Goal: Task Accomplishment & Management: Manage account settings

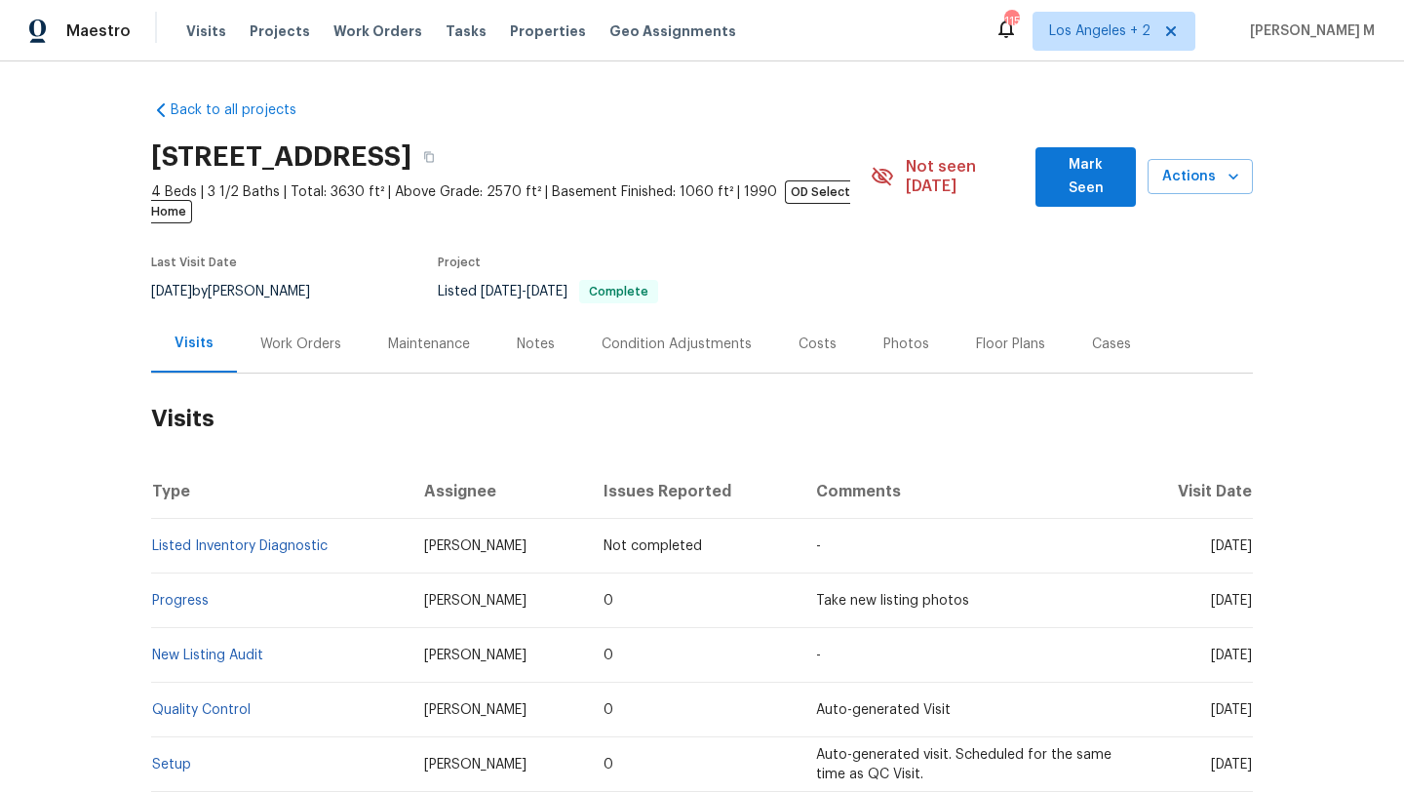
click at [283, 334] on div "Work Orders" at bounding box center [300, 343] width 81 height 19
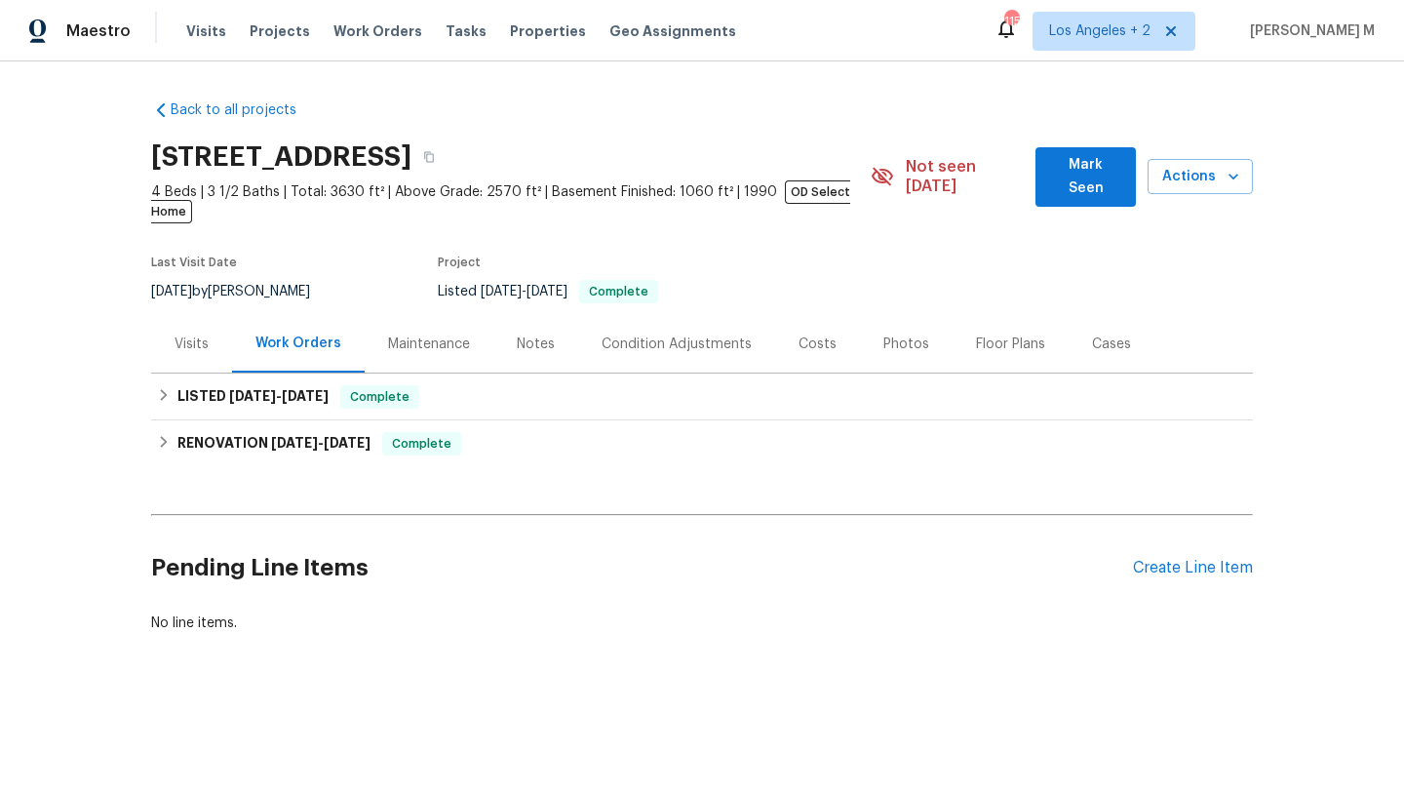
click at [186, 334] on div "Visits" at bounding box center [192, 343] width 34 height 19
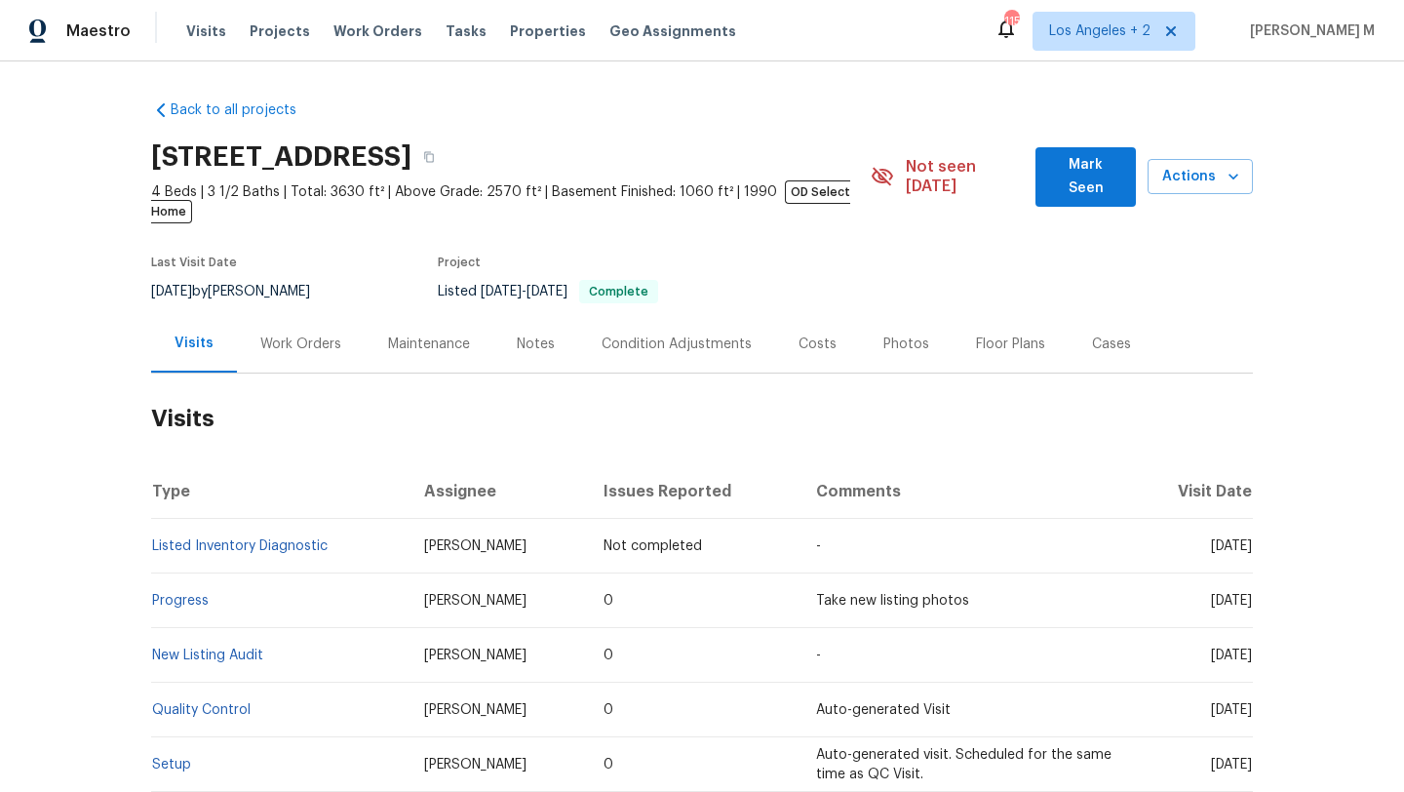
drag, startPoint x: 1167, startPoint y: 529, endPoint x: 1207, endPoint y: 528, distance: 40.0
click at [1211, 539] on span "Fri, Oct 10 2025" at bounding box center [1231, 546] width 41 height 14
copy span "Oct 10"
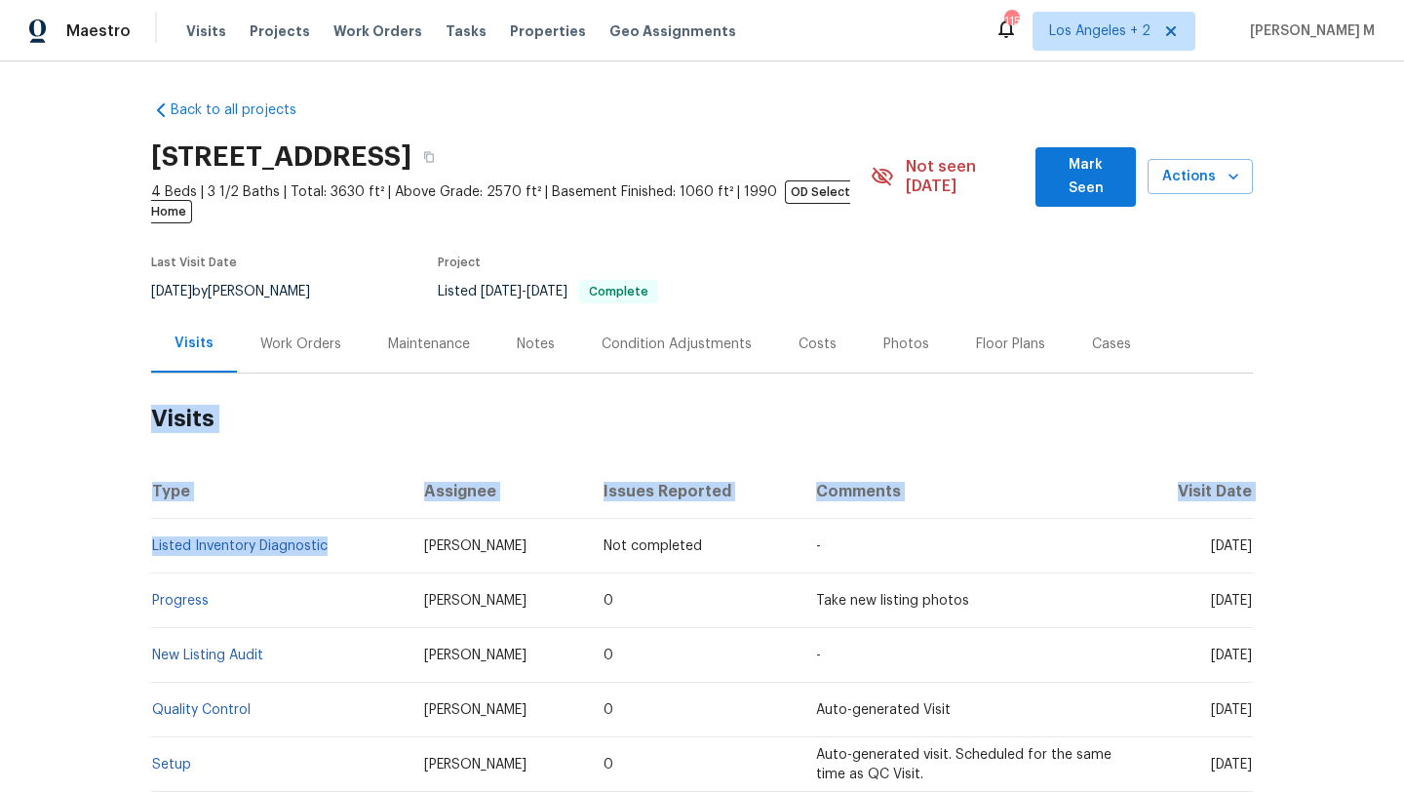
drag, startPoint x: 334, startPoint y: 527, endPoint x: 143, endPoint y: 528, distance: 191.1
click at [151, 528] on td "Listed Inventory Diagnostic" at bounding box center [279, 546] width 257 height 55
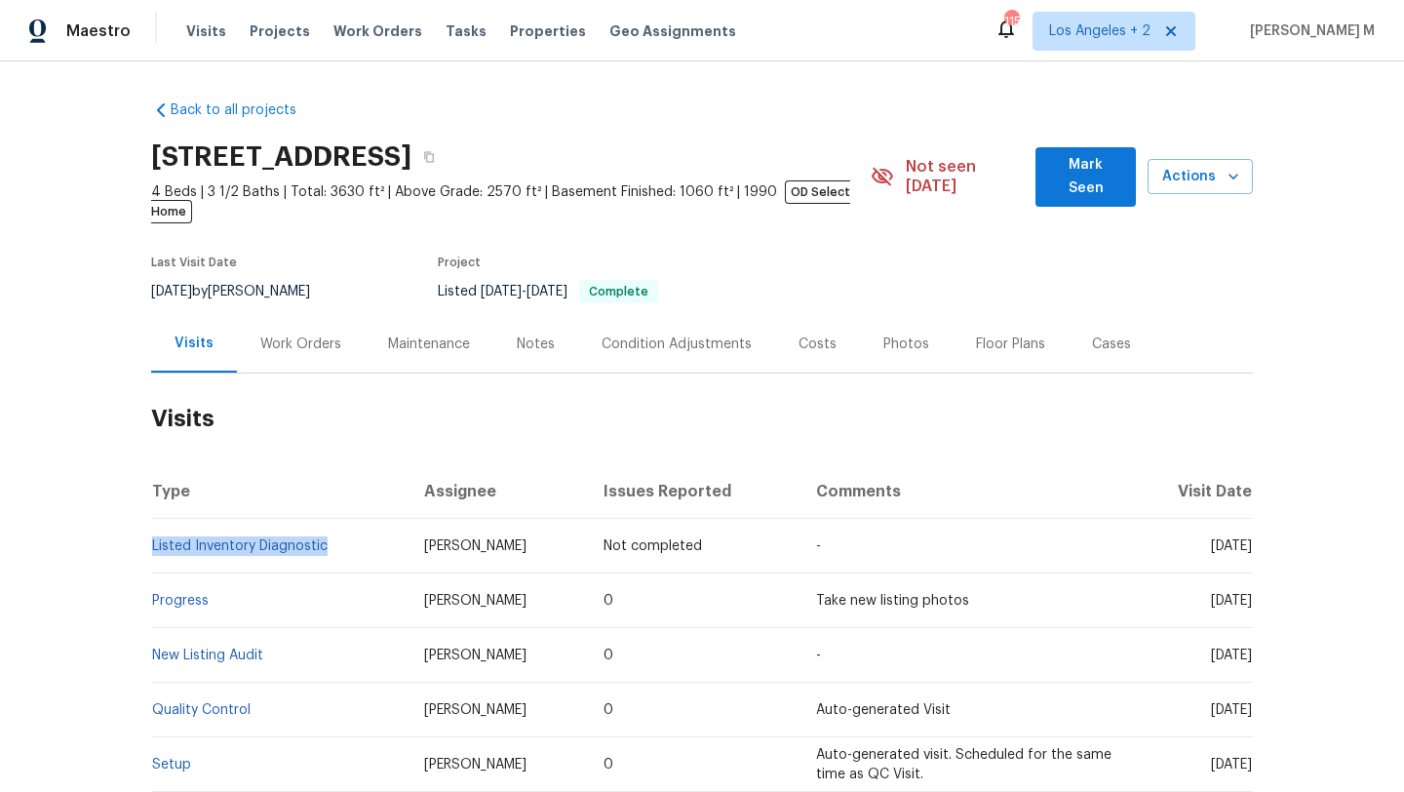
copy link "Listed Inventory Diagnostic"
click at [272, 549] on td "Listed Inventory Diagnostic" at bounding box center [279, 546] width 257 height 55
drag, startPoint x: 323, startPoint y: 535, endPoint x: 148, endPoint y: 532, distance: 174.5
click at [151, 532] on td "Listed Inventory Diagnostic" at bounding box center [279, 546] width 257 height 55
copy link "Listed Inventory Diagnostic"
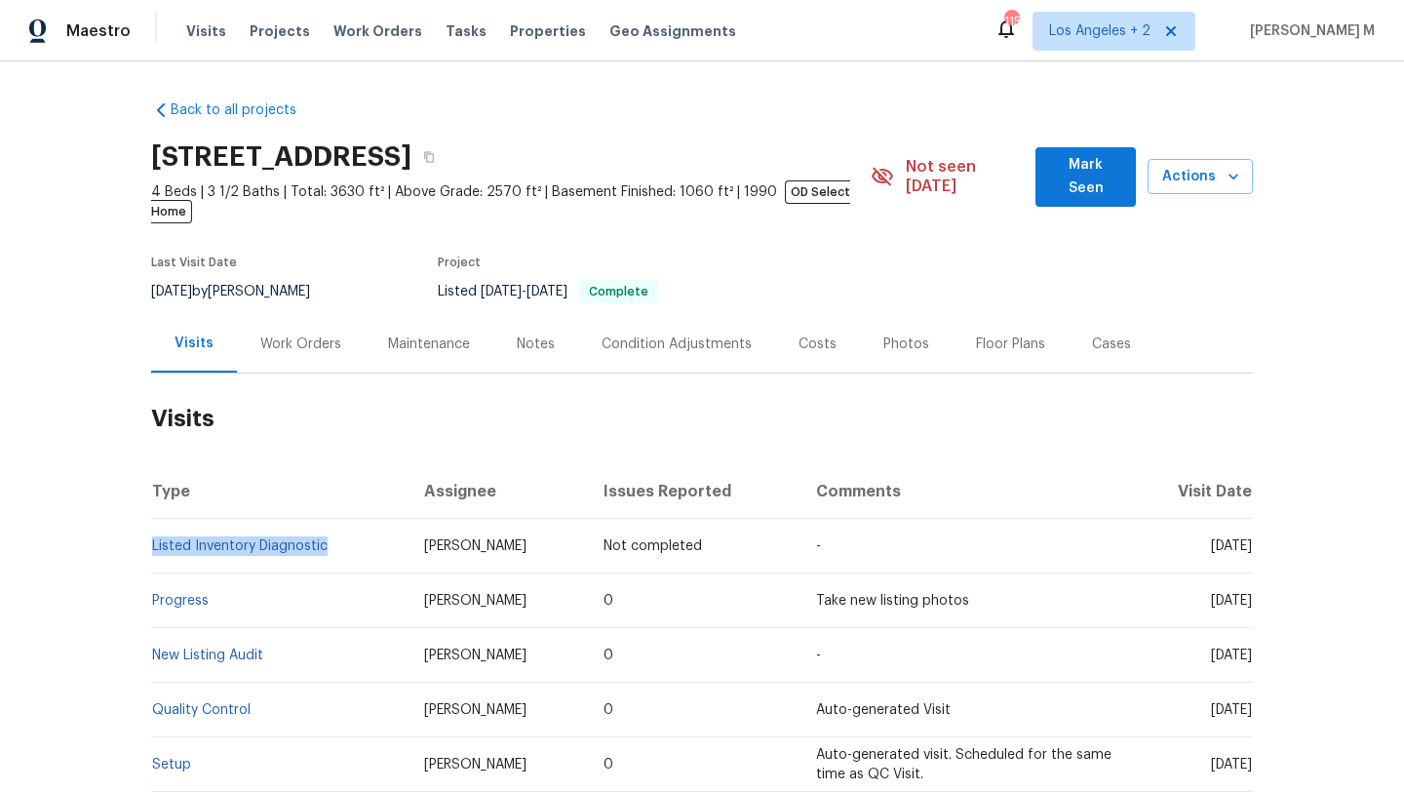
drag, startPoint x: 1170, startPoint y: 529, endPoint x: 1208, endPoint y: 531, distance: 38.1
click at [1211, 539] on span "Fri, Oct 10 2025" at bounding box center [1231, 546] width 41 height 14
copy span "Oct 10"
drag, startPoint x: 1164, startPoint y: 580, endPoint x: 1210, endPoint y: 582, distance: 45.9
click at [1211, 594] on span "[DATE]" at bounding box center [1231, 601] width 41 height 14
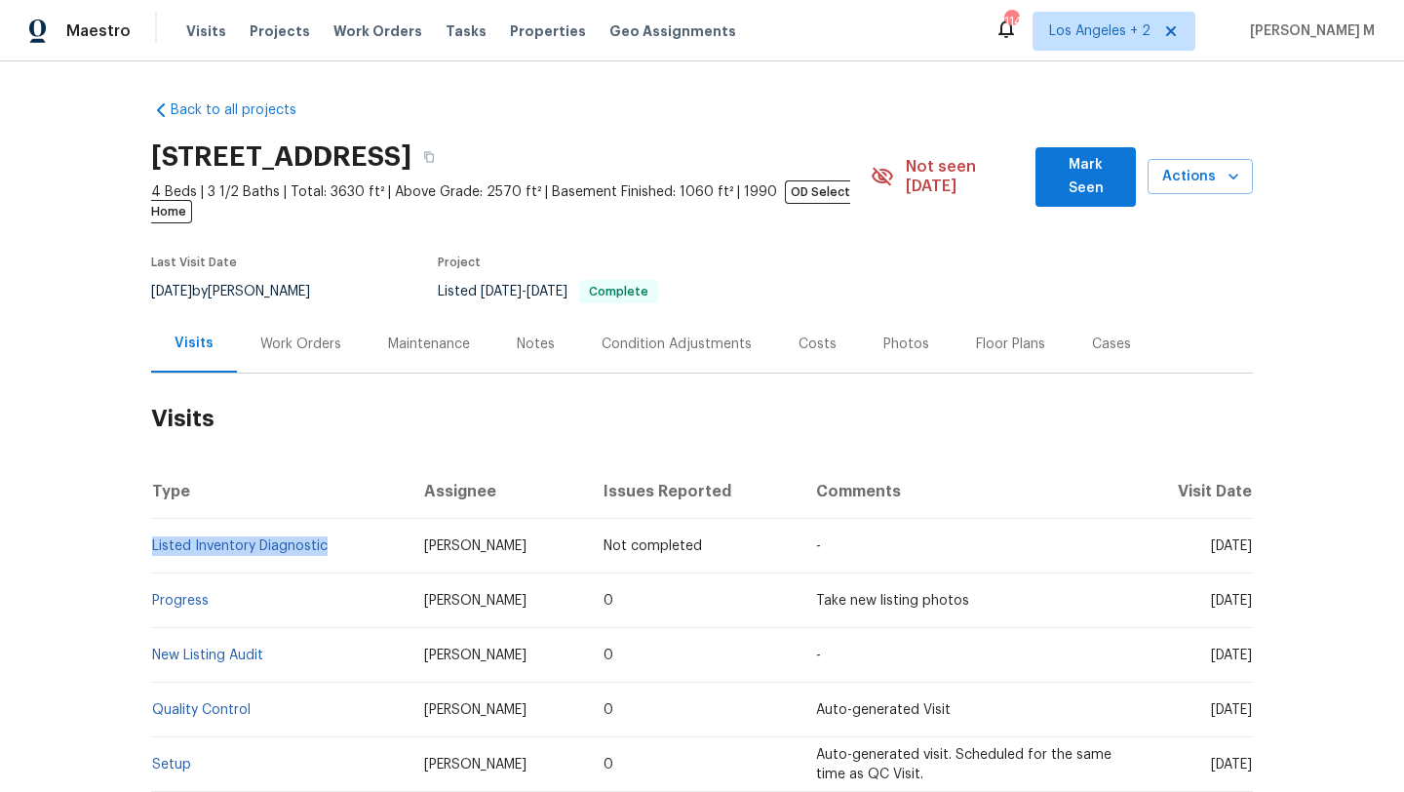
copy span "Sep 25"
click at [1105, 334] on div "Cases" at bounding box center [1111, 343] width 39 height 19
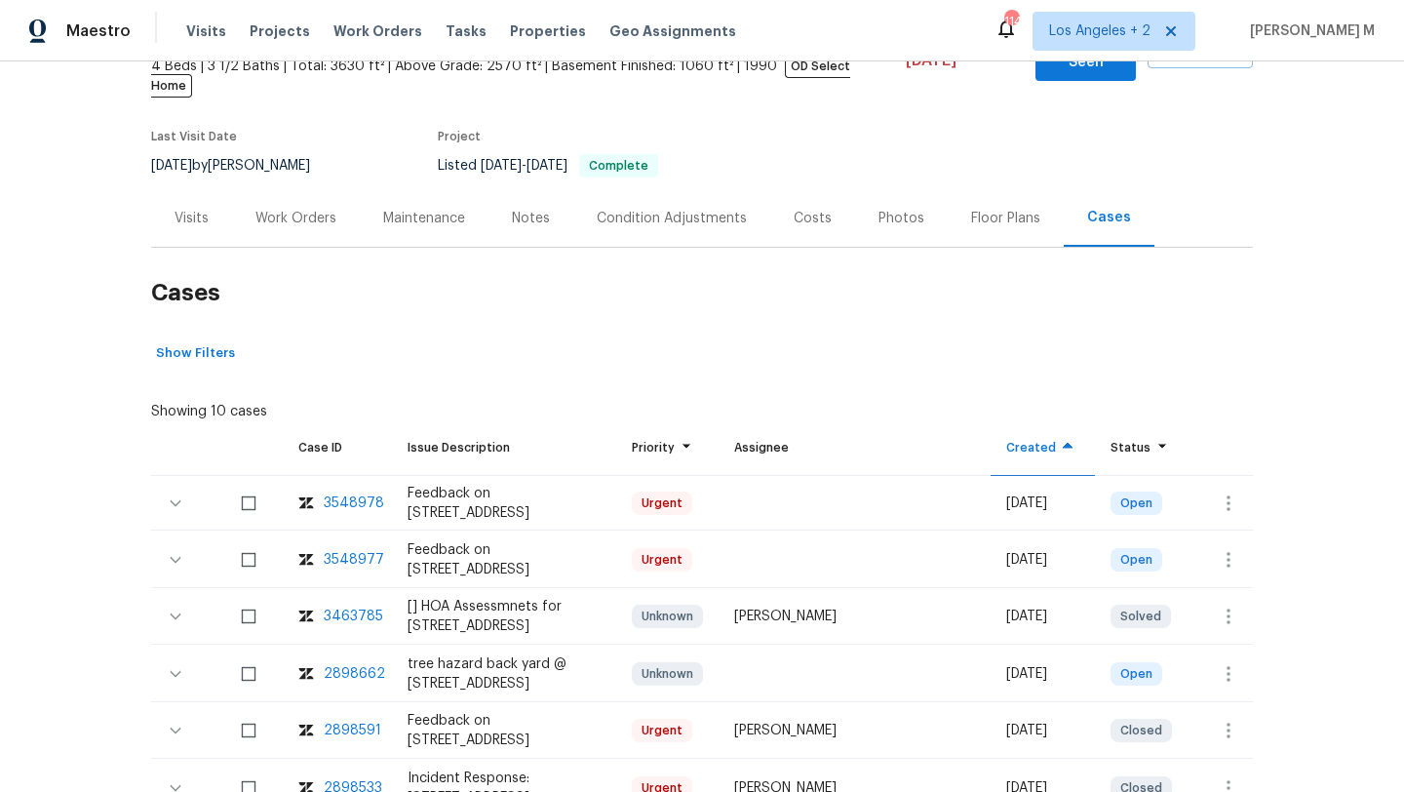
scroll to position [127, 0]
copy div "3548978"
drag, startPoint x: 373, startPoint y: 488, endPoint x: 320, endPoint y: 486, distance: 53.7
click at [320, 486] on td "3548978" at bounding box center [337, 502] width 109 height 55
click at [214, 213] on div "Visits" at bounding box center [191, 217] width 81 height 58
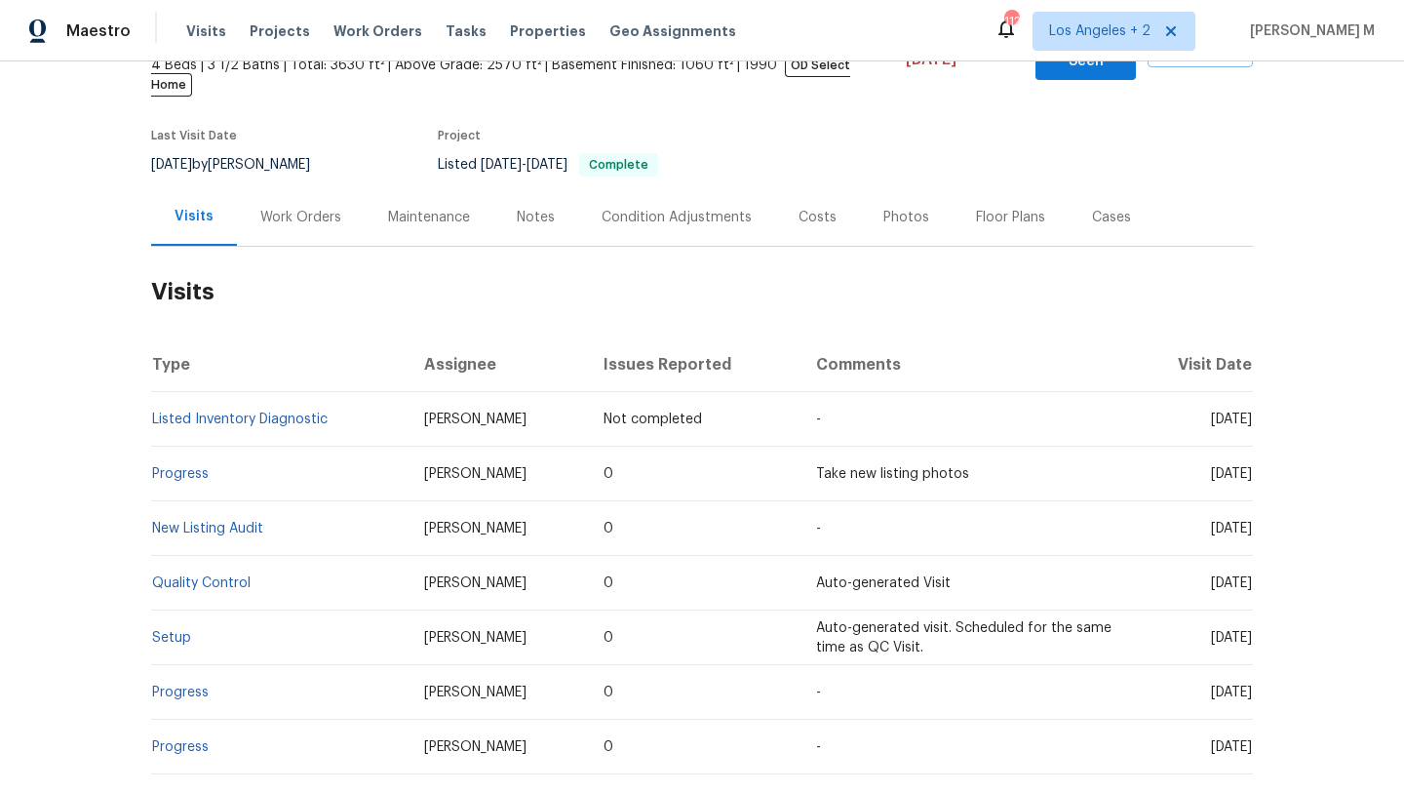
click at [1078, 209] on div "Cases" at bounding box center [1111, 217] width 86 height 58
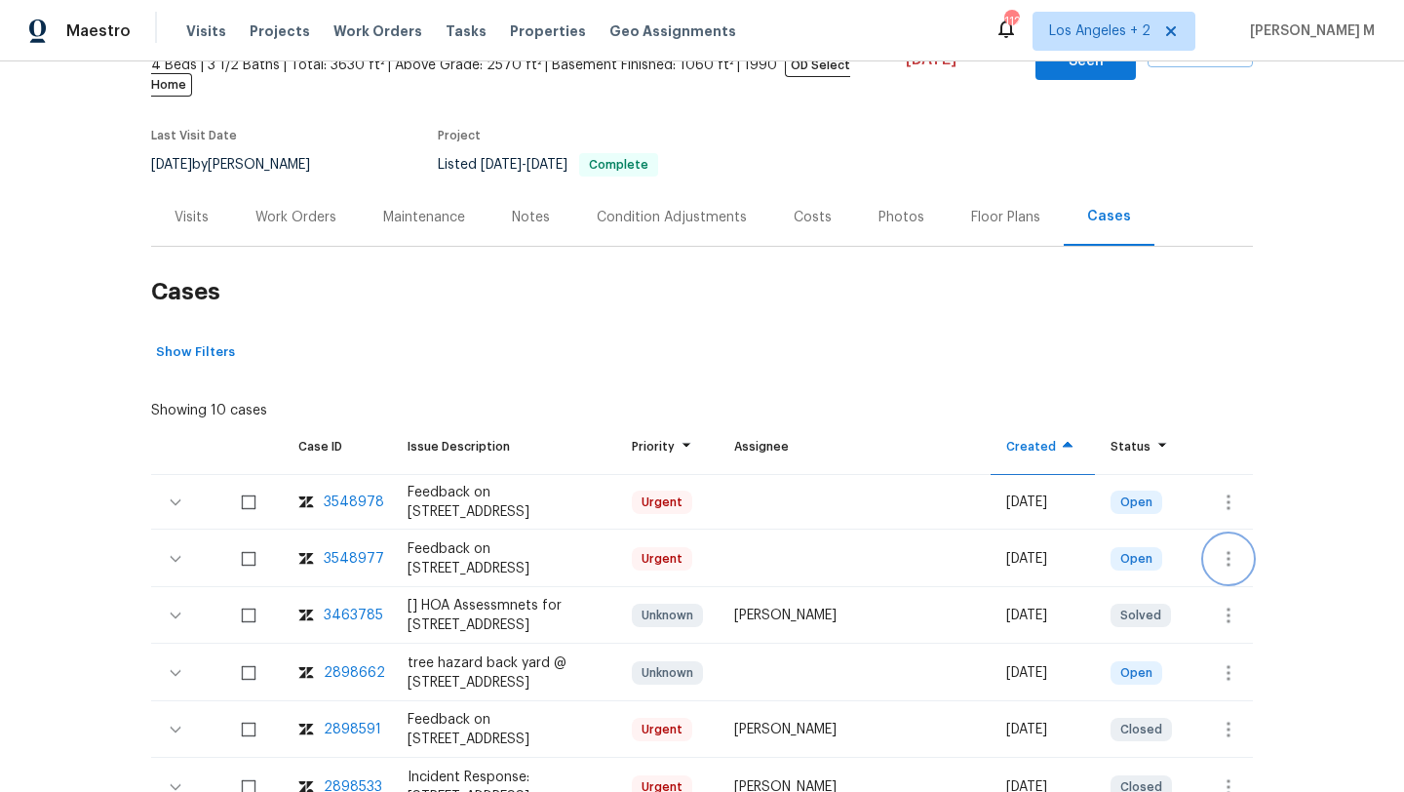
click at [1220, 547] on icon "button" at bounding box center [1228, 558] width 23 height 23
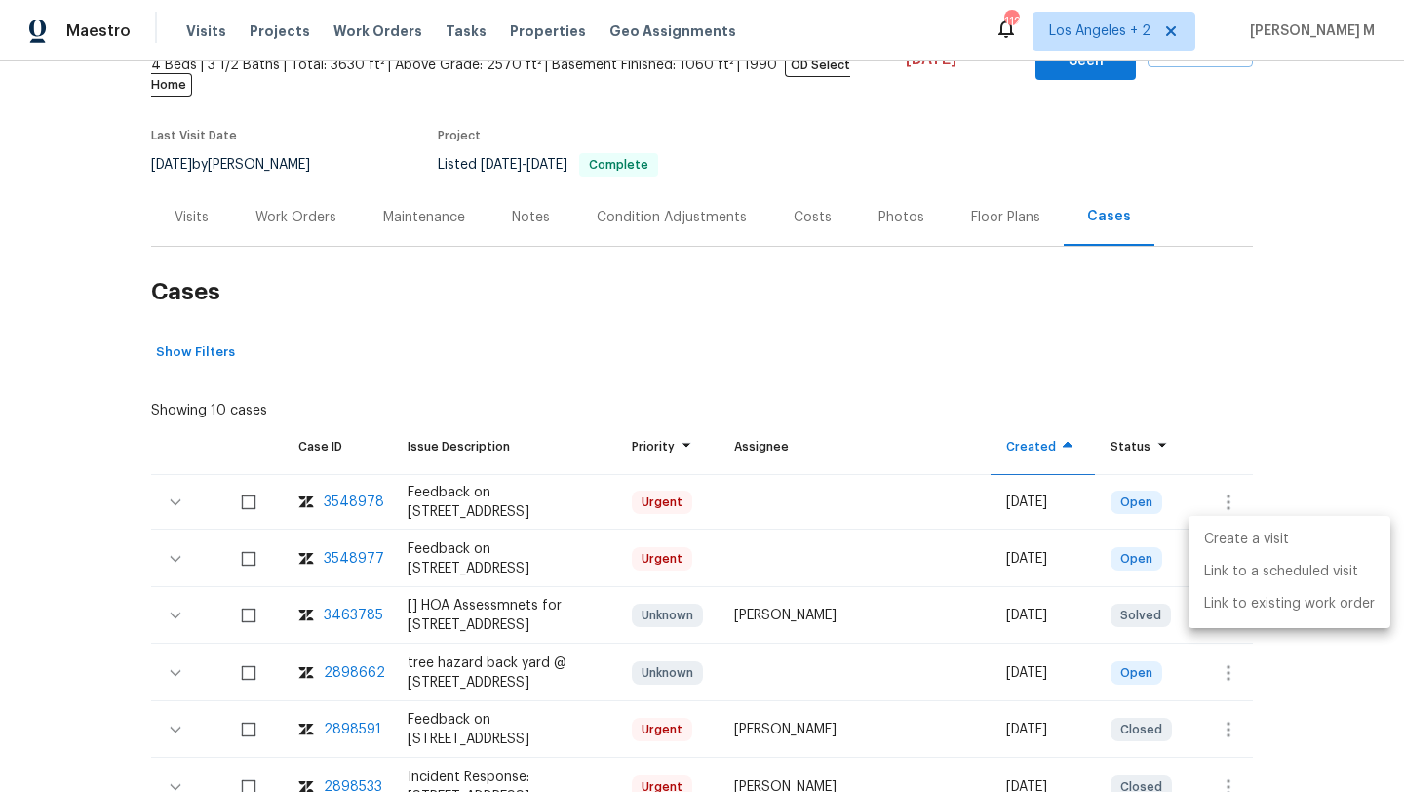
click at [1220, 541] on li "Create a visit" at bounding box center [1289, 540] width 202 height 32
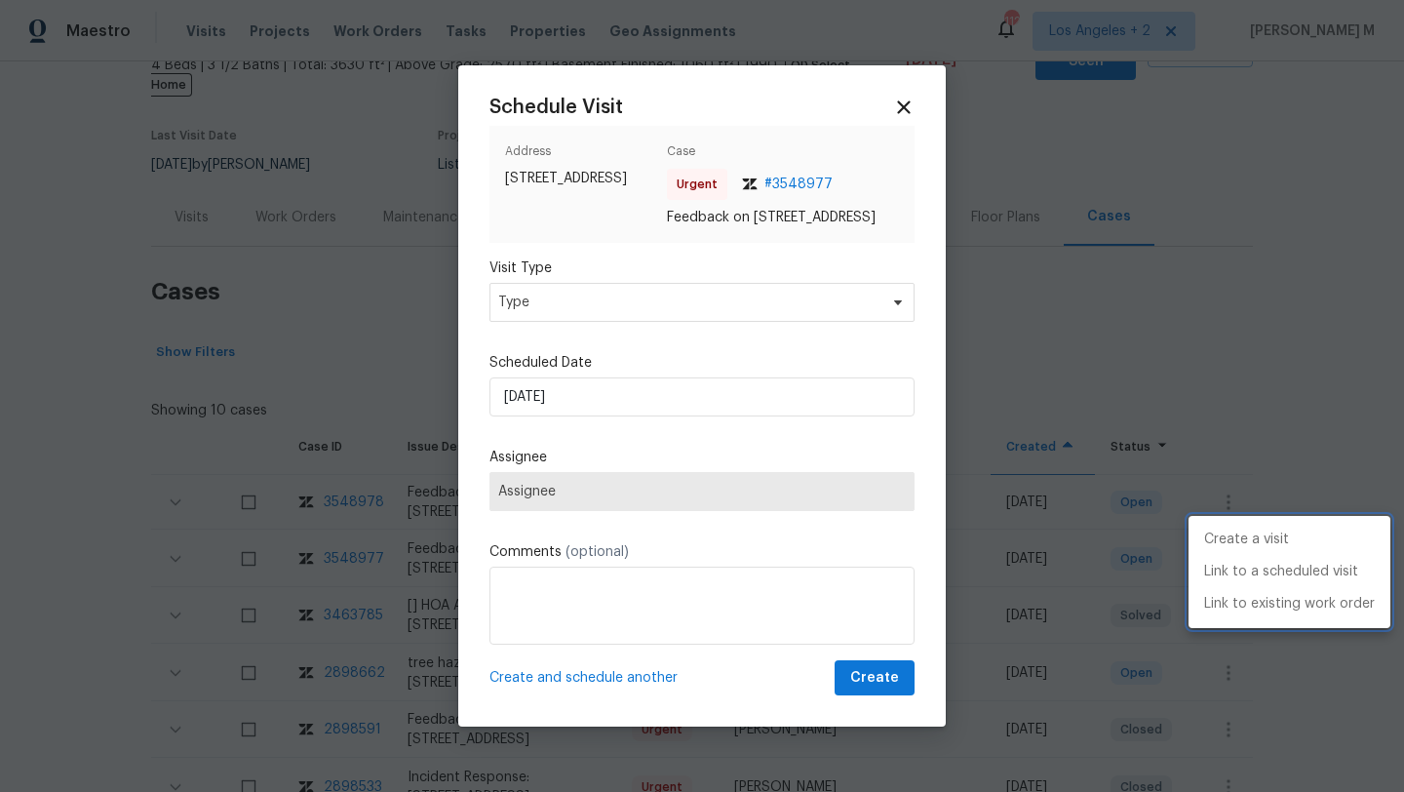
click at [782, 327] on div at bounding box center [702, 396] width 1404 height 792
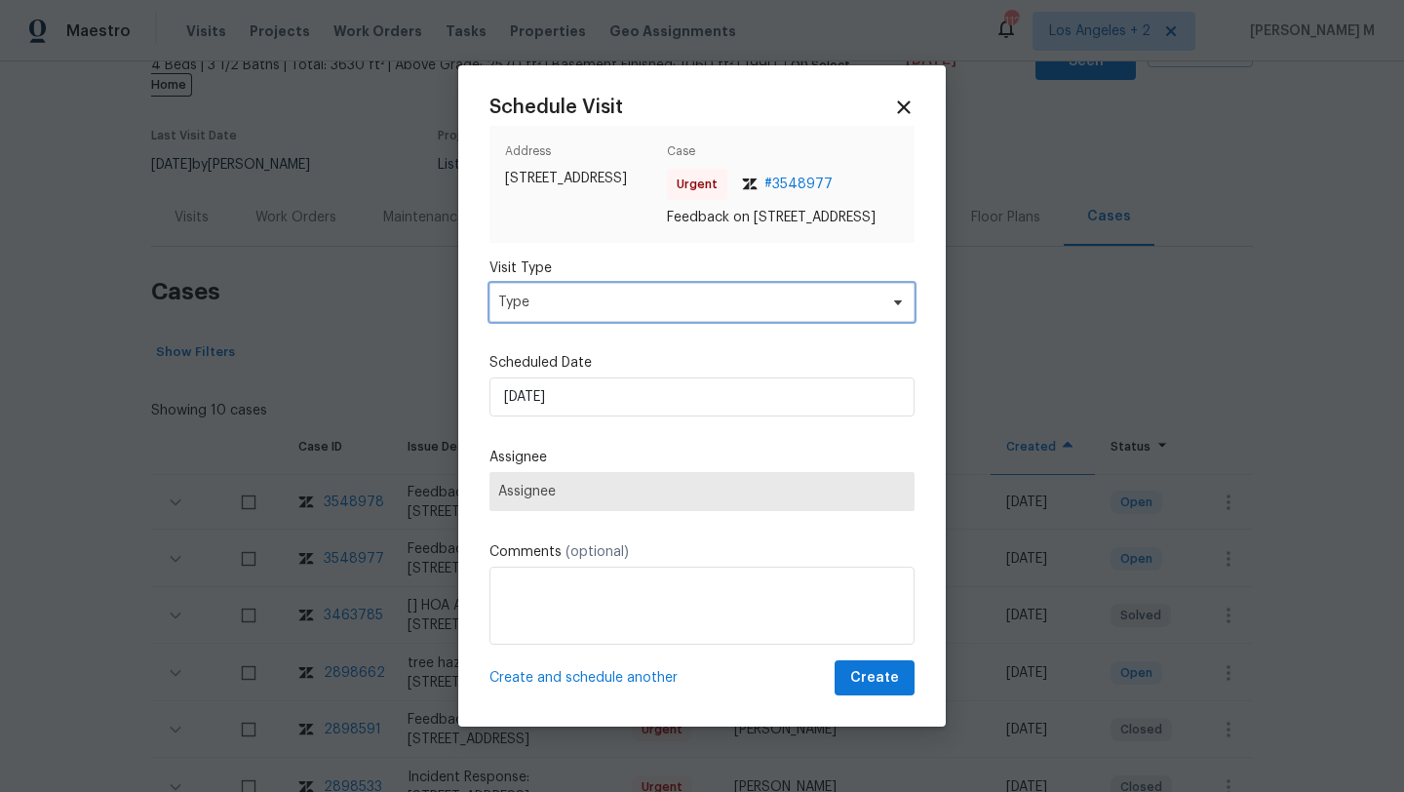
click at [807, 312] on span "Type" at bounding box center [687, 301] width 379 height 19
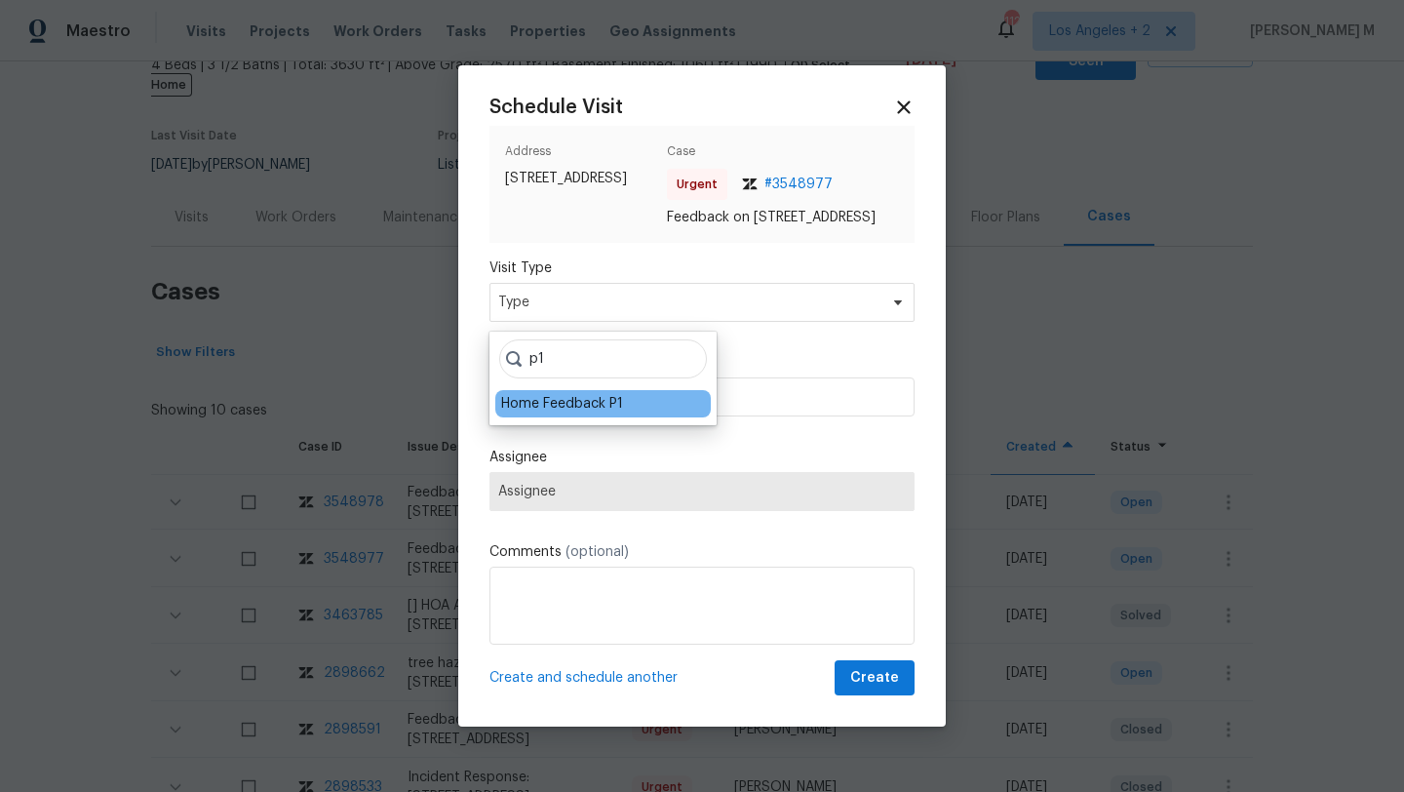
type input "p1"
click at [623, 405] on div "Home Feedback P1" at bounding box center [602, 403] width 215 height 27
click at [613, 405] on div "Home Feedback P1" at bounding box center [562, 403] width 122 height 19
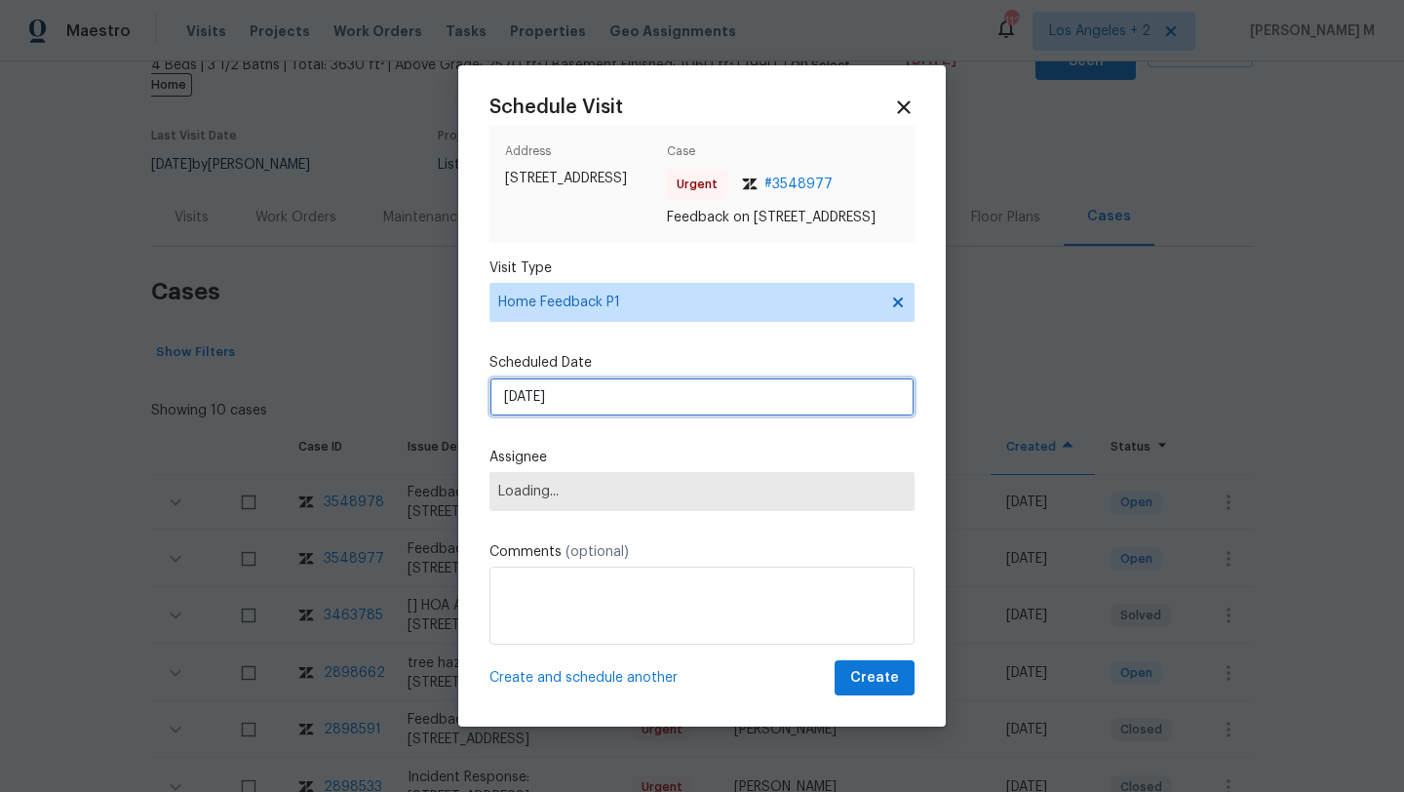
click at [613, 405] on input "09/10/2025" at bounding box center [701, 396] width 425 height 39
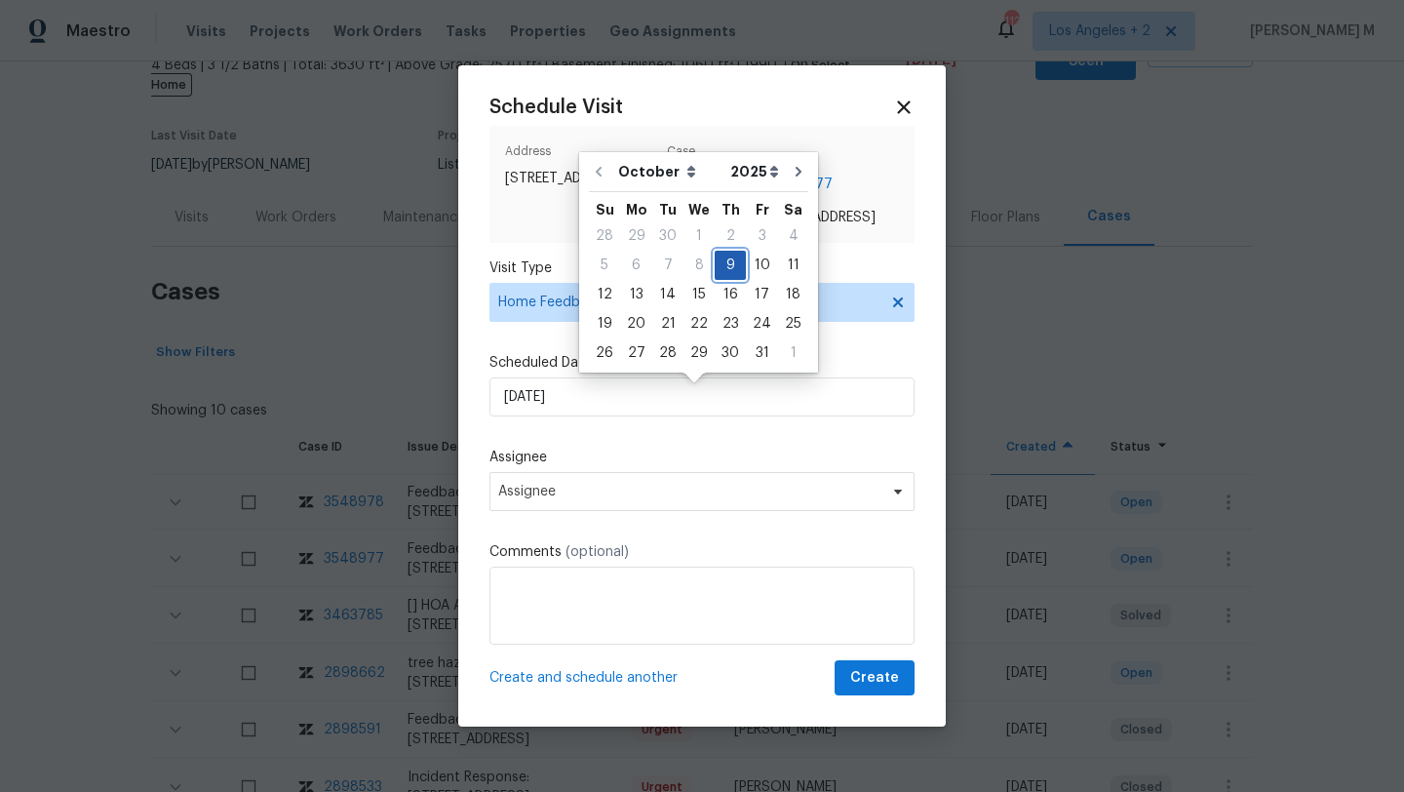
click at [734, 268] on div "9" at bounding box center [730, 265] width 31 height 27
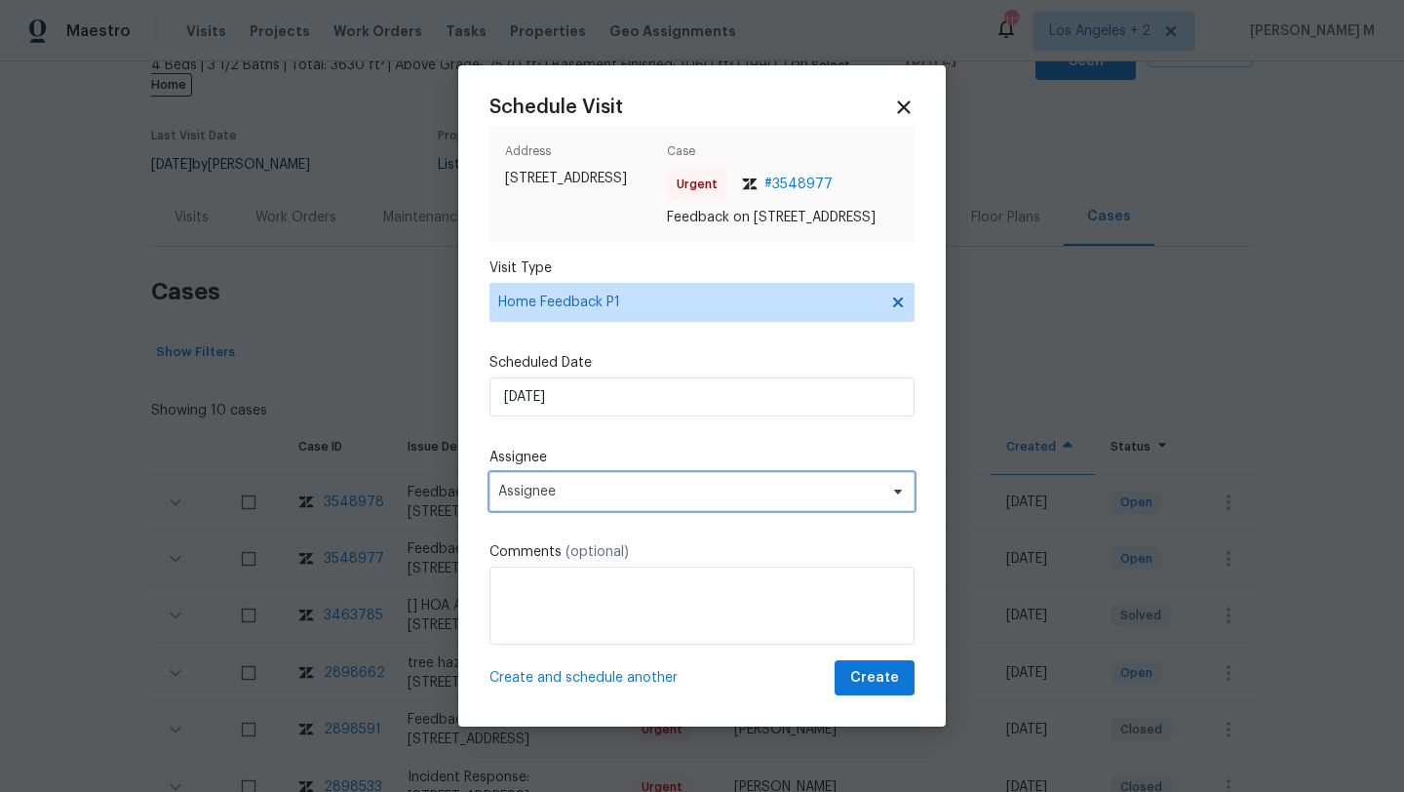
click at [752, 511] on span "Assignee" at bounding box center [701, 491] width 425 height 39
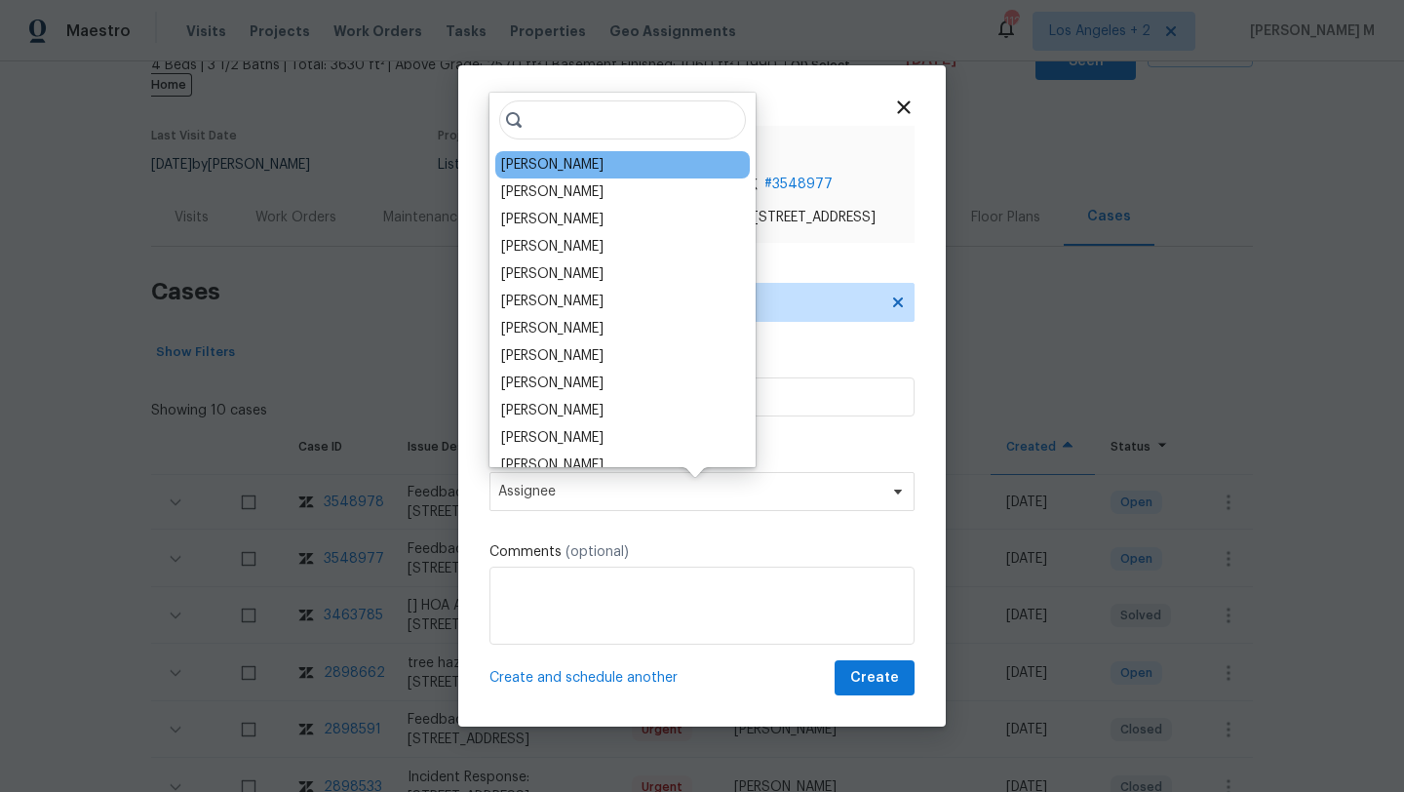
click at [554, 167] on div "Ken Romain" at bounding box center [552, 164] width 102 height 19
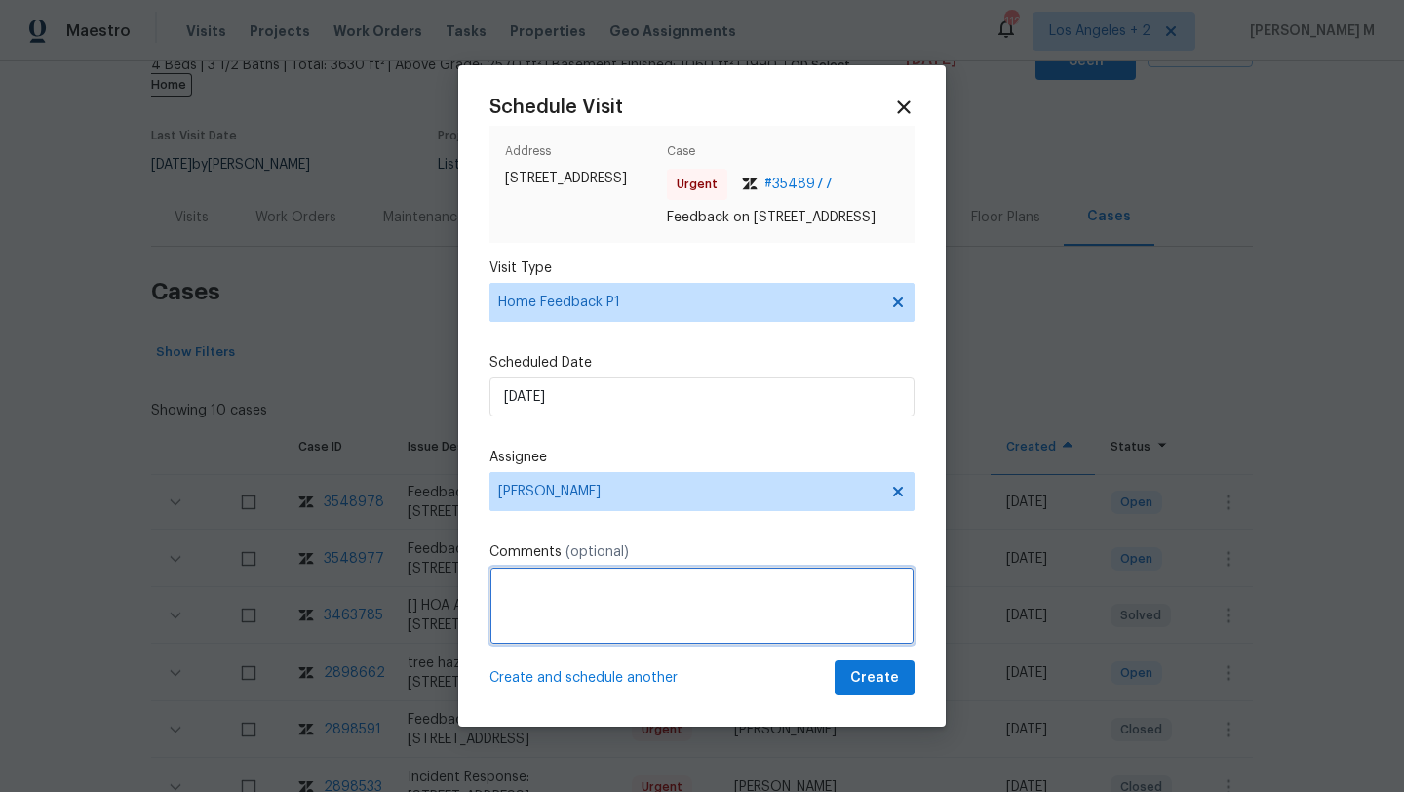
click at [719, 604] on textarea at bounding box center [701, 605] width 425 height 78
paste textarea "Remove smoke smell."
paste textarea "Kindly complete the visit and update if any WO needs to be created. Thank you"
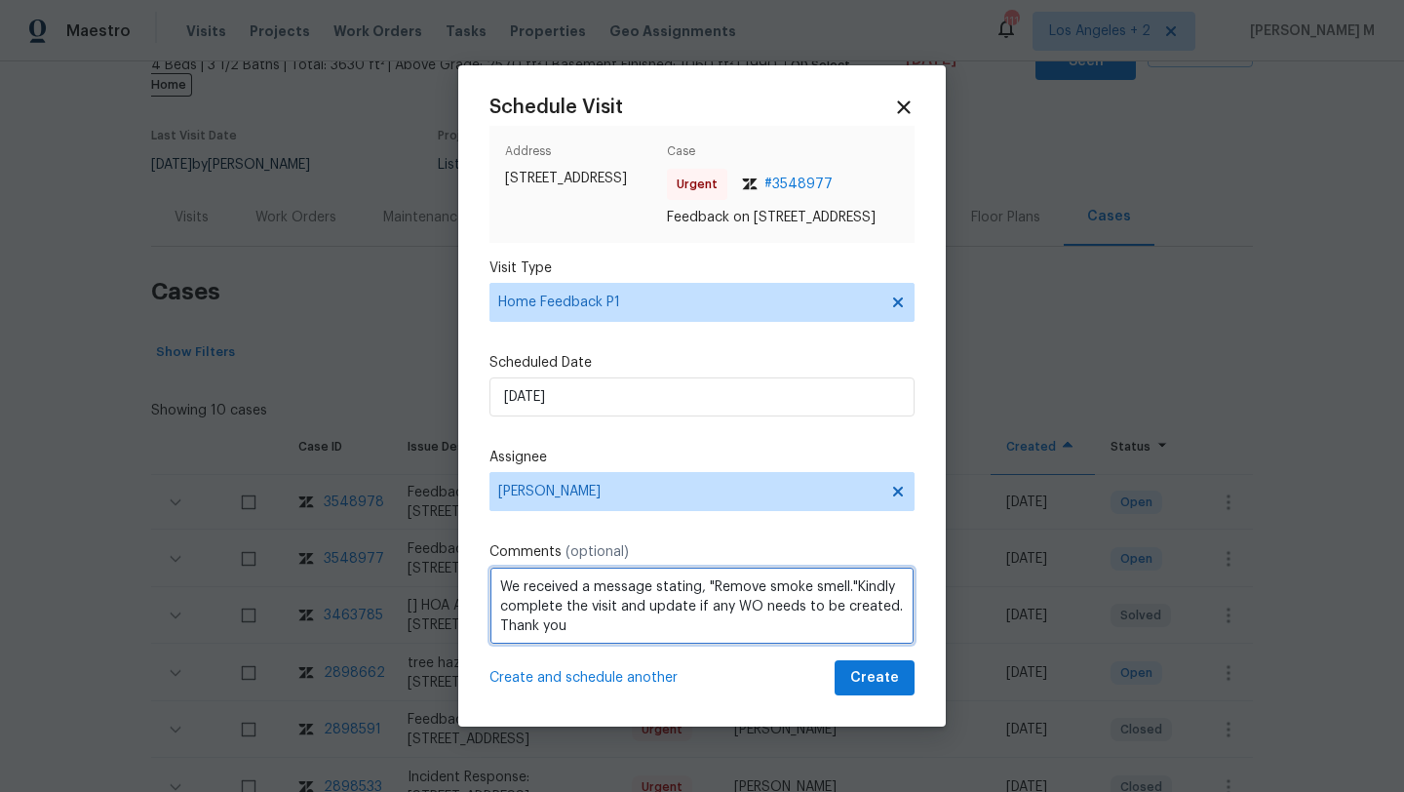
scroll to position [2, 0]
click at [764, 640] on textarea "We received a message stating, "Remove smoke smell."Kindly complete the visit a…" at bounding box center [701, 605] width 425 height 78
type textarea "We received a message stating, "Remove smoke smell."Kindly complete the visit a…"
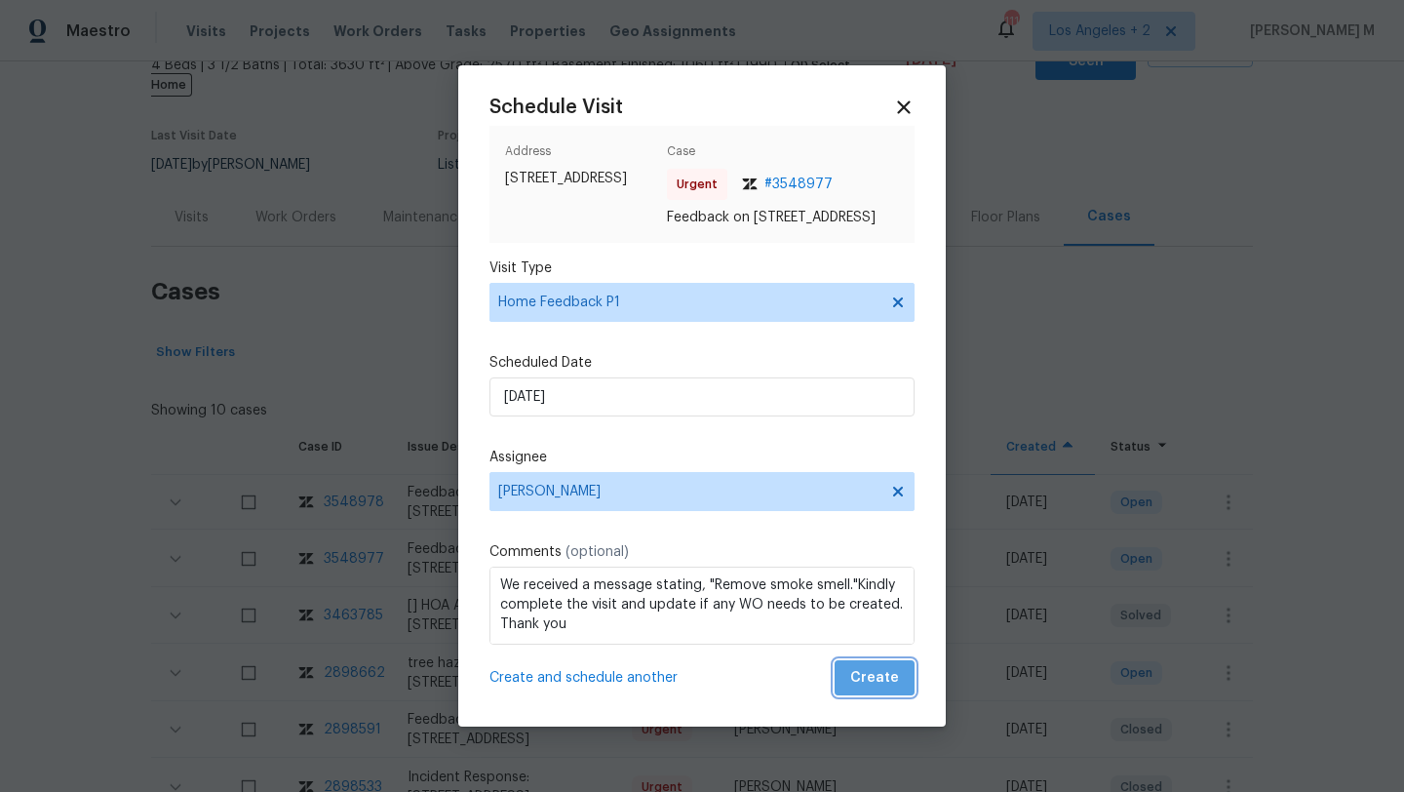
click at [872, 690] on span "Create" at bounding box center [874, 678] width 49 height 24
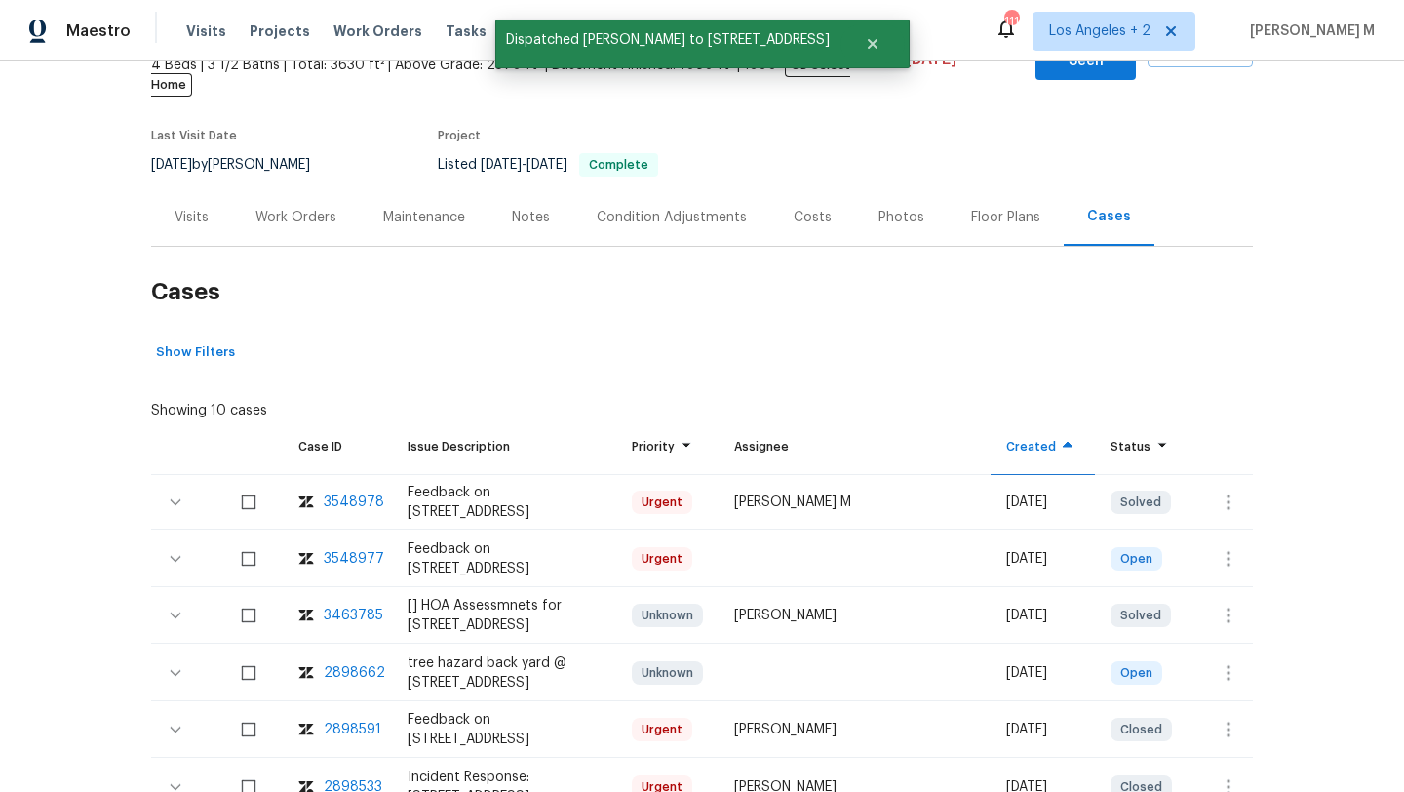
click at [183, 208] on div "Visits" at bounding box center [192, 217] width 34 height 19
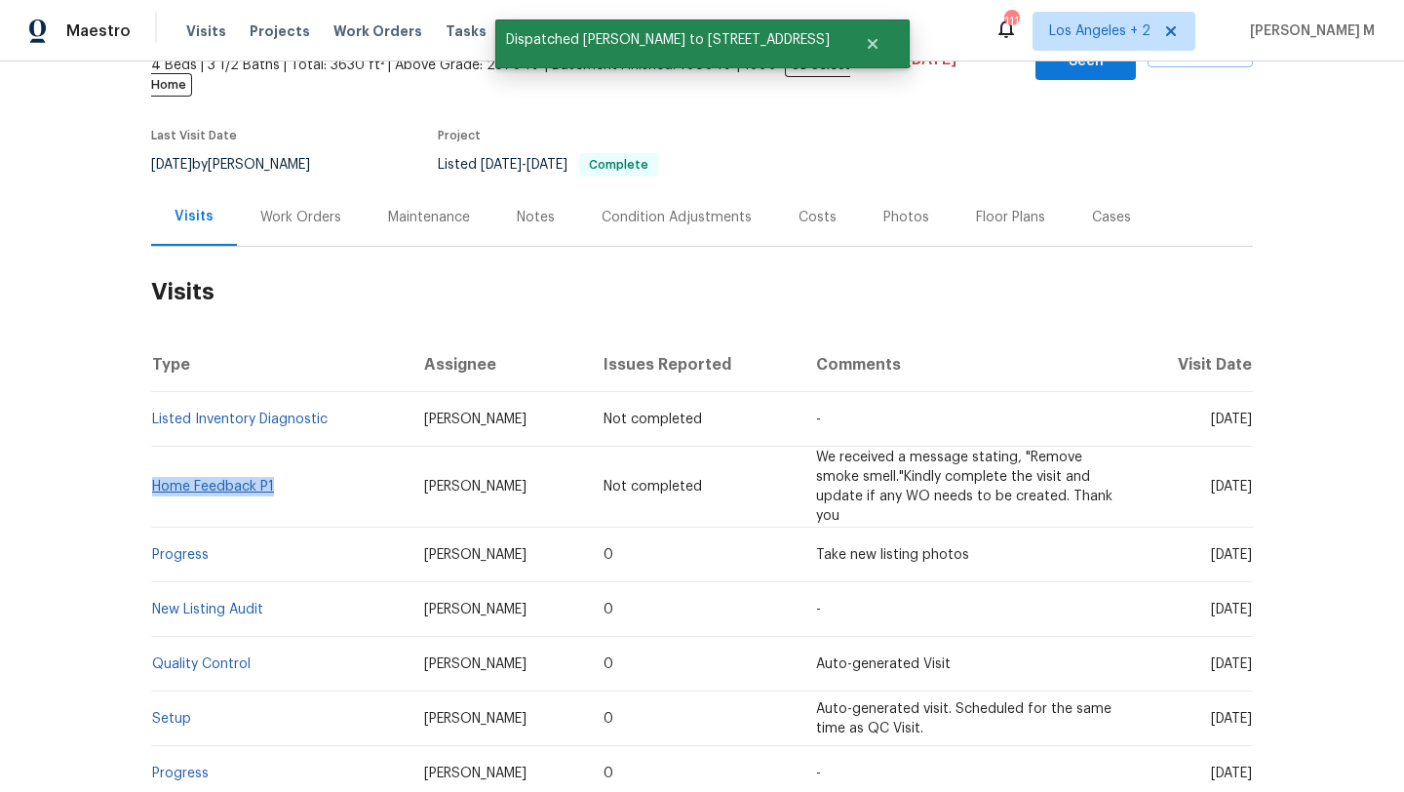
drag, startPoint x: 298, startPoint y: 469, endPoint x: 146, endPoint y: 467, distance: 152.1
click at [151, 467] on td "Home Feedback P1" at bounding box center [279, 486] width 257 height 81
copy link "Home Feedback P1"
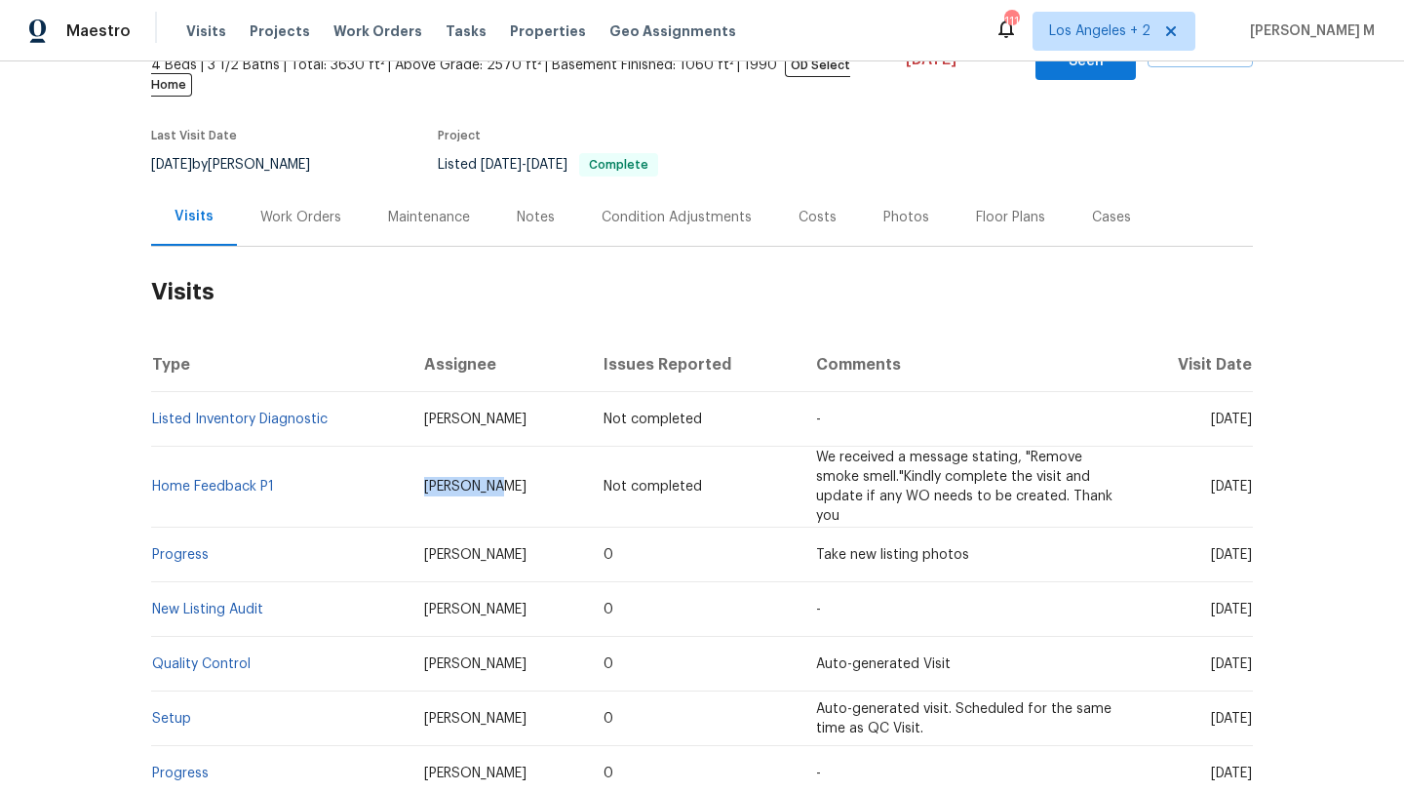
drag, startPoint x: 407, startPoint y: 462, endPoint x: 519, endPoint y: 462, distance: 112.1
click at [519, 462] on td "Ken Romain" at bounding box center [497, 486] width 179 height 81
copy span "Ken Romain"
drag, startPoint x: 1165, startPoint y: 470, endPoint x: 1210, endPoint y: 470, distance: 44.8
click at [1211, 480] on span "[DATE]" at bounding box center [1231, 487] width 41 height 14
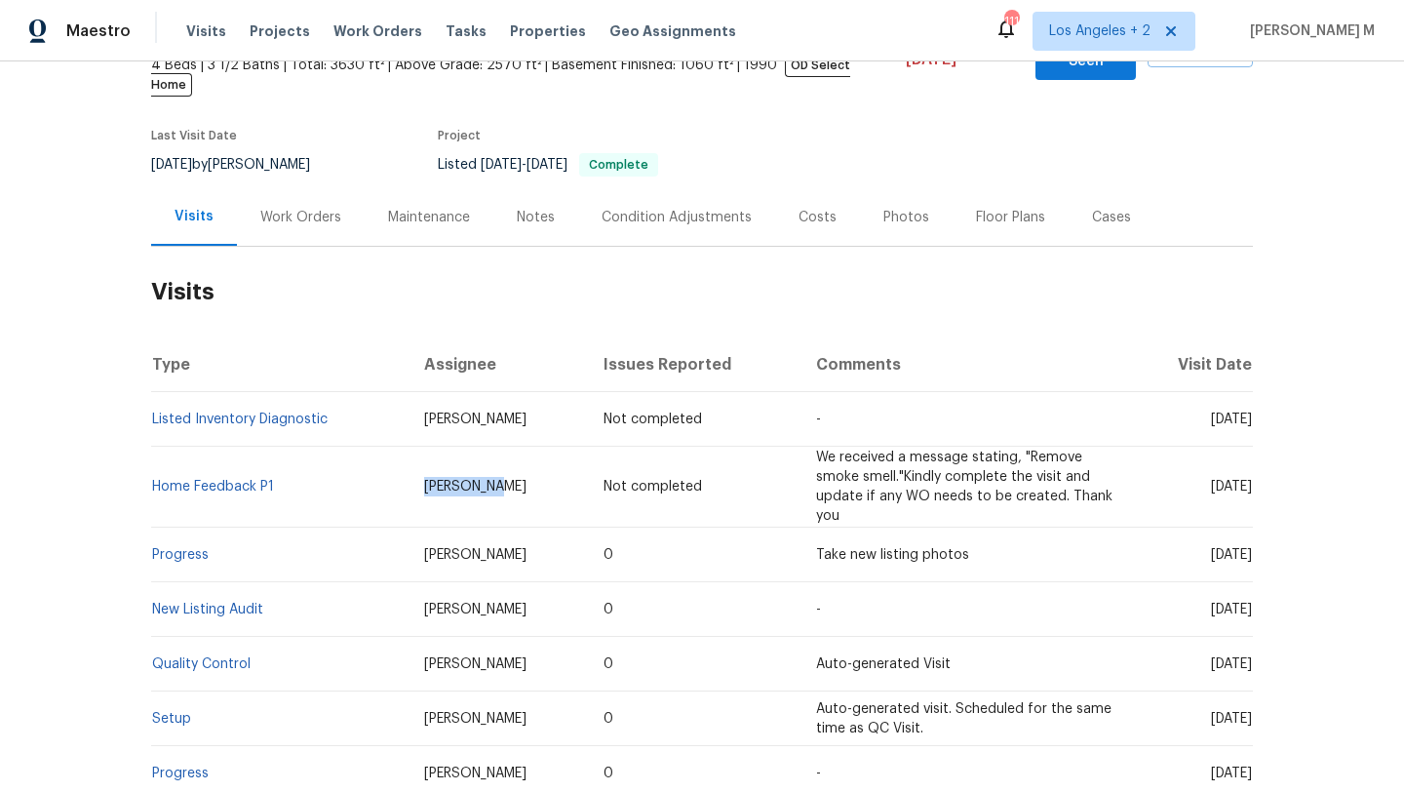
copy span "Oct 09"
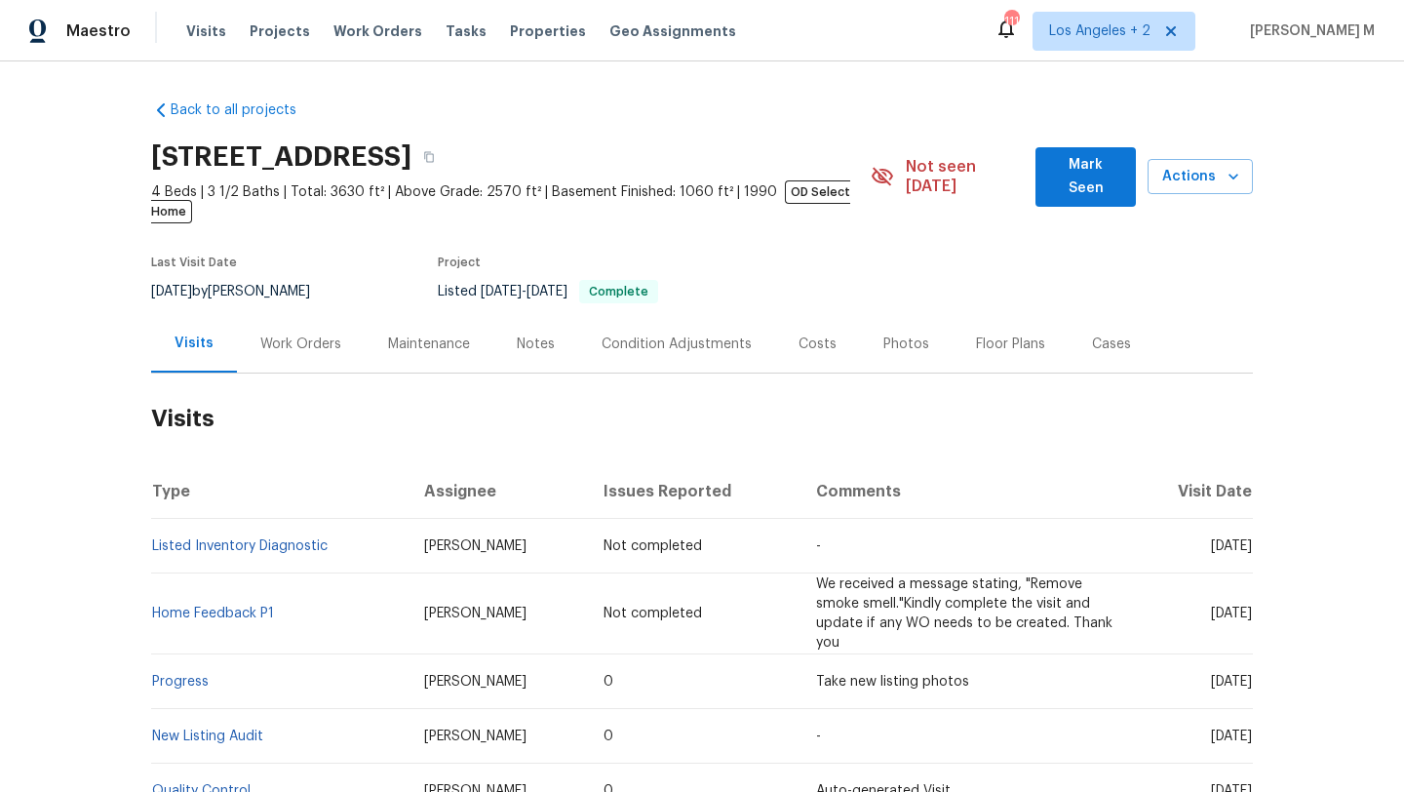
click at [278, 334] on div "Work Orders" at bounding box center [300, 343] width 81 height 19
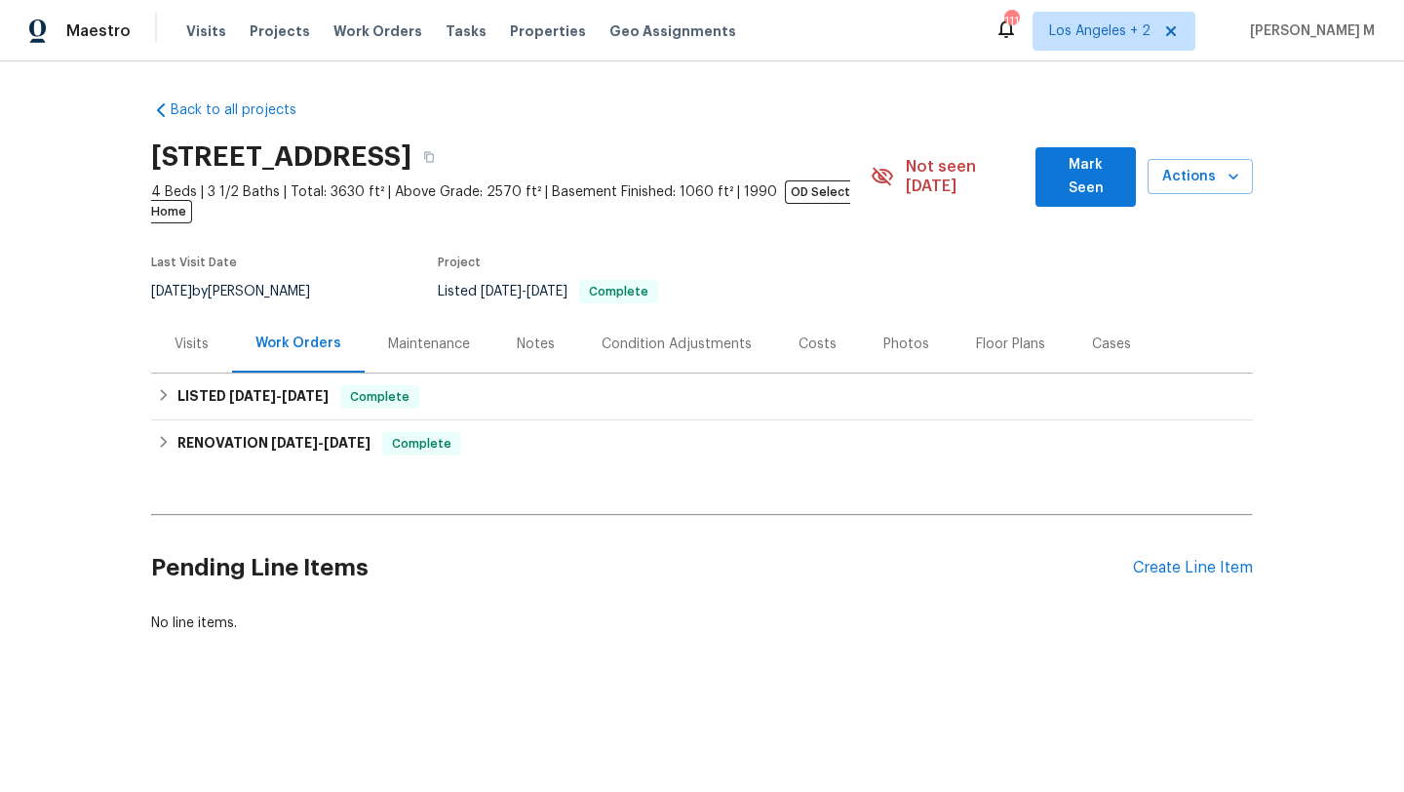
click at [175, 334] on div "Visits" at bounding box center [192, 343] width 34 height 19
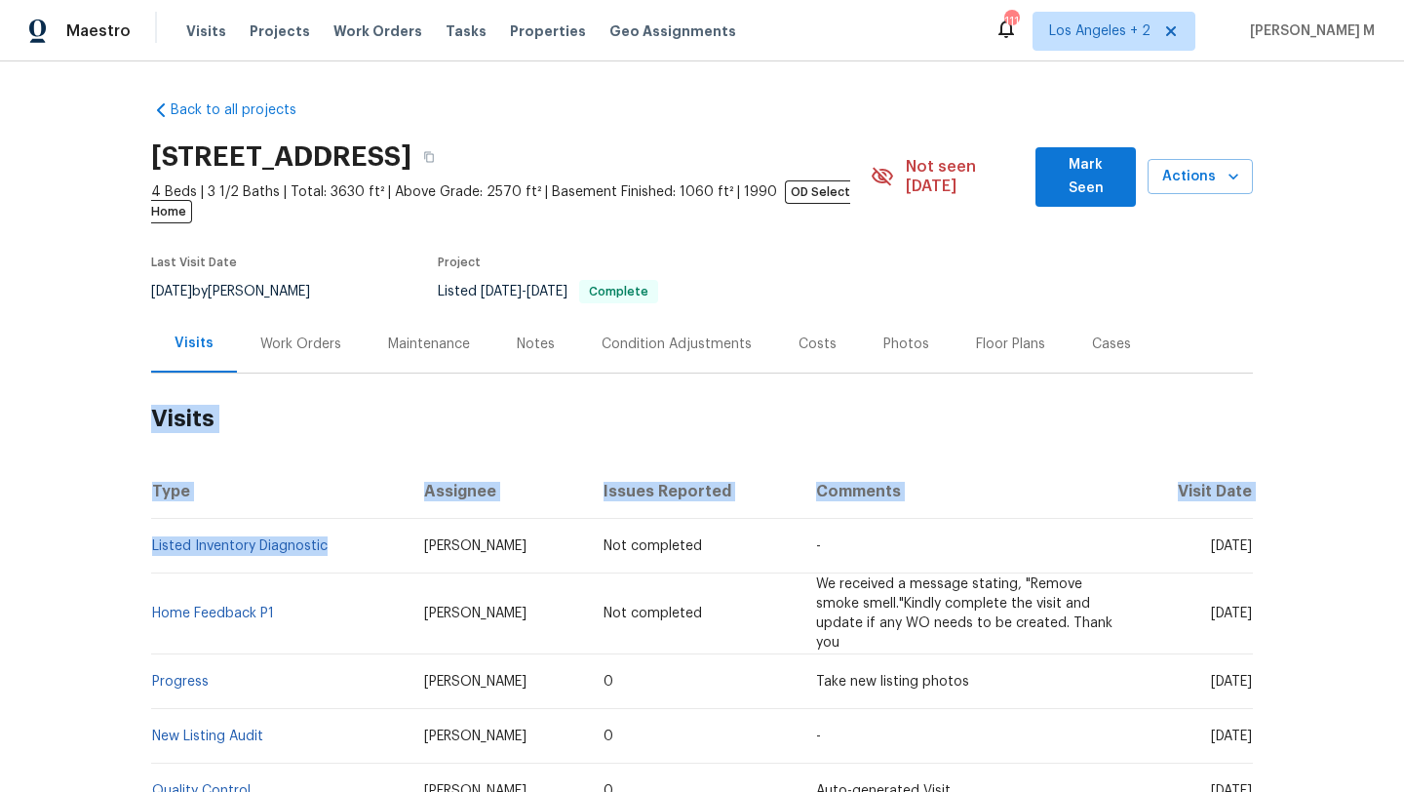
drag, startPoint x: 352, startPoint y: 526, endPoint x: 142, endPoint y: 530, distance: 209.6
click at [142, 530] on div "Back to all projects 4436 Lochurst Dr, Pfafftown, NC 27040 4 Beds | 3 1/2 Baths…" at bounding box center [702, 426] width 1404 height 730
copy section "Visits Type Assignee Issues Reported Comments Visit Date Listed Inventory Diagn…"
click at [279, 551] on td "Listed Inventory Diagnostic" at bounding box center [279, 546] width 257 height 55
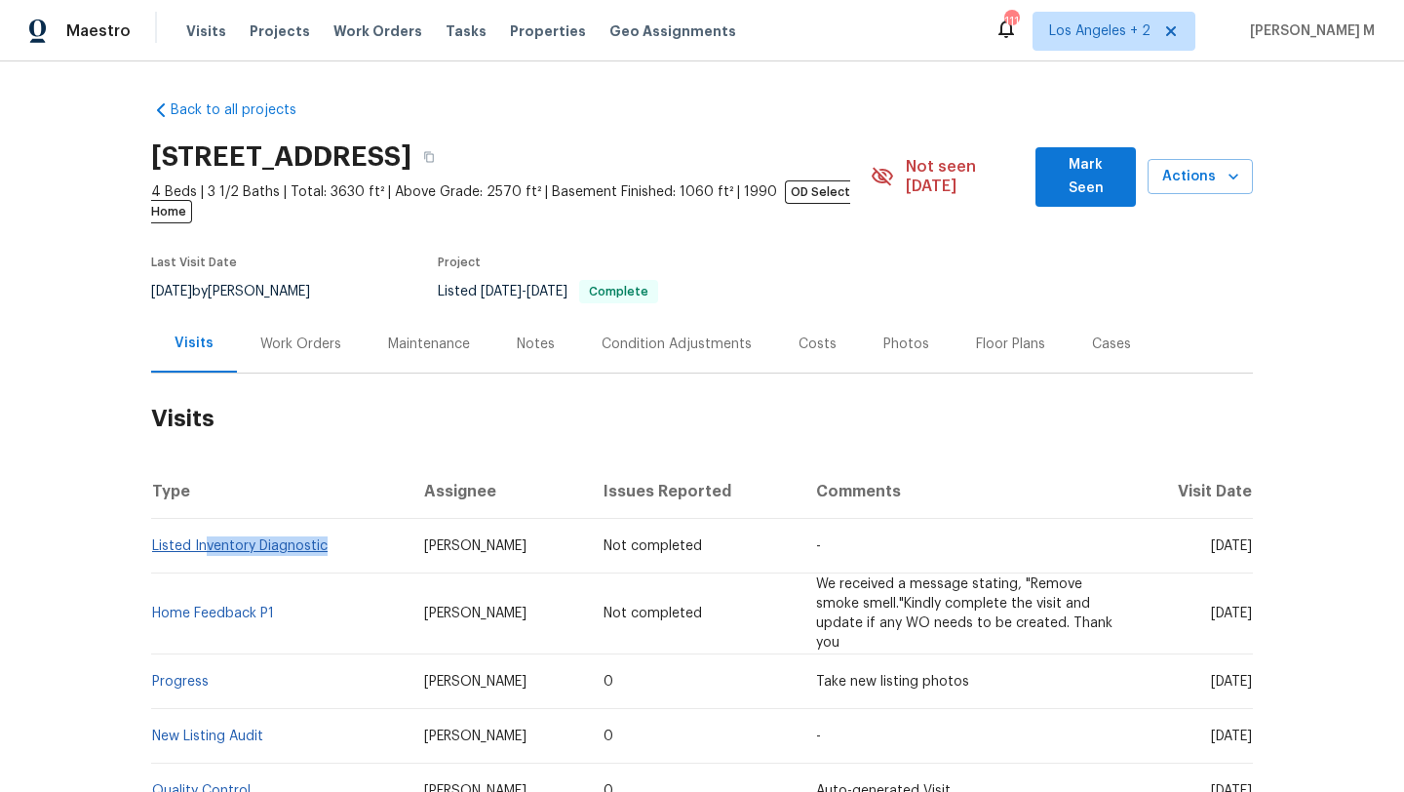
drag, startPoint x: 325, startPoint y: 534, endPoint x: 201, endPoint y: 529, distance: 123.9
click at [201, 529] on td "Listed Inventory Diagnostic" at bounding box center [279, 546] width 257 height 55
click at [283, 333] on div "Work Orders" at bounding box center [301, 344] width 128 height 58
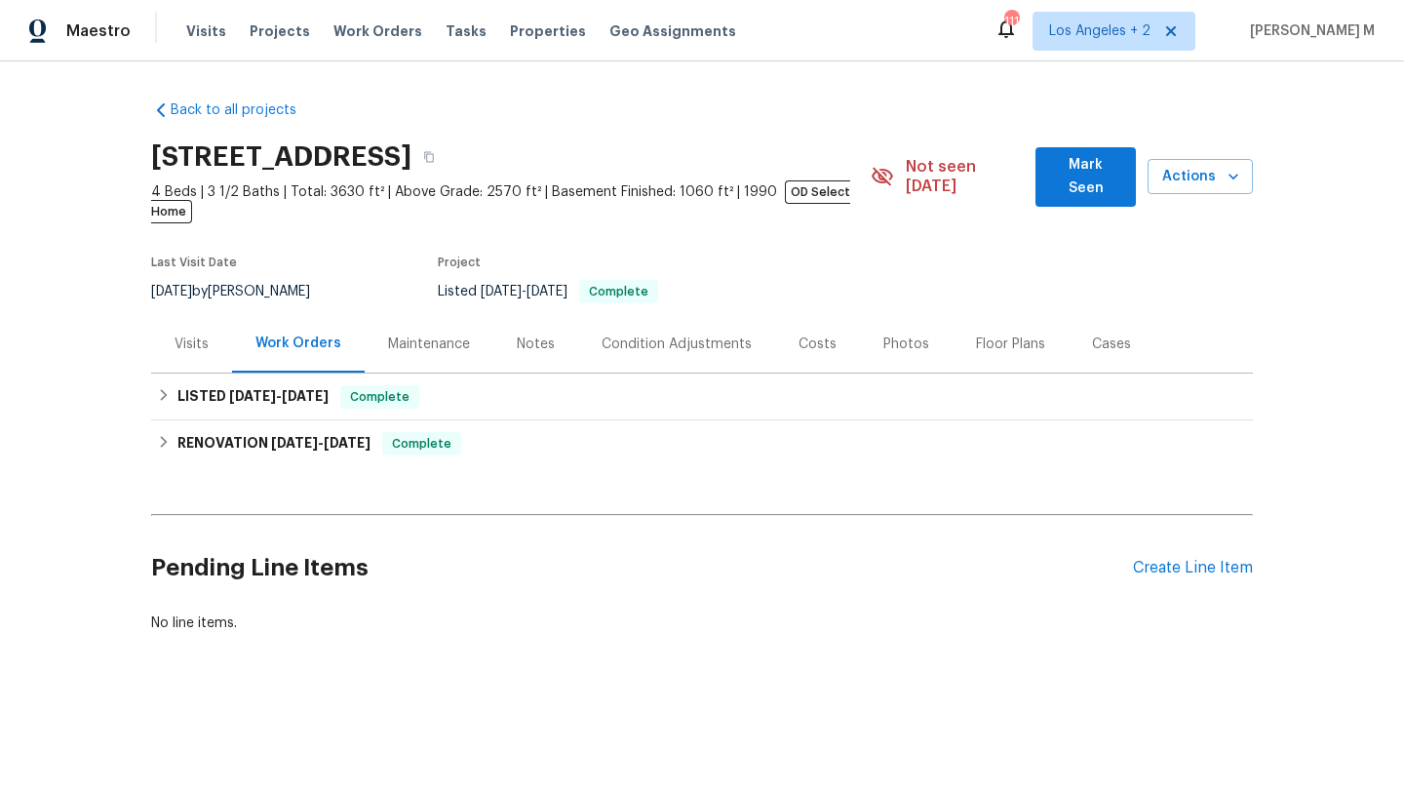
click at [177, 334] on div "Visits" at bounding box center [192, 343] width 34 height 19
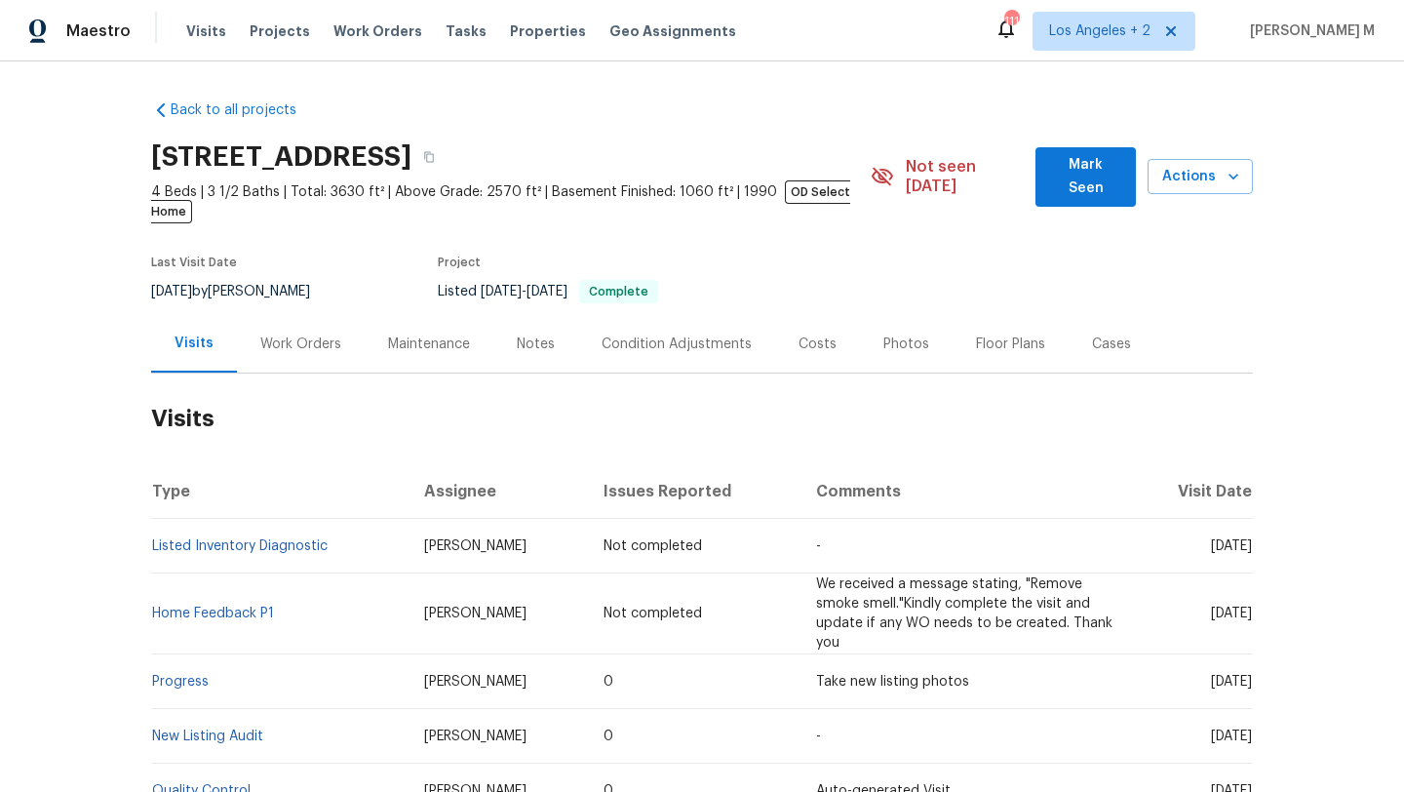
click at [260, 334] on div "Work Orders" at bounding box center [300, 343] width 81 height 19
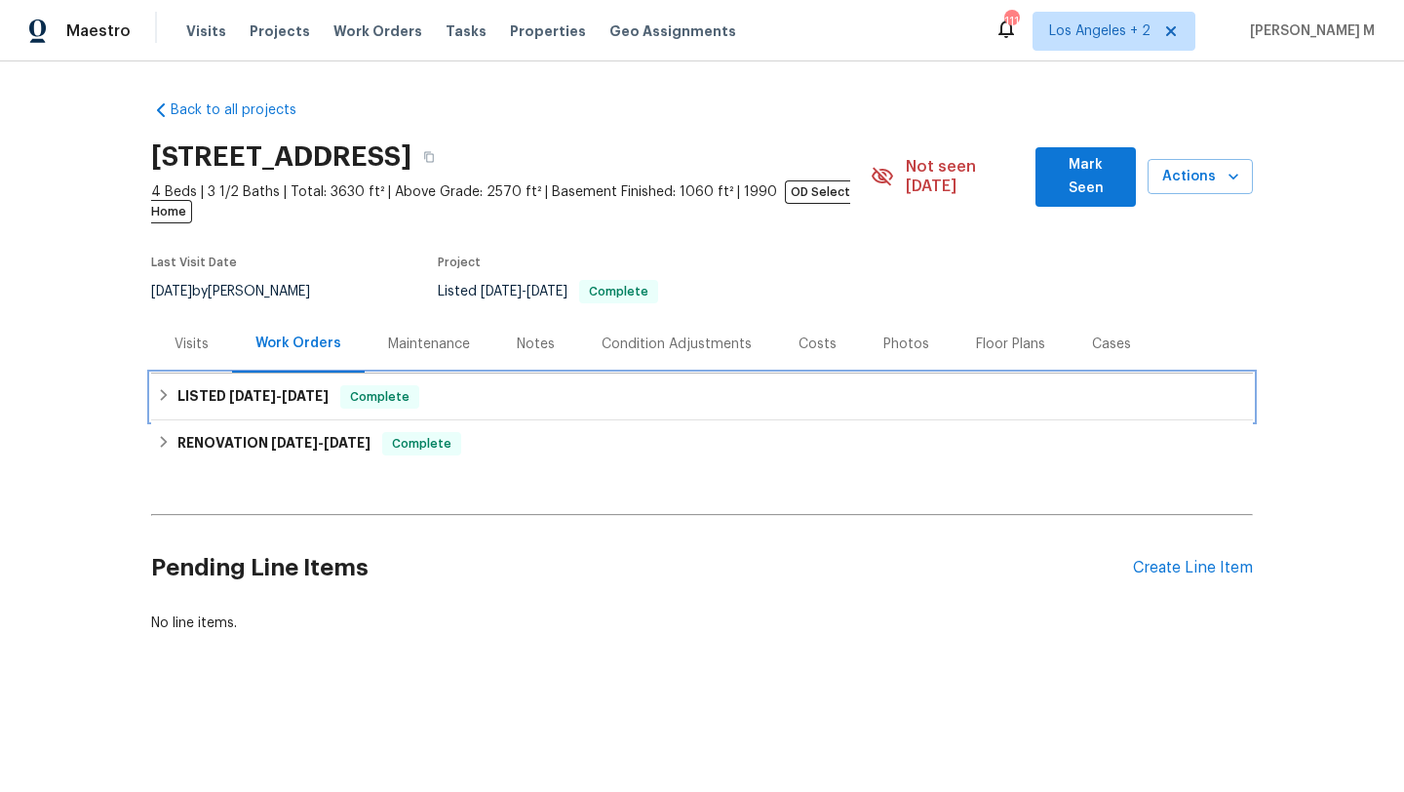
click at [268, 385] on h6 "LISTED 9/16/25 - 9/18/25" at bounding box center [252, 396] width 151 height 23
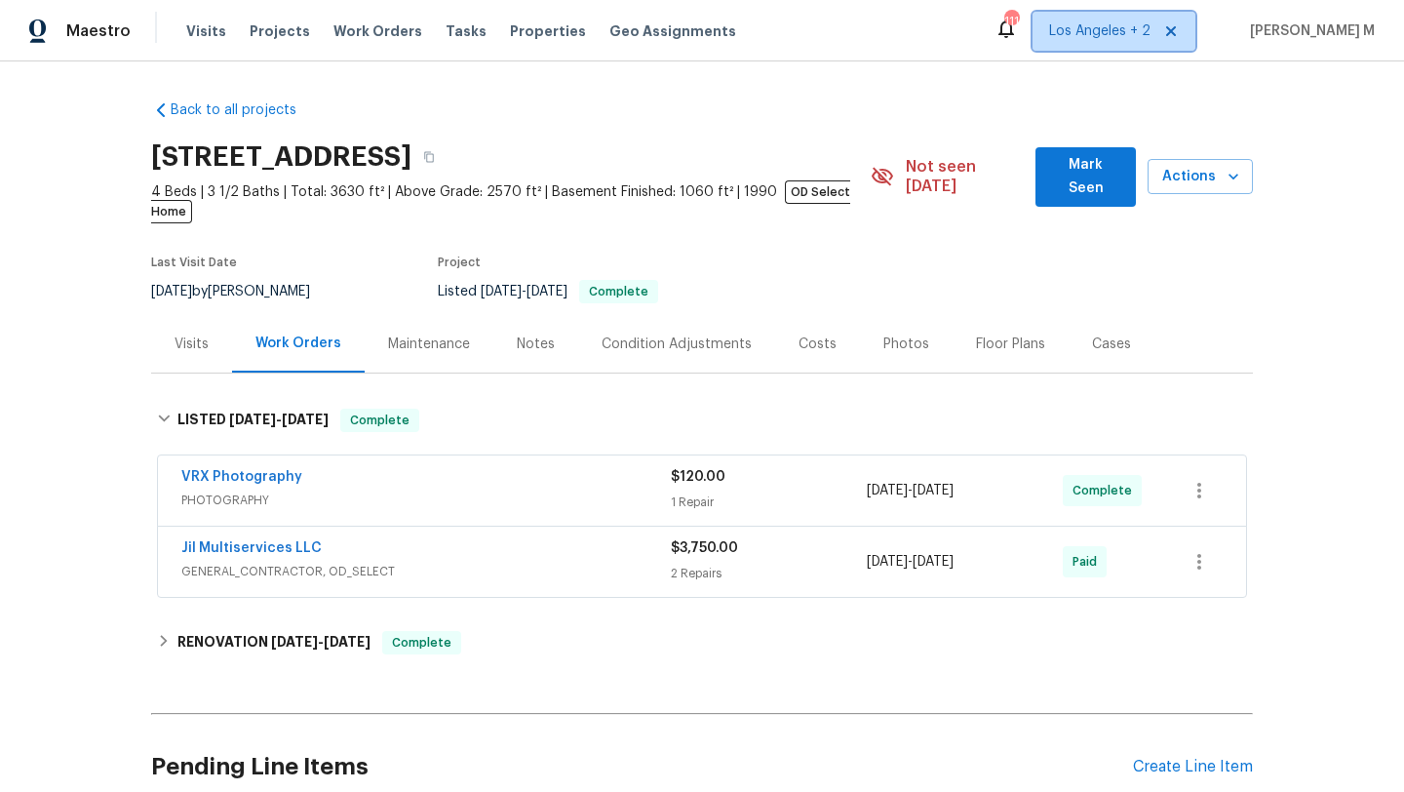
click at [1144, 40] on span "Los Angeles + 2" at bounding box center [1099, 30] width 101 height 19
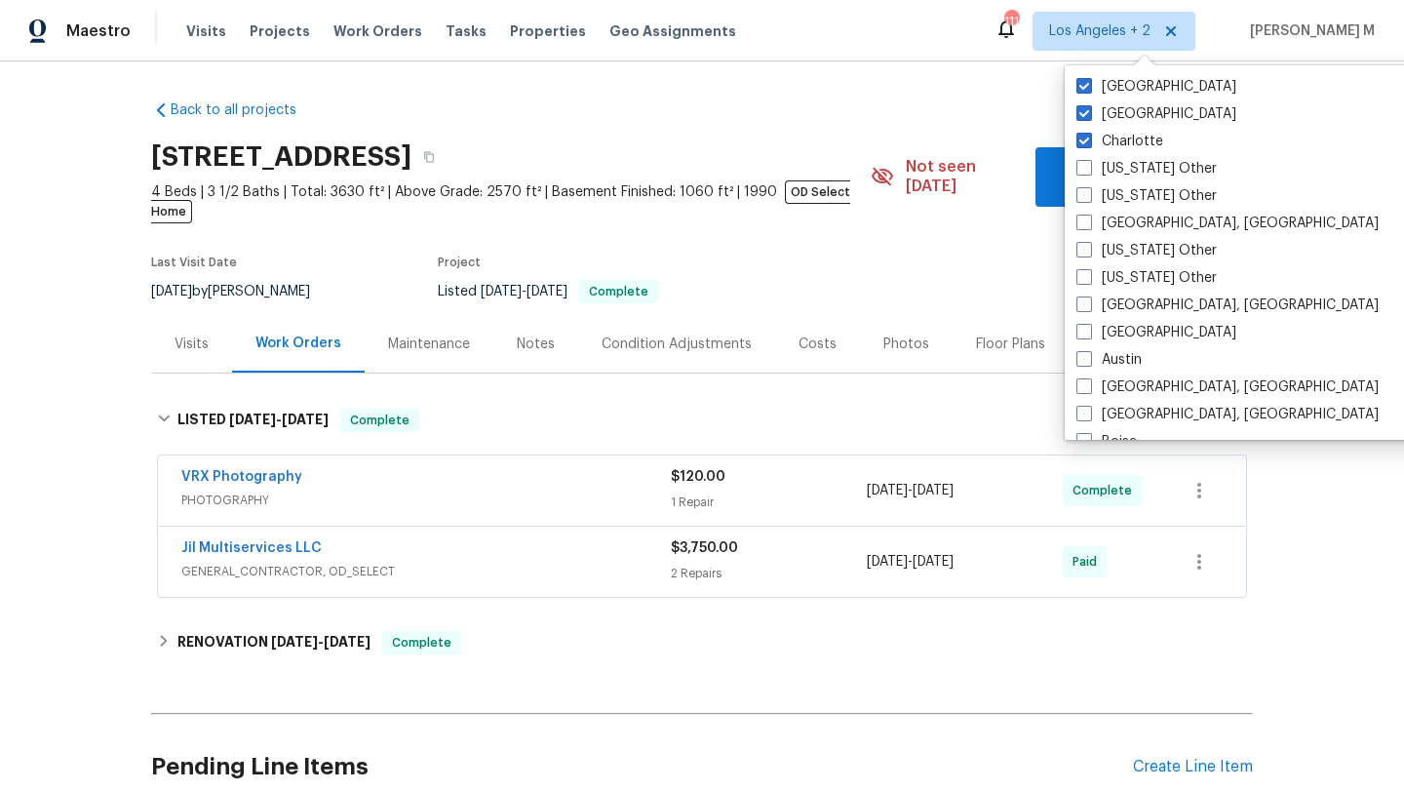
scroll to position [817, 0]
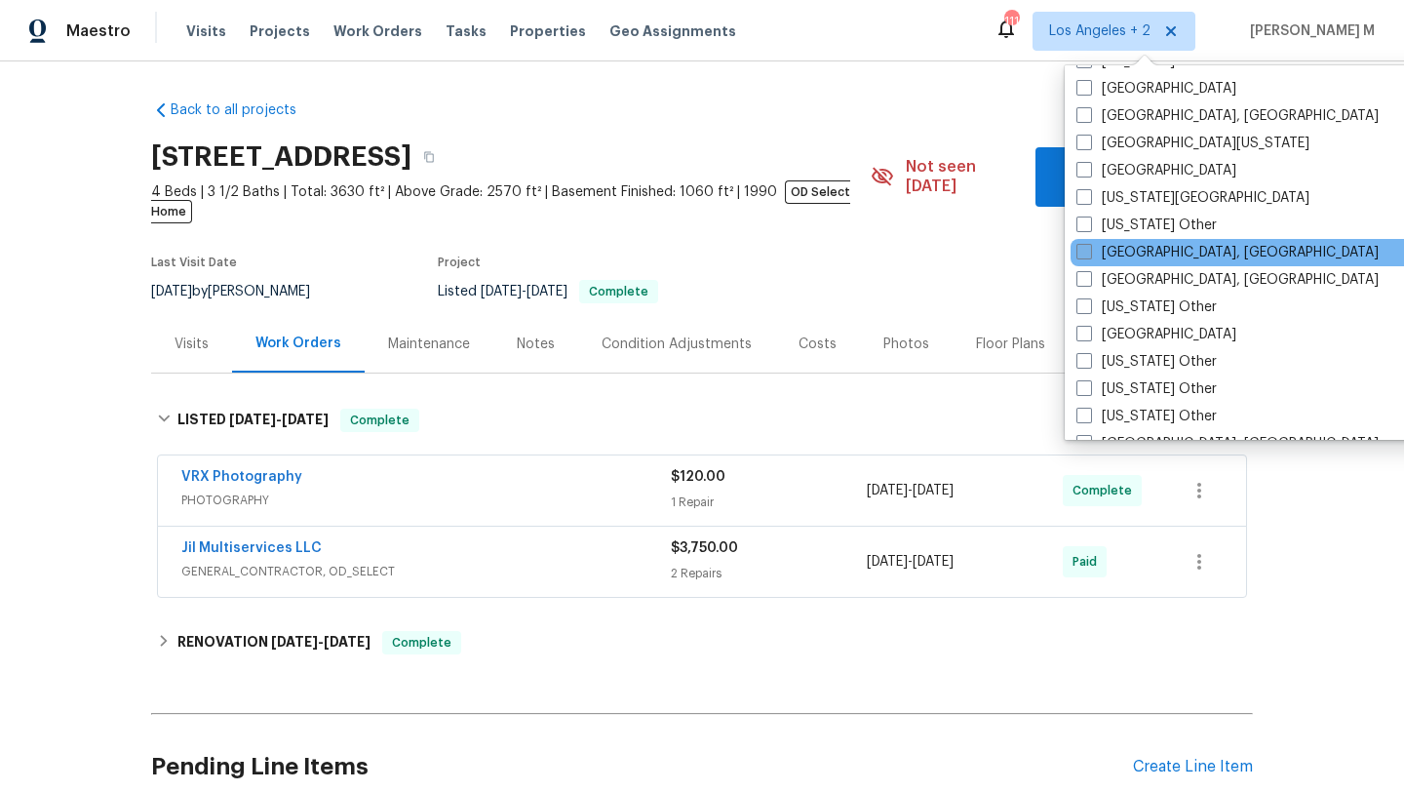
click at [1083, 254] on span at bounding box center [1084, 252] width 16 height 16
click at [1083, 254] on input "Greensboro, NC" at bounding box center [1082, 249] width 13 height 13
checkbox input "true"
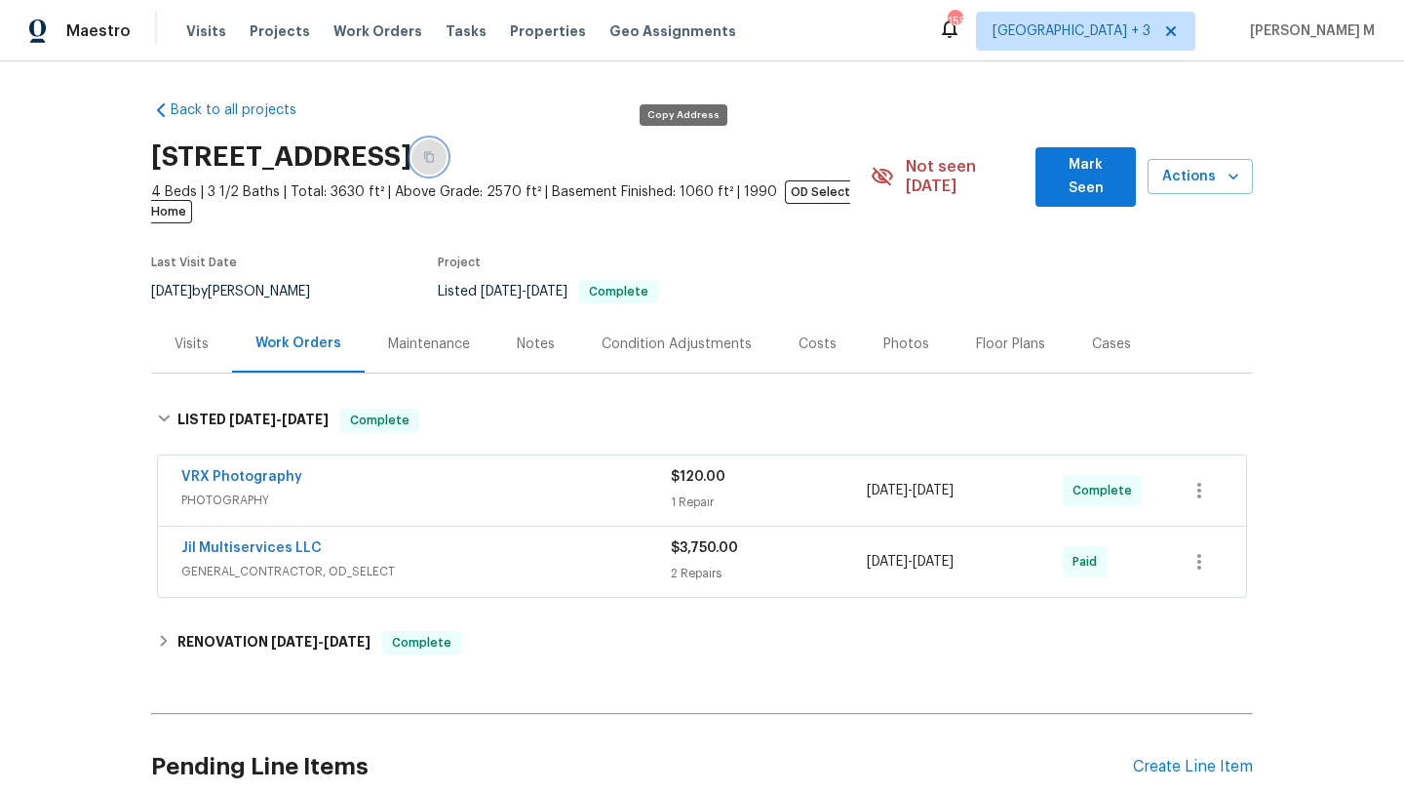
click at [446, 164] on button "button" at bounding box center [428, 156] width 35 height 35
click at [192, 43] on div "Visits Projects Work Orders Tasks Properties Geo Assignments" at bounding box center [472, 31] width 573 height 39
click at [195, 30] on span "Visits" at bounding box center [206, 30] width 40 height 19
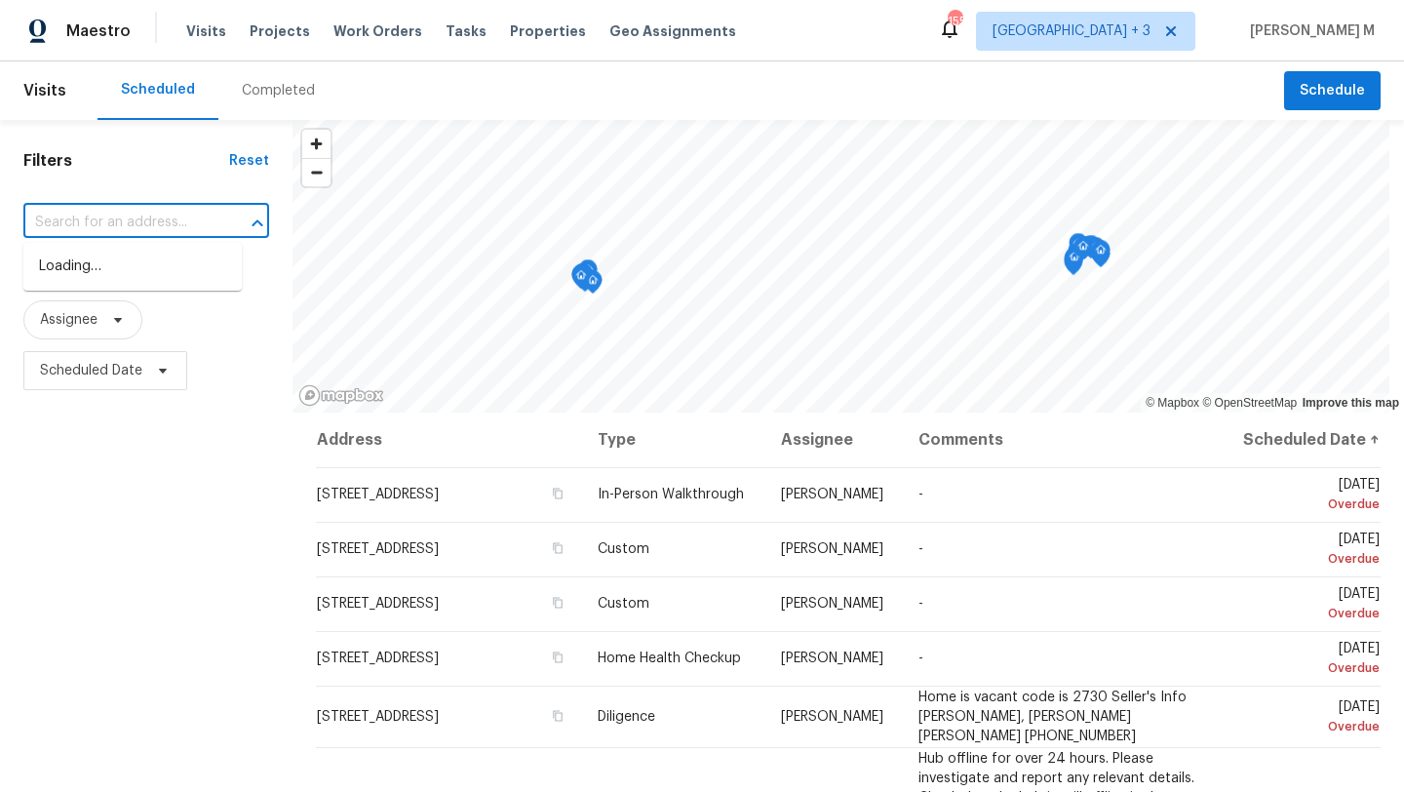
click at [182, 216] on input "text" at bounding box center [118, 223] width 191 height 30
paste input "4436 Lochurst Dr, Pfafftown, NC 27040"
type input "4436 Lochurst Dr, Pfafftown, NC 27040"
click at [130, 278] on li "4436 Lochurst Dr, Pfafftown, NC 27040" at bounding box center [132, 267] width 218 height 32
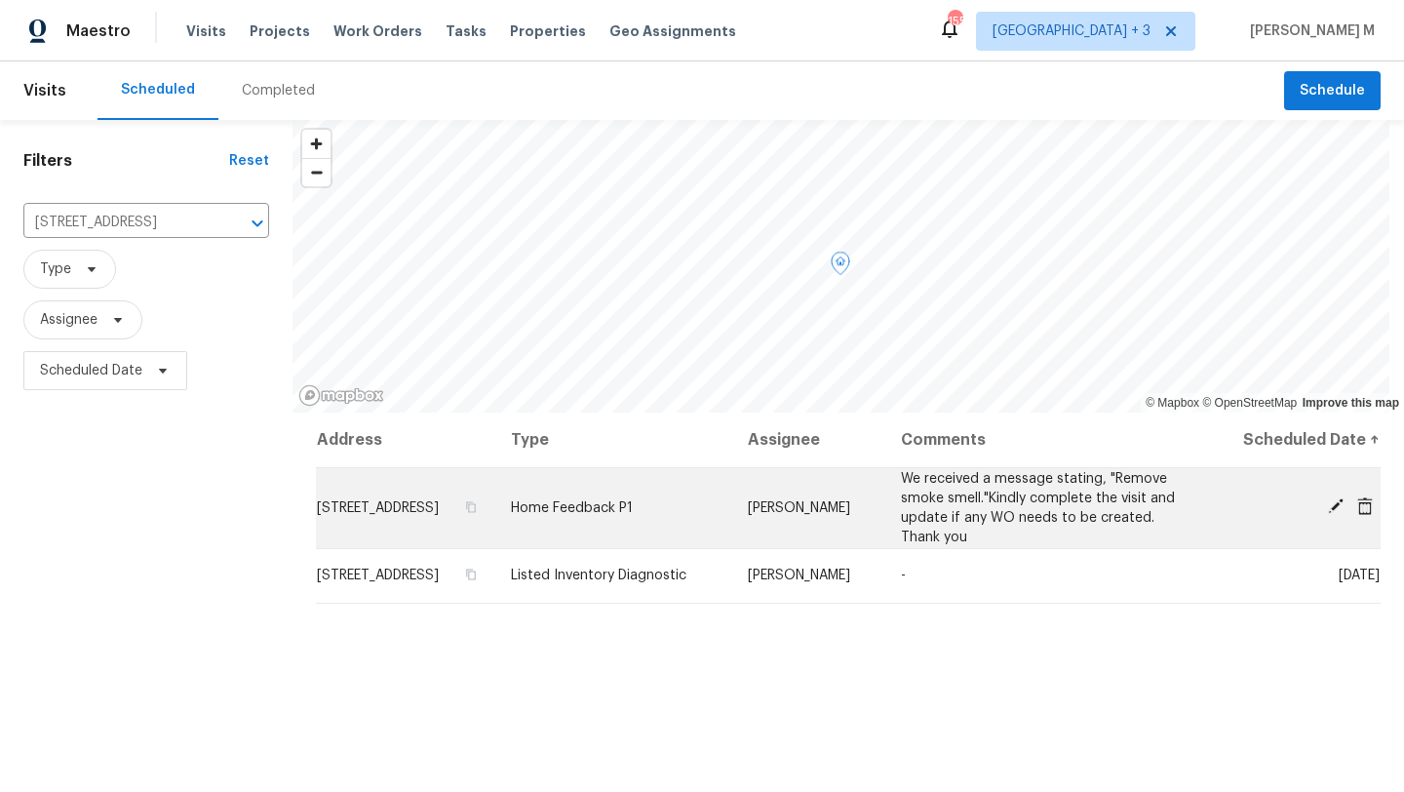
click at [1327, 515] on icon at bounding box center [1336, 506] width 18 height 18
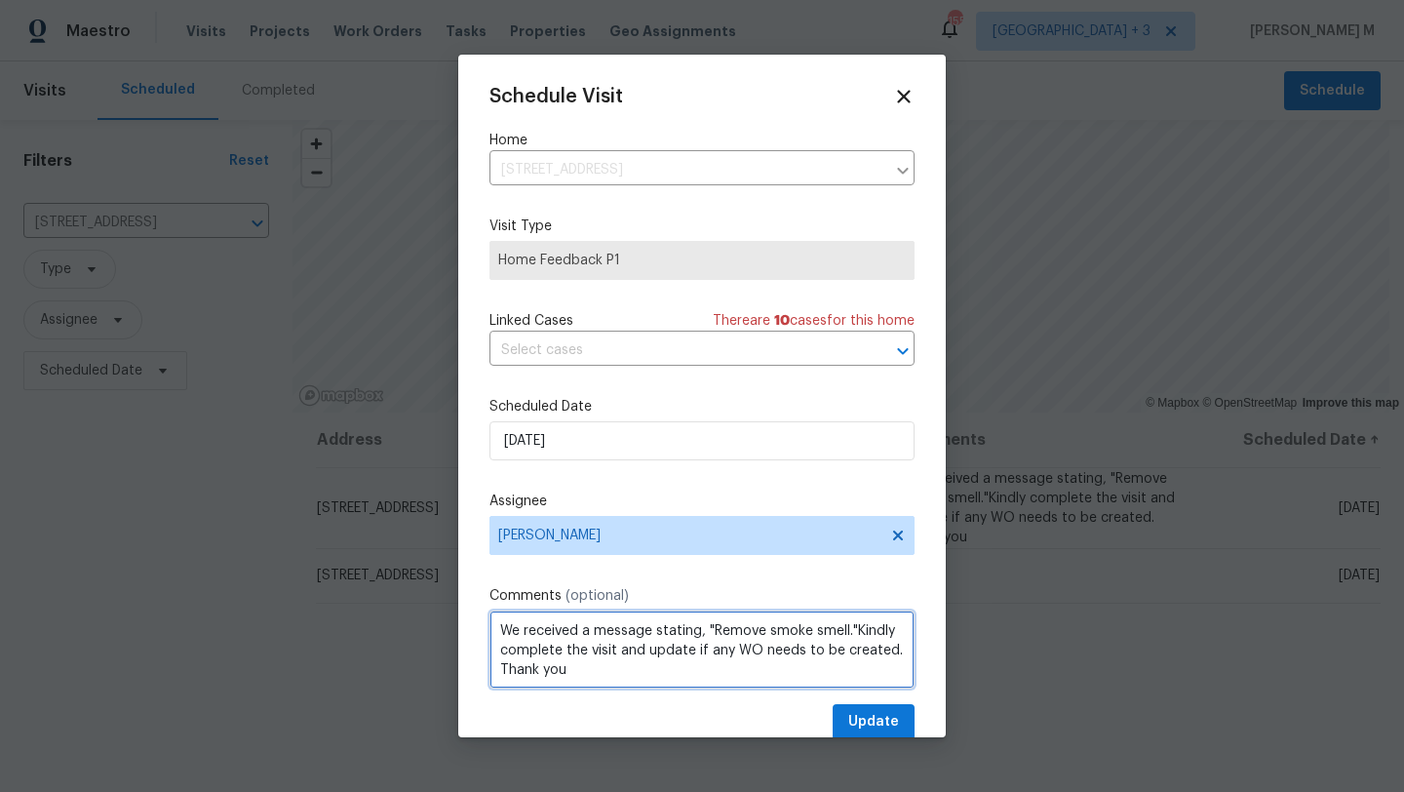
drag, startPoint x: 500, startPoint y: 633, endPoint x: 834, endPoint y: 706, distance: 342.3
click at [834, 706] on div "Schedule Visit Home 4436 Lochurst Dr, Pfafftown, NC 27040 ​ Visit Type Home Fee…" at bounding box center [701, 413] width 425 height 654
click at [897, 101] on icon at bounding box center [904, 97] width 14 height 14
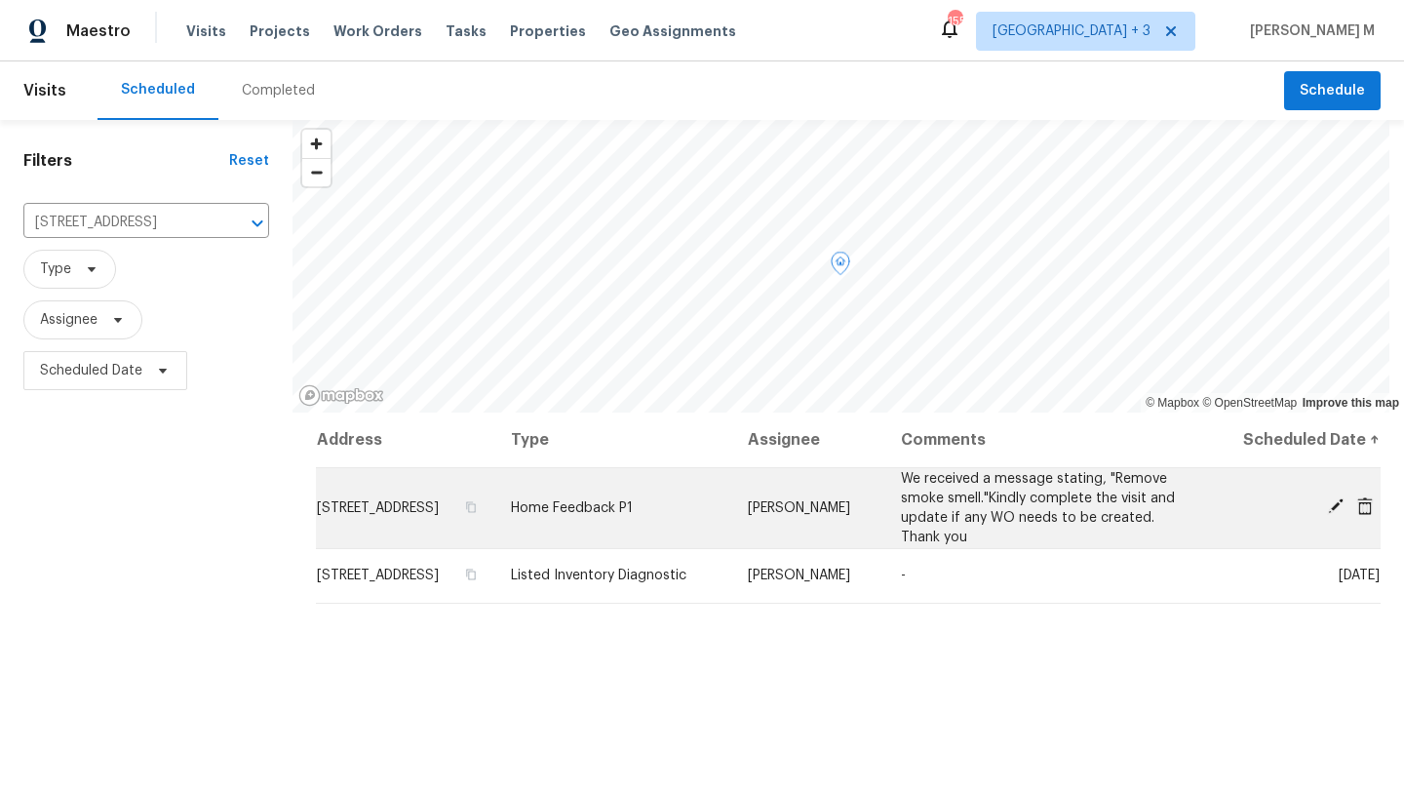
click at [1357, 515] on icon at bounding box center [1365, 506] width 16 height 18
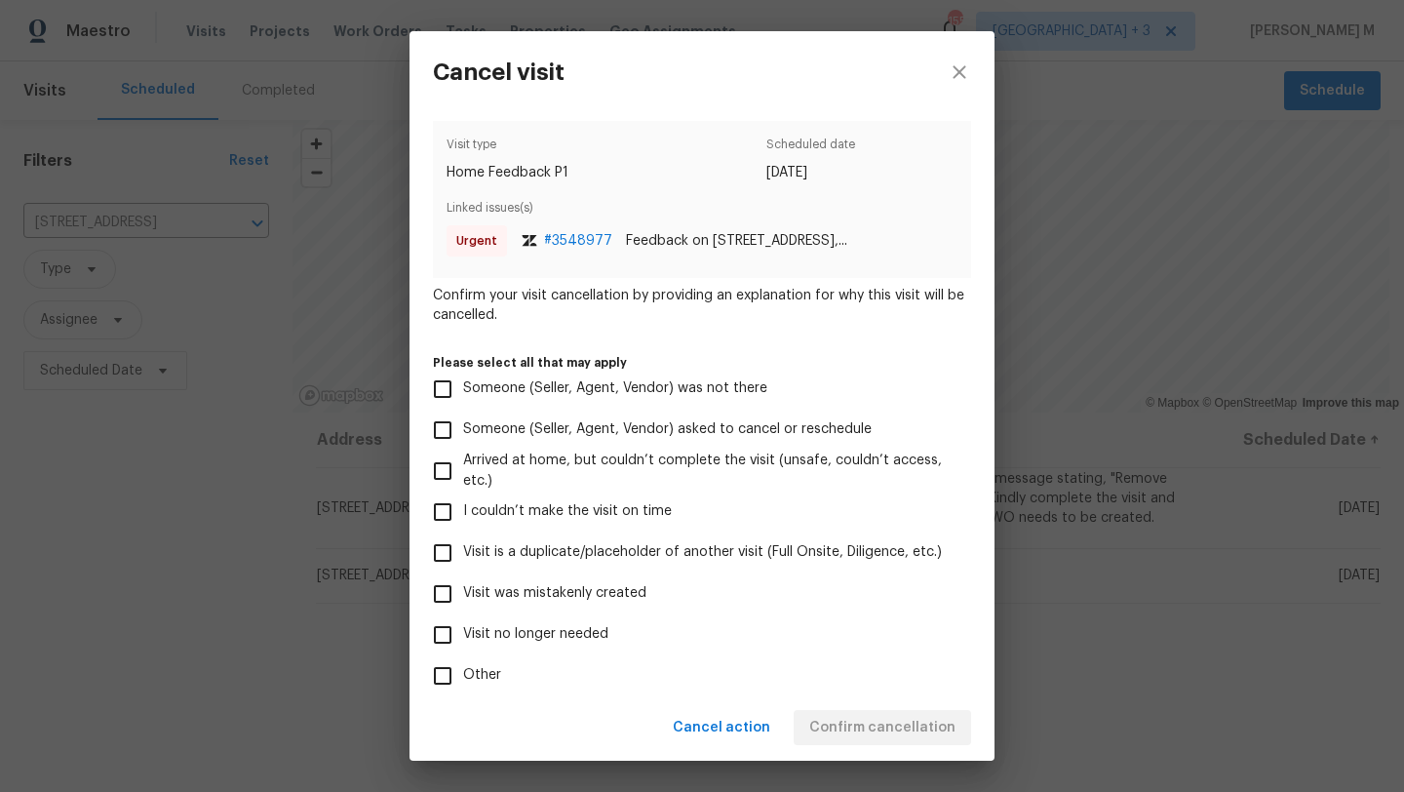
click at [1249, 523] on div "Cancel visit Visit type Home Feedback P1 Scheduled date 10/9/2025 Linked issues…" at bounding box center [702, 396] width 1404 height 792
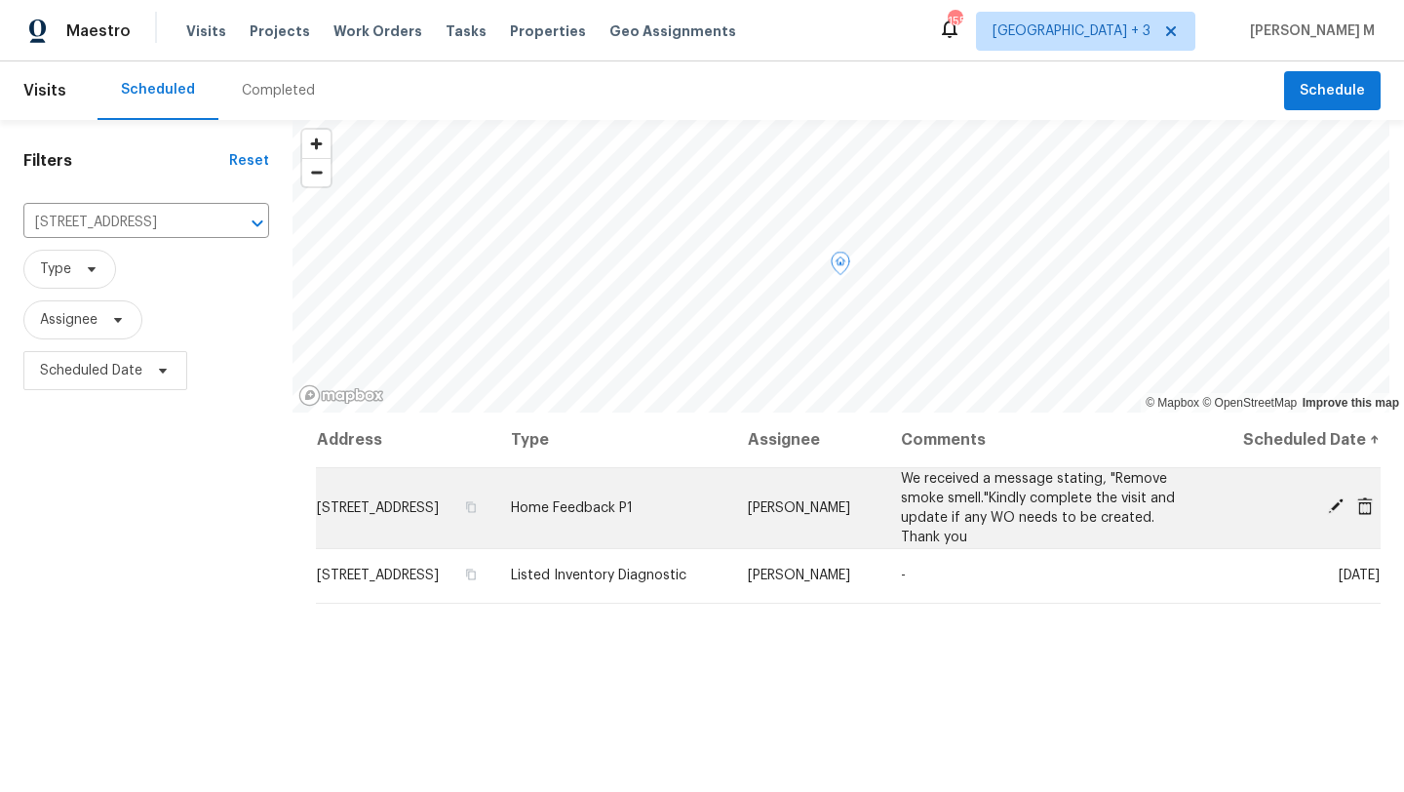
click at [1357, 513] on icon at bounding box center [1365, 506] width 18 height 18
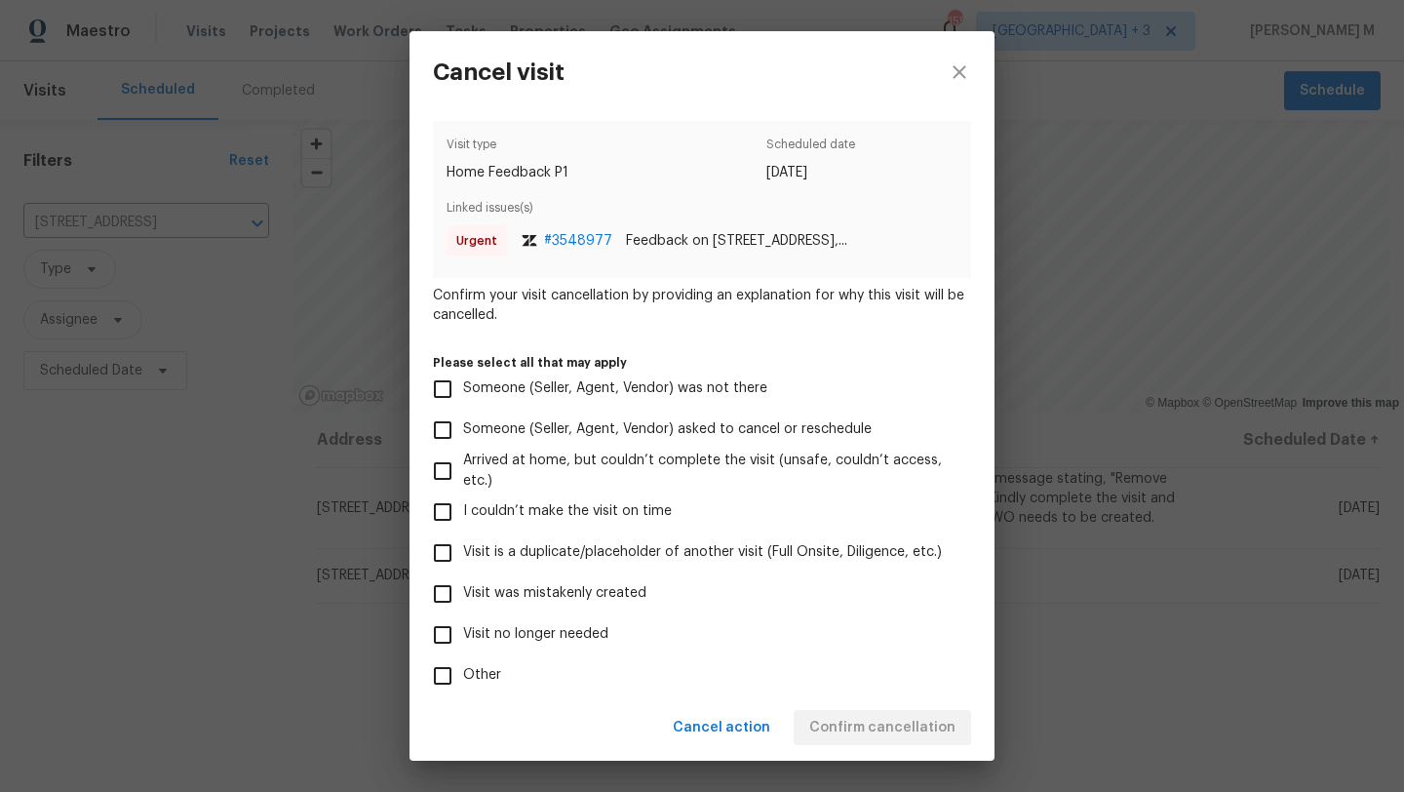
click at [447, 675] on input "Other" at bounding box center [442, 675] width 41 height 41
checkbox input "true"
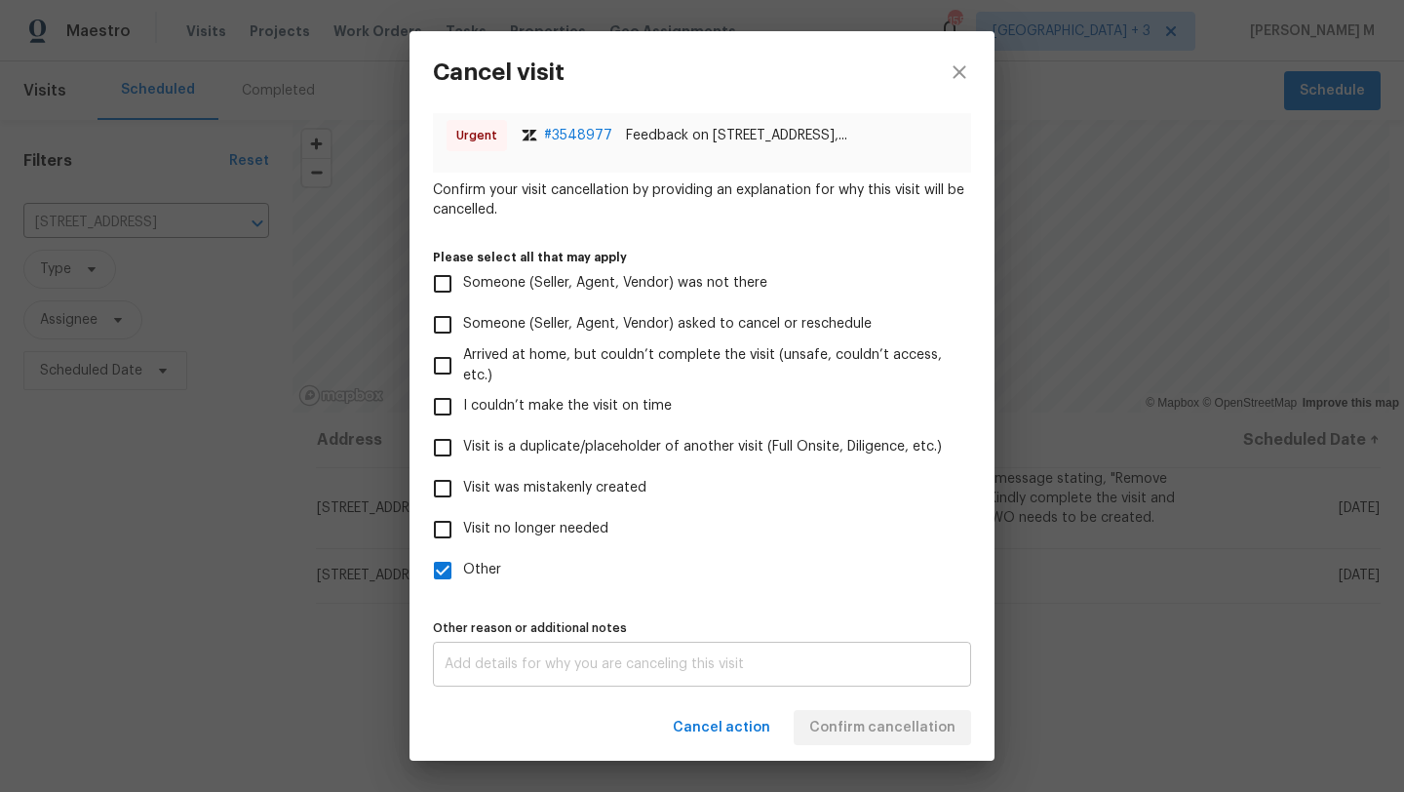
click at [527, 651] on div "x Other reason or additional notes" at bounding box center [702, 663] width 538 height 45
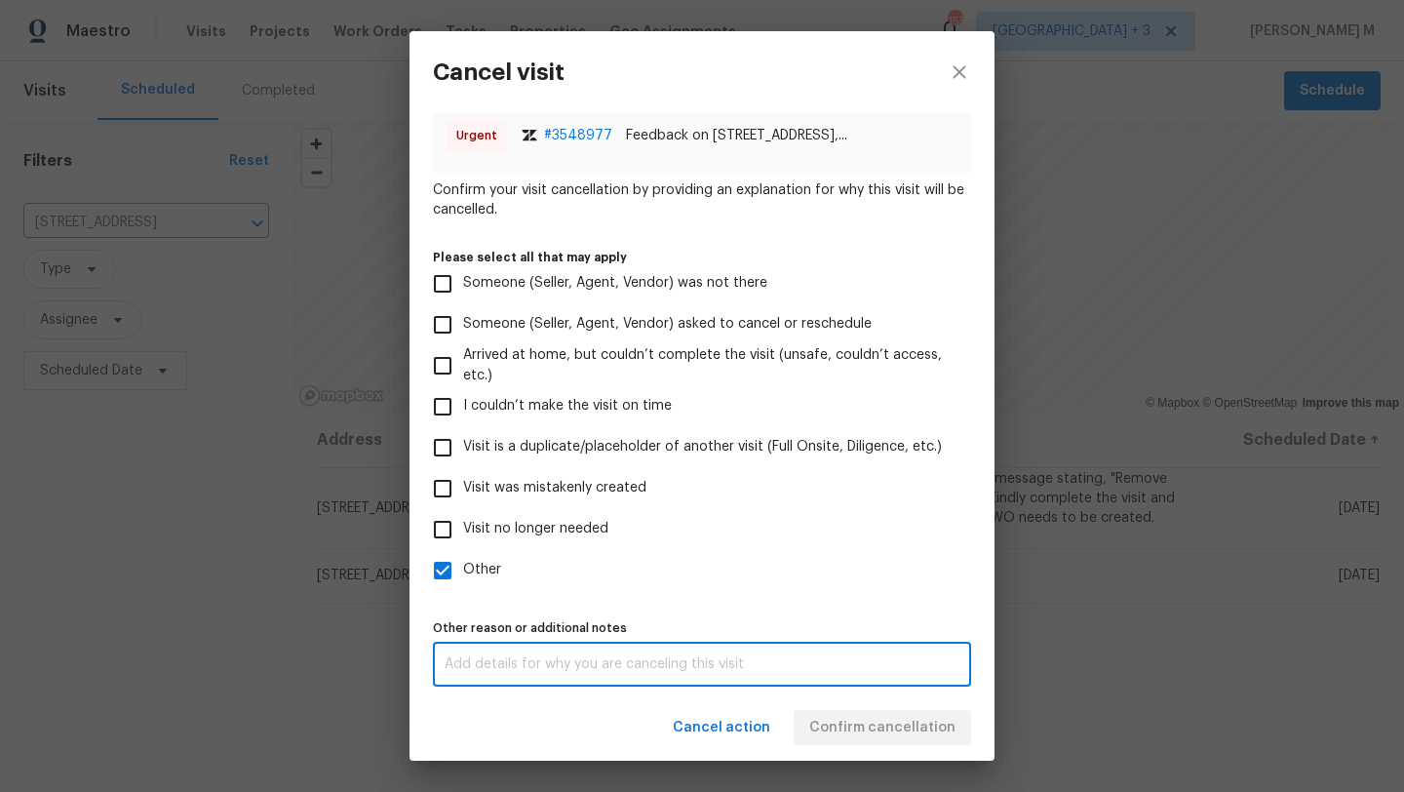
click at [527, 651] on div "x Other reason or additional notes" at bounding box center [702, 663] width 538 height 45
type textarea "Cancelled by Mani"
click at [836, 727] on div "Cancel action Confirm cancellation" at bounding box center [701, 727] width 585 height 67
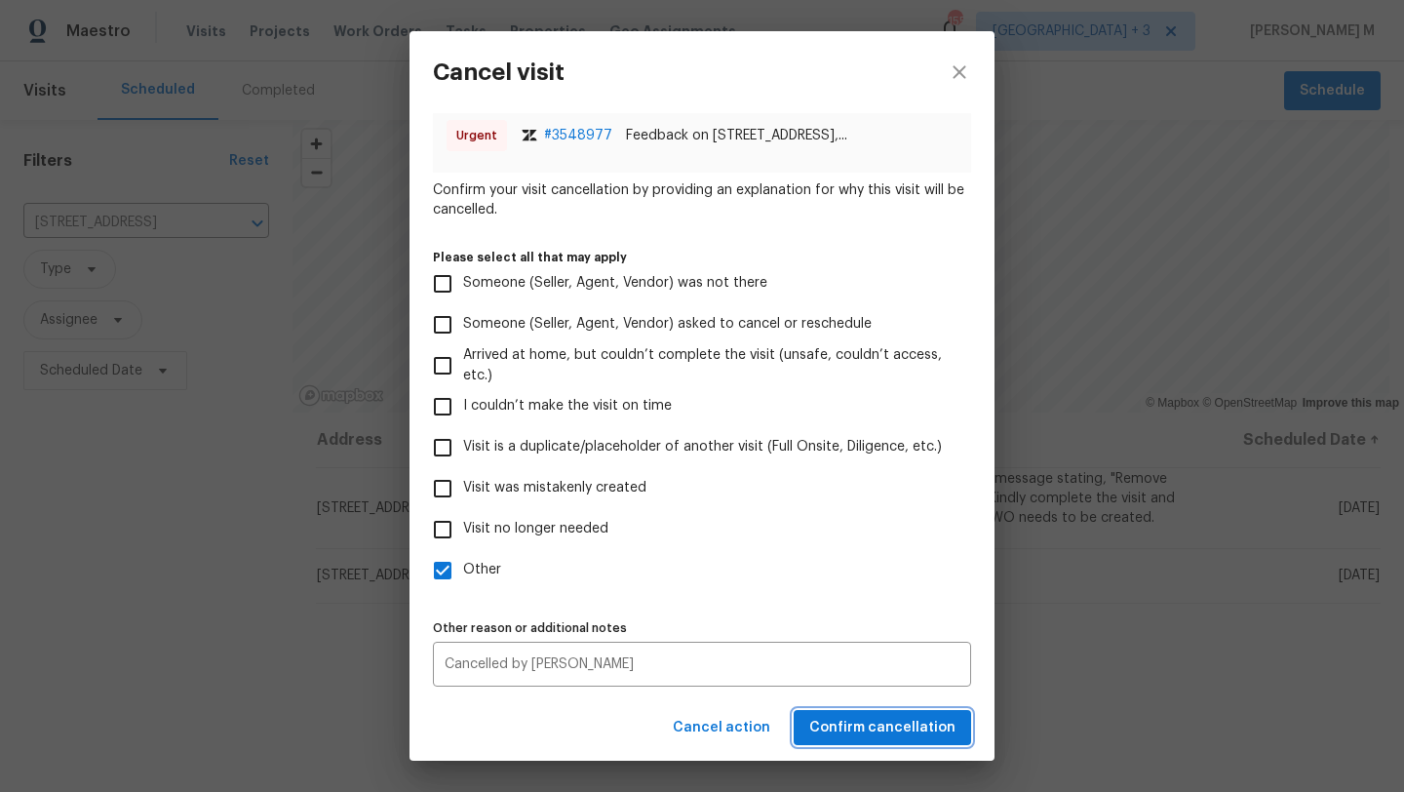
click at [836, 727] on span "Confirm cancellation" at bounding box center [882, 728] width 146 height 24
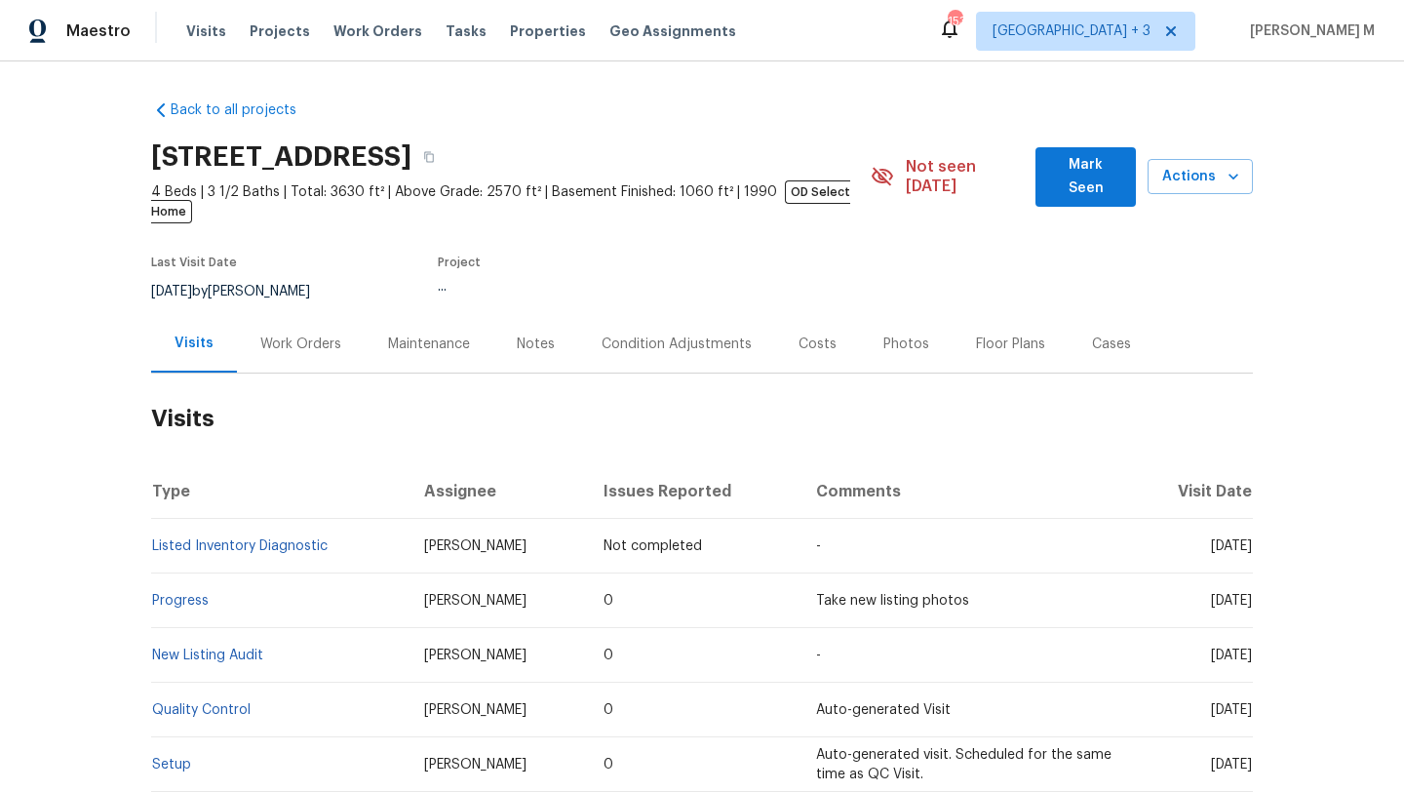
click at [1092, 334] on div "Cases" at bounding box center [1111, 343] width 39 height 19
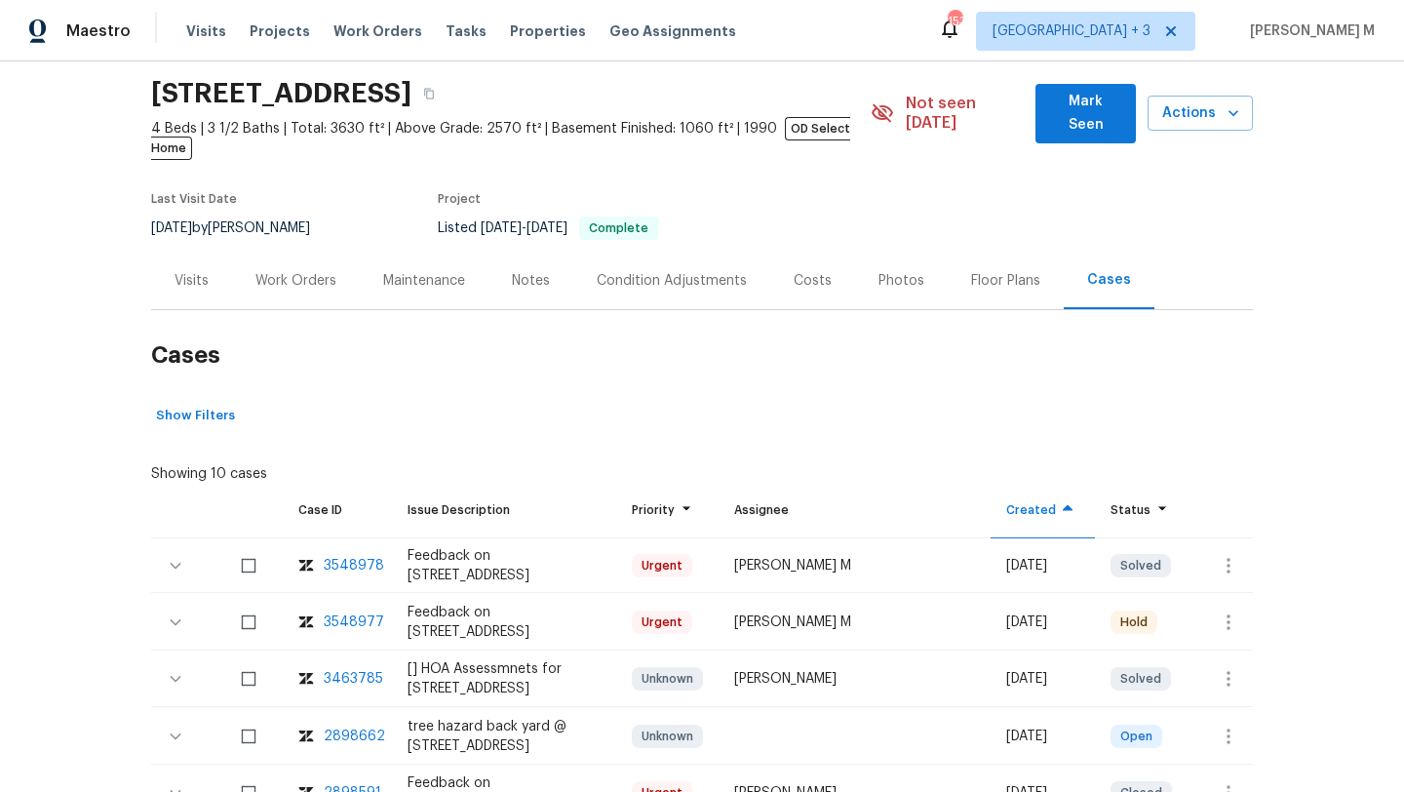
scroll to position [80, 0]
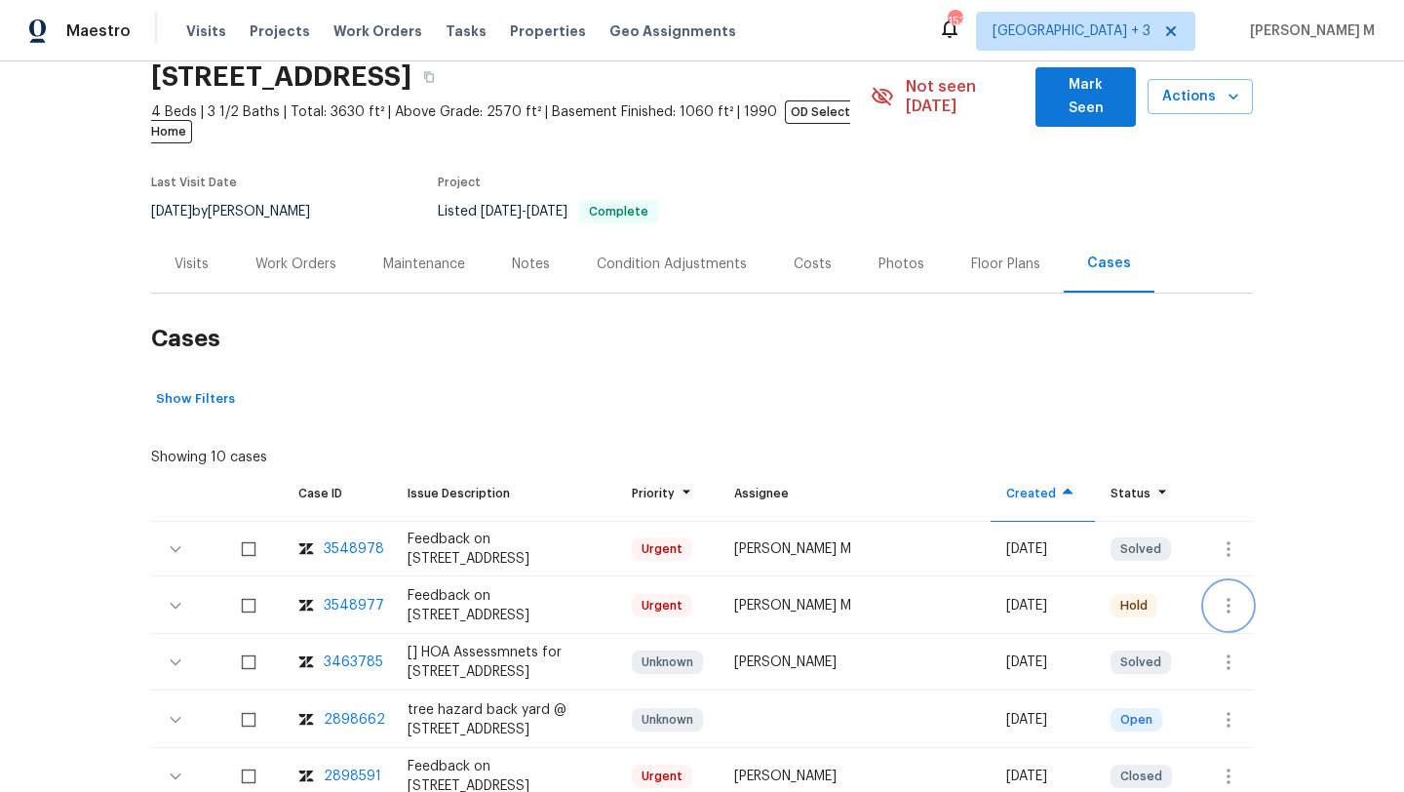
click at [1221, 594] on icon "button" at bounding box center [1228, 605] width 23 height 23
click at [1224, 579] on li "Create a visit" at bounding box center [1289, 586] width 202 height 32
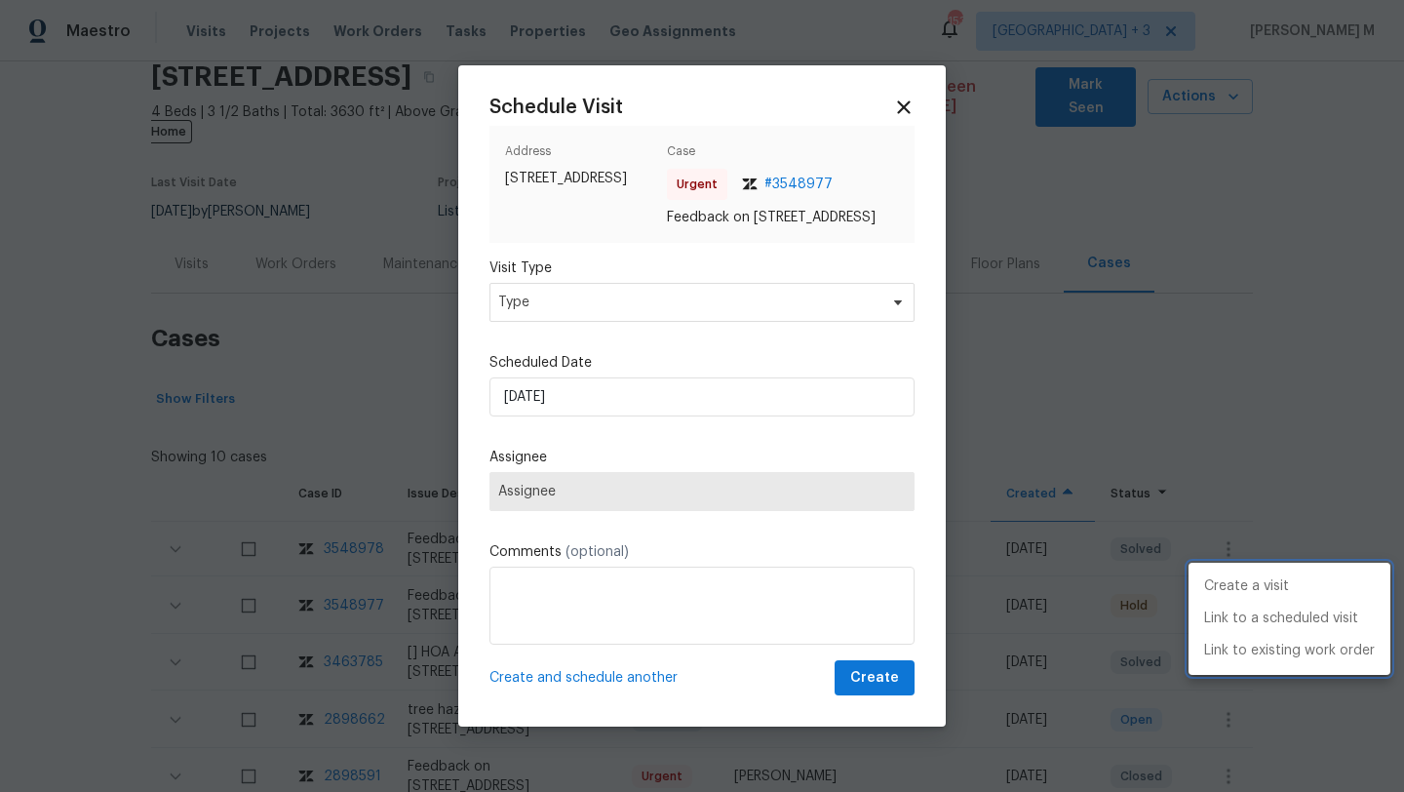
click at [697, 311] on div at bounding box center [702, 396] width 1404 height 792
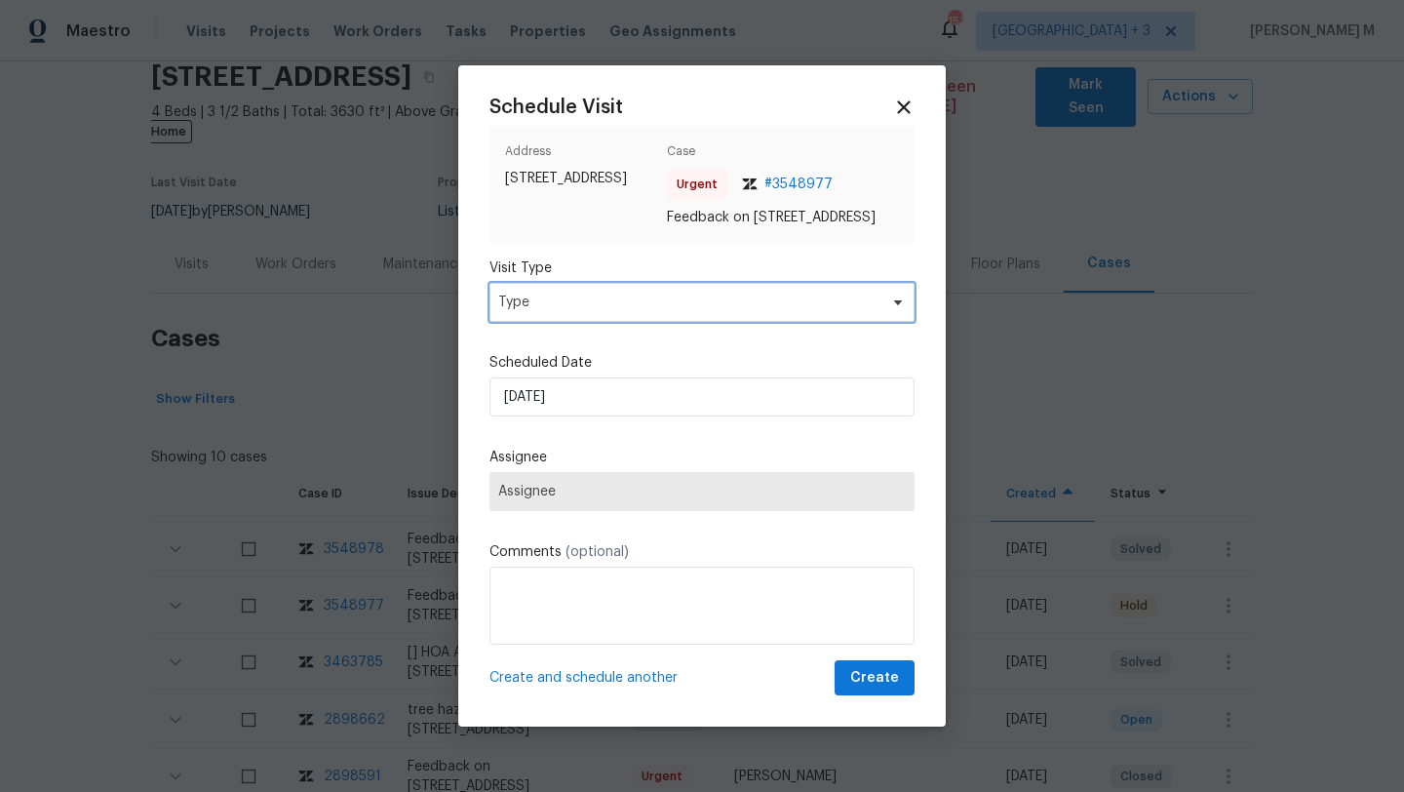
click at [697, 312] on span "Type" at bounding box center [687, 301] width 379 height 19
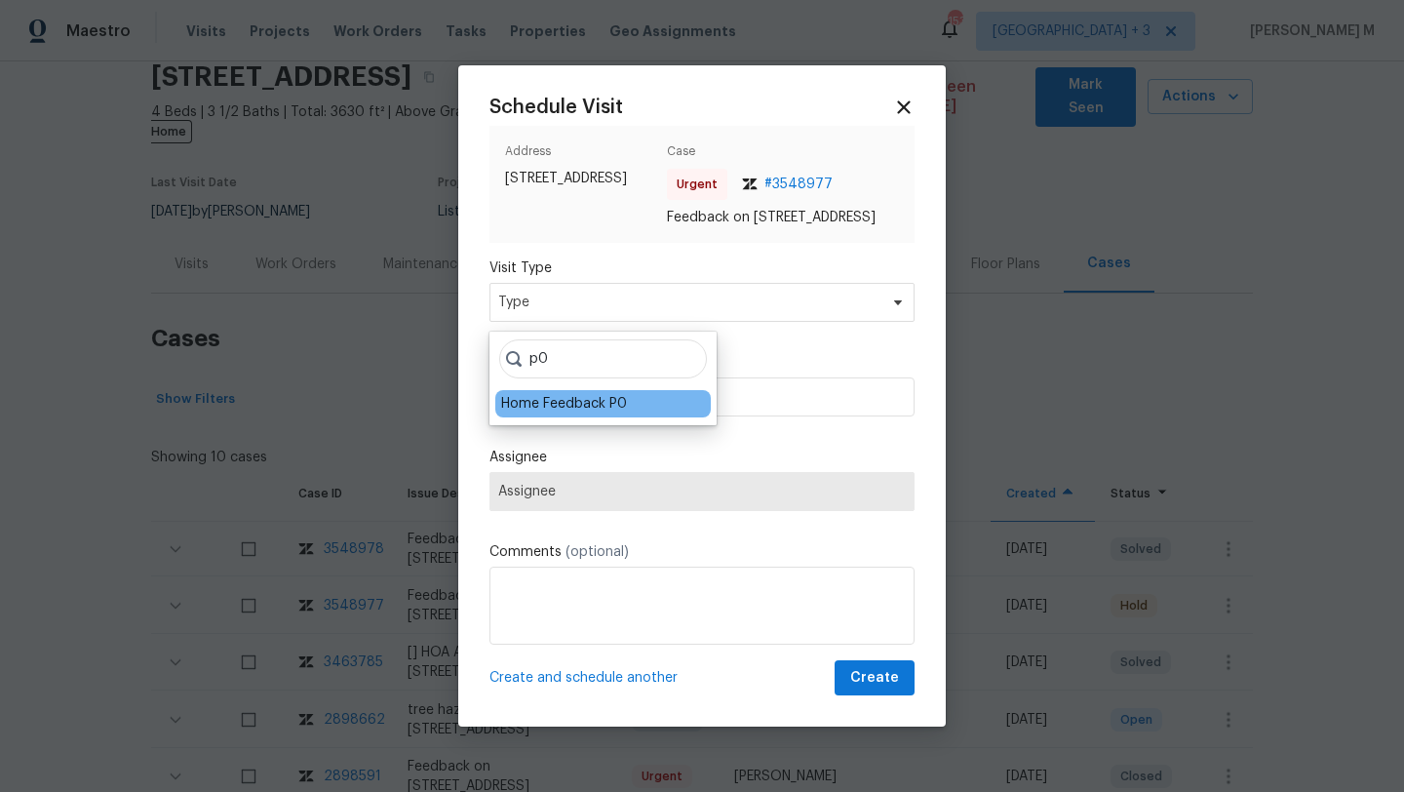
type input "p0"
click at [573, 396] on div "Home Feedback P0" at bounding box center [564, 403] width 126 height 19
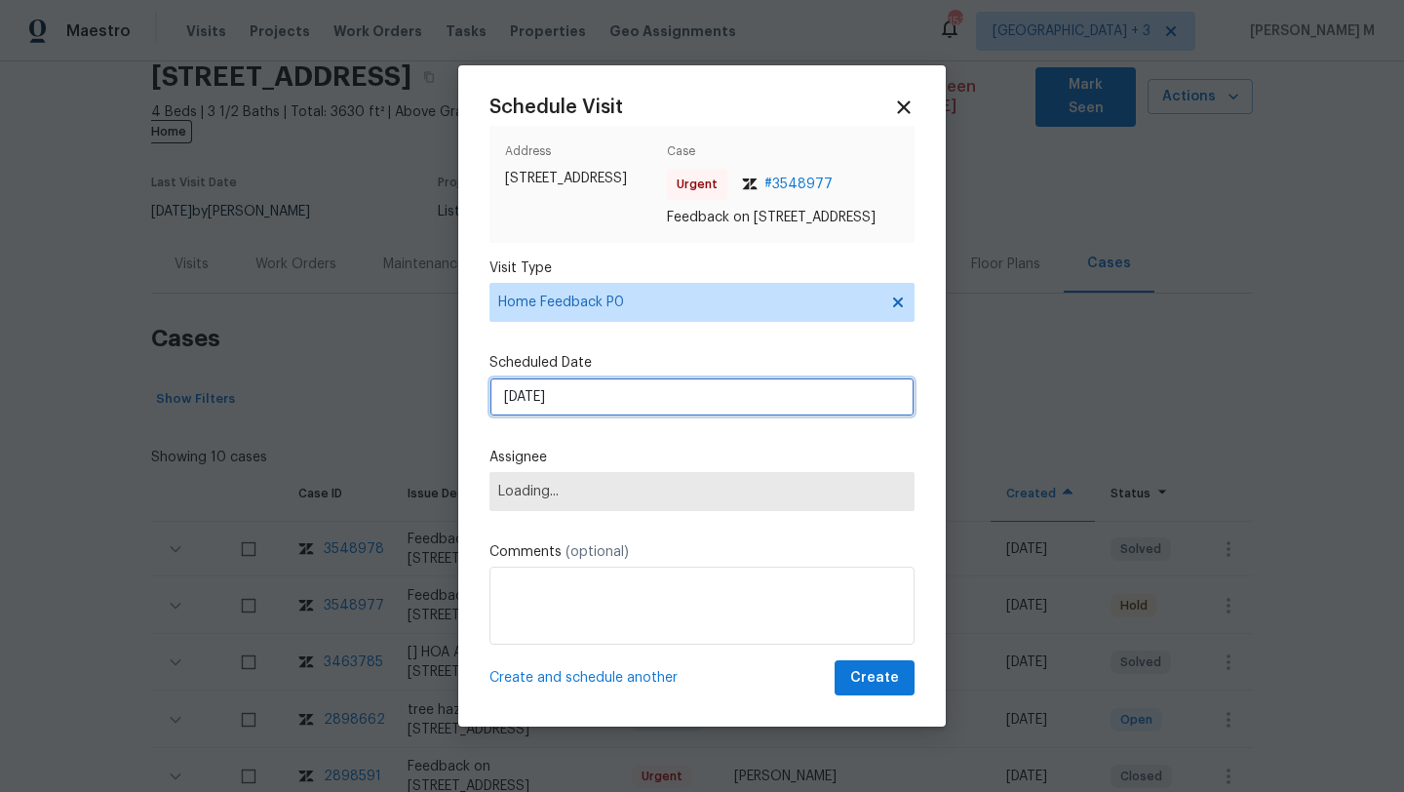
click at [573, 396] on input "09/10/2025" at bounding box center [701, 396] width 425 height 39
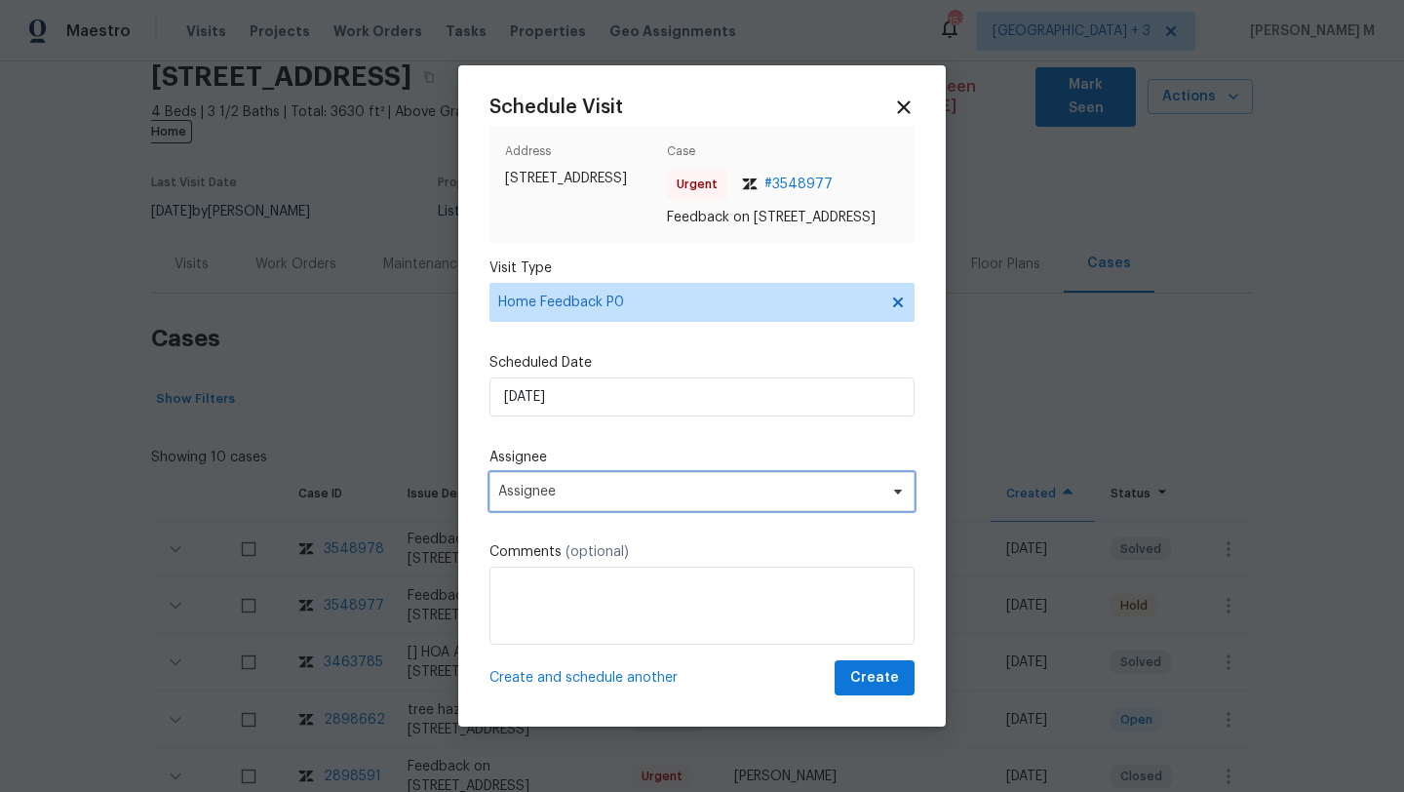
click at [584, 509] on span "Assignee" at bounding box center [701, 491] width 425 height 39
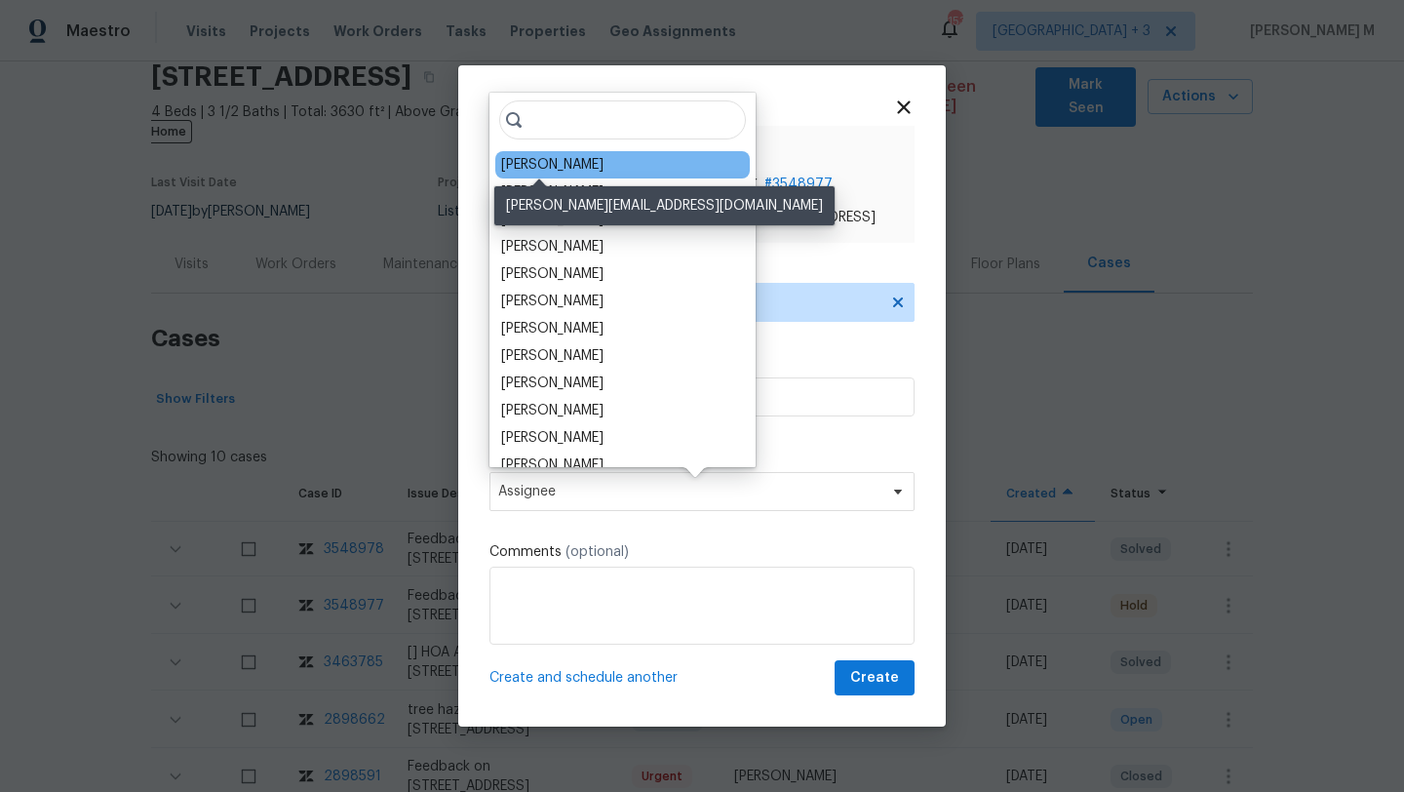
click at [553, 158] on div "Ken Romain" at bounding box center [552, 164] width 102 height 19
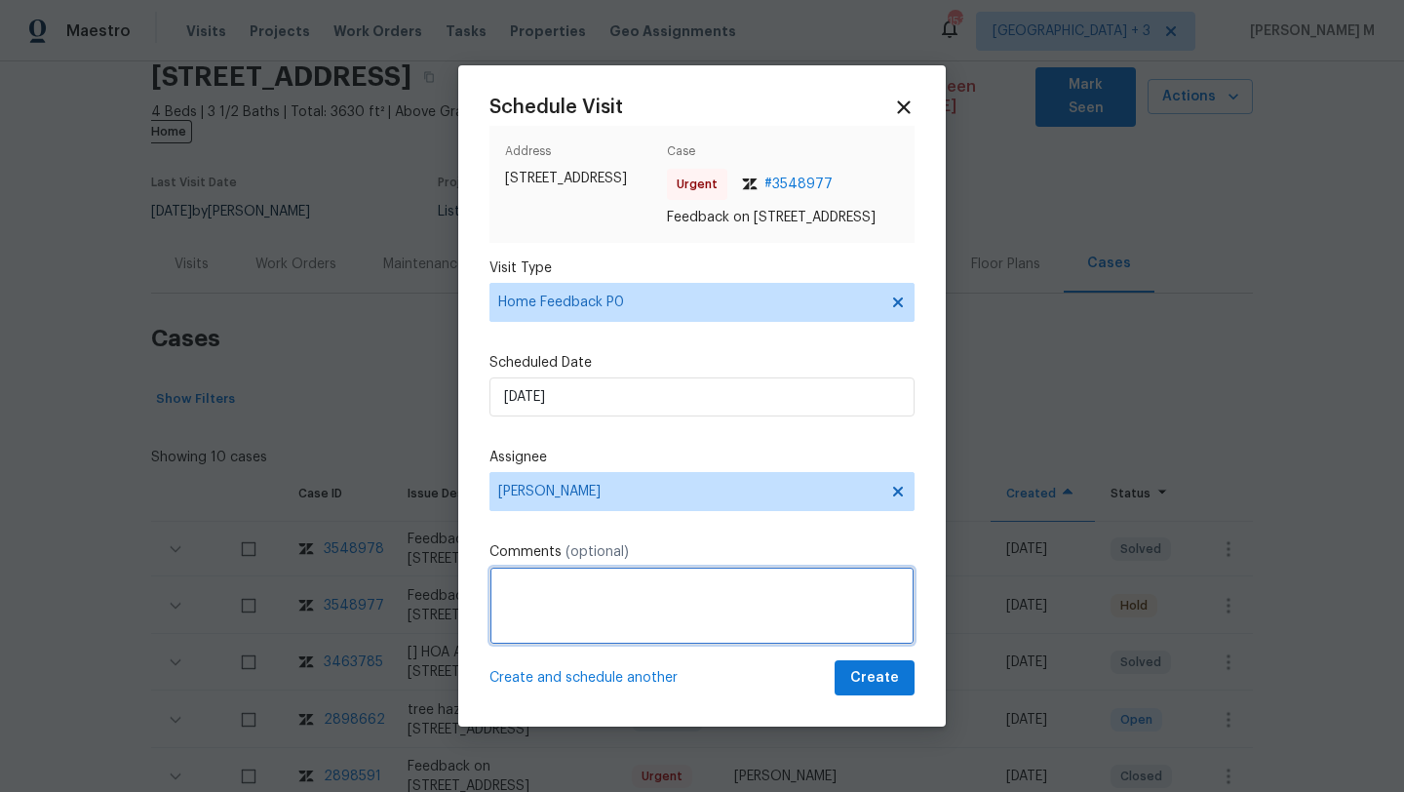
click at [526, 623] on textarea at bounding box center [701, 605] width 425 height 78
paste textarea "We received a message stating, "Remove smoke smell."Kindly complete the visit a…"
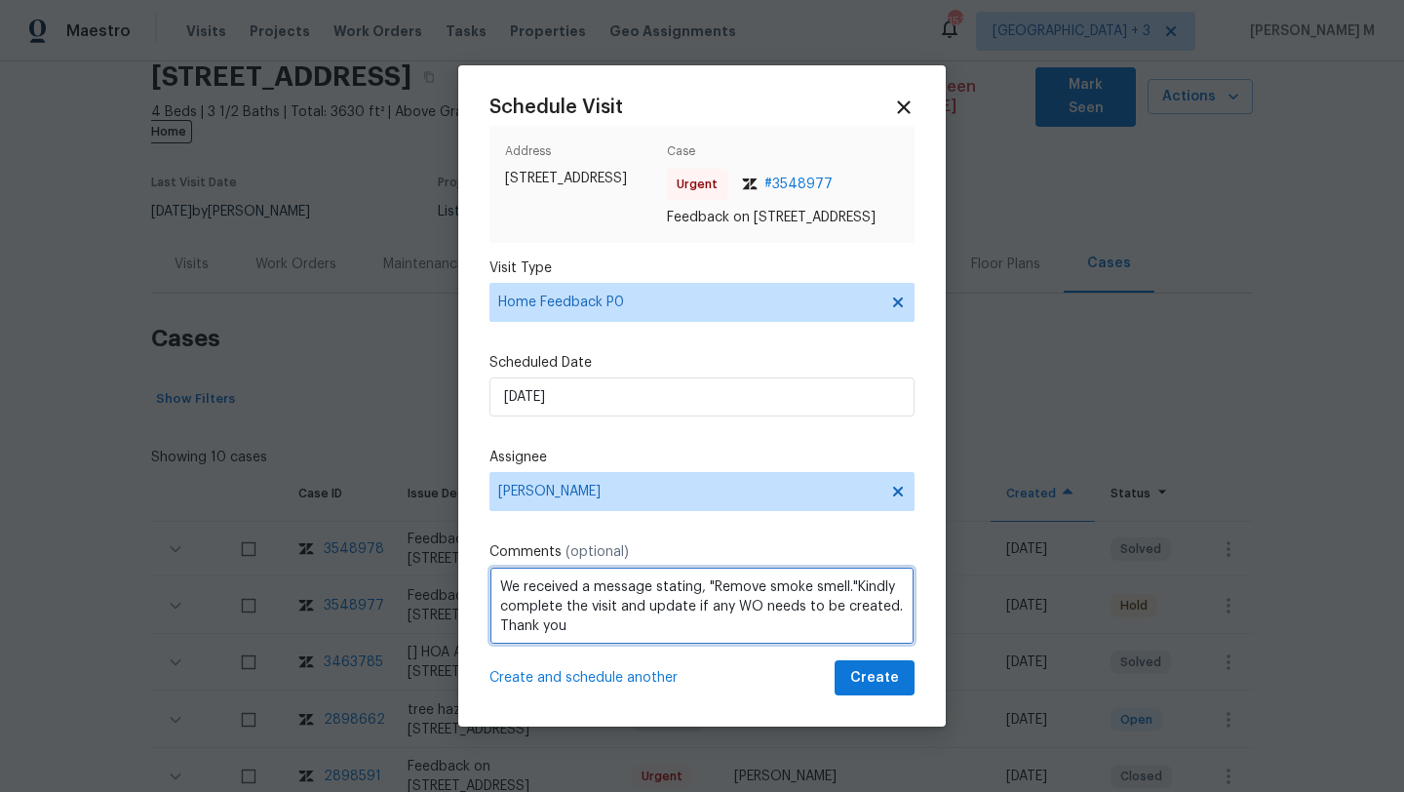
type textarea "We received a message stating, "Remove smoke smell."Kindly complete the visit a…"
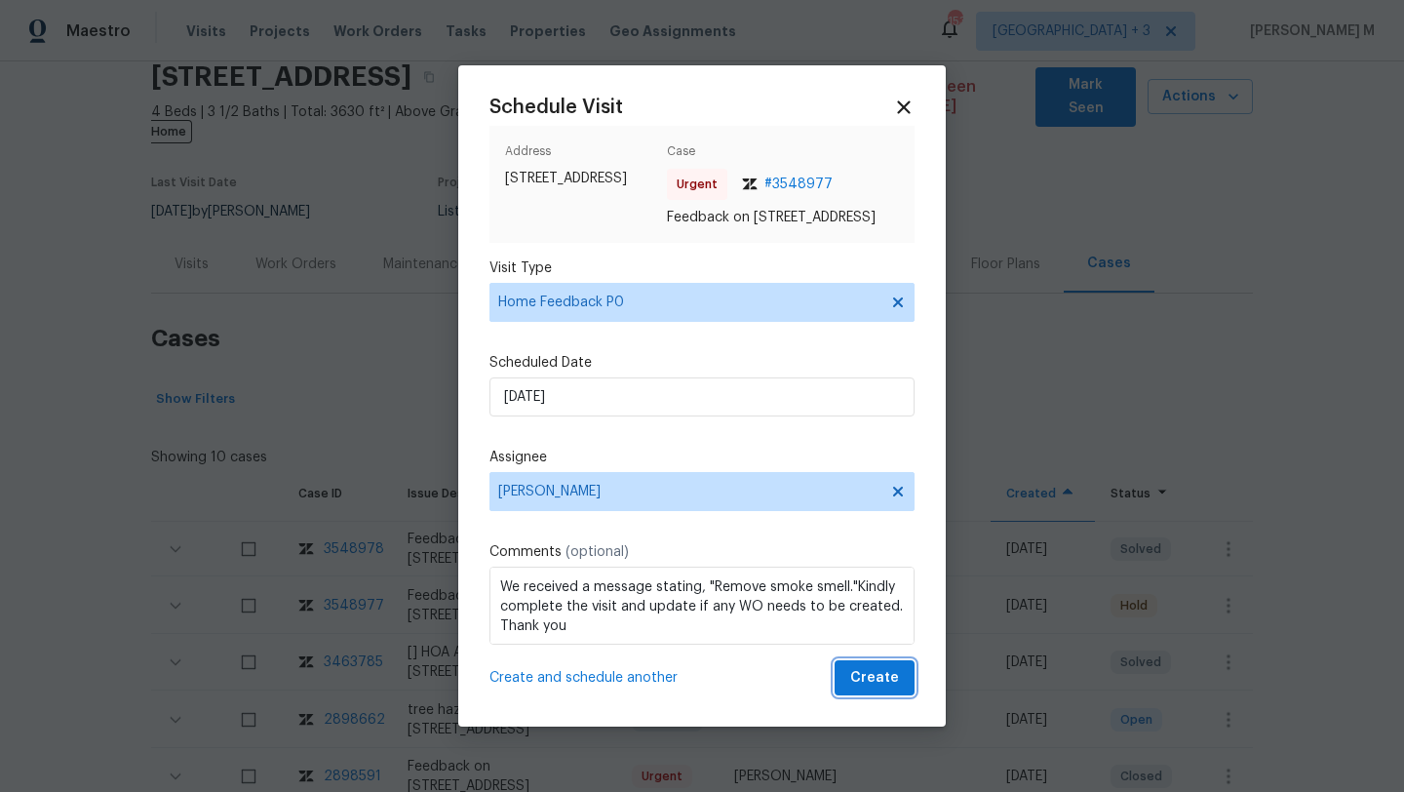
click at [850, 687] on span "Create" at bounding box center [874, 678] width 49 height 24
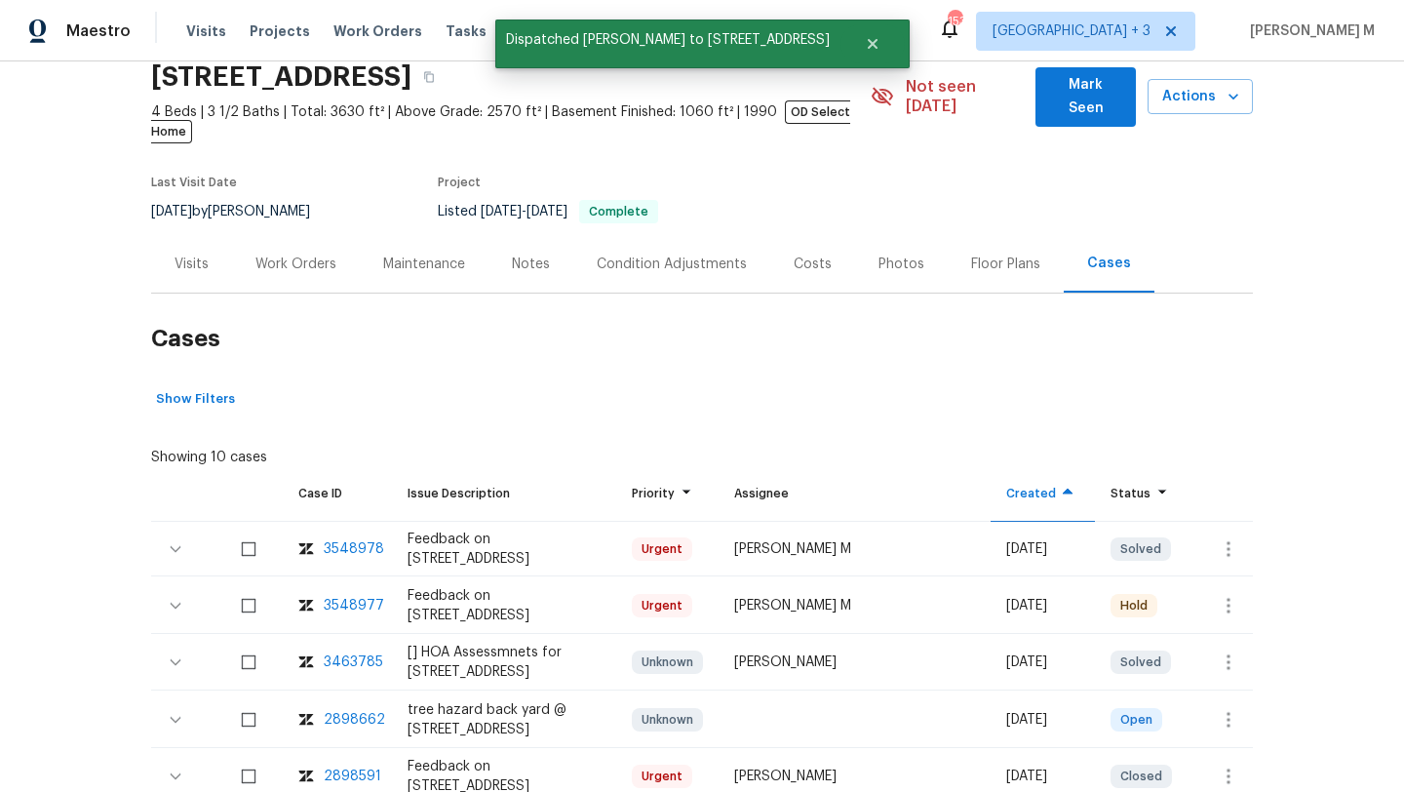
click at [175, 254] on div "Visits" at bounding box center [192, 263] width 34 height 19
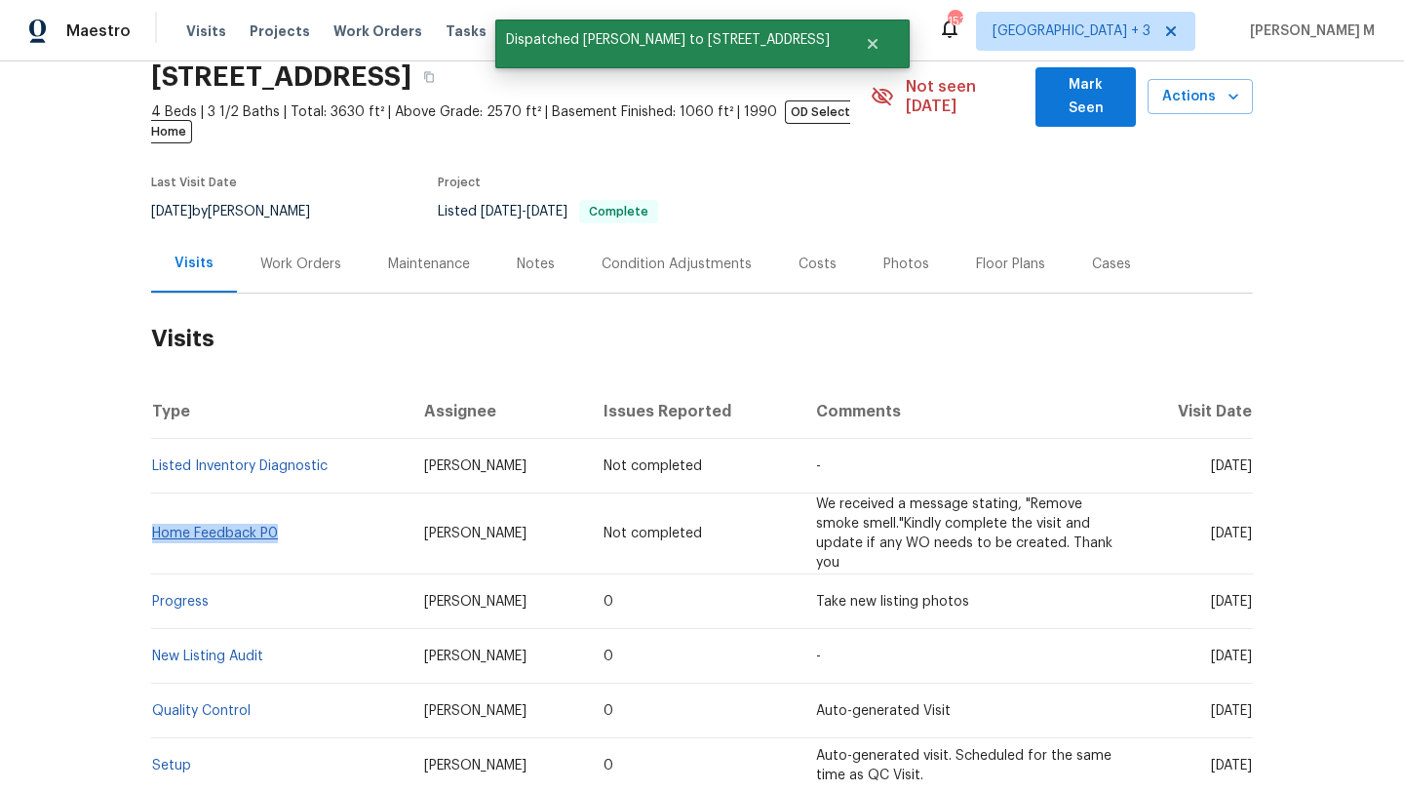
copy link "Home Feedback P0"
drag, startPoint x: 278, startPoint y: 515, endPoint x: 147, endPoint y: 516, distance: 130.6
click at [151, 516] on td "Home Feedback P0" at bounding box center [279, 533] width 257 height 81
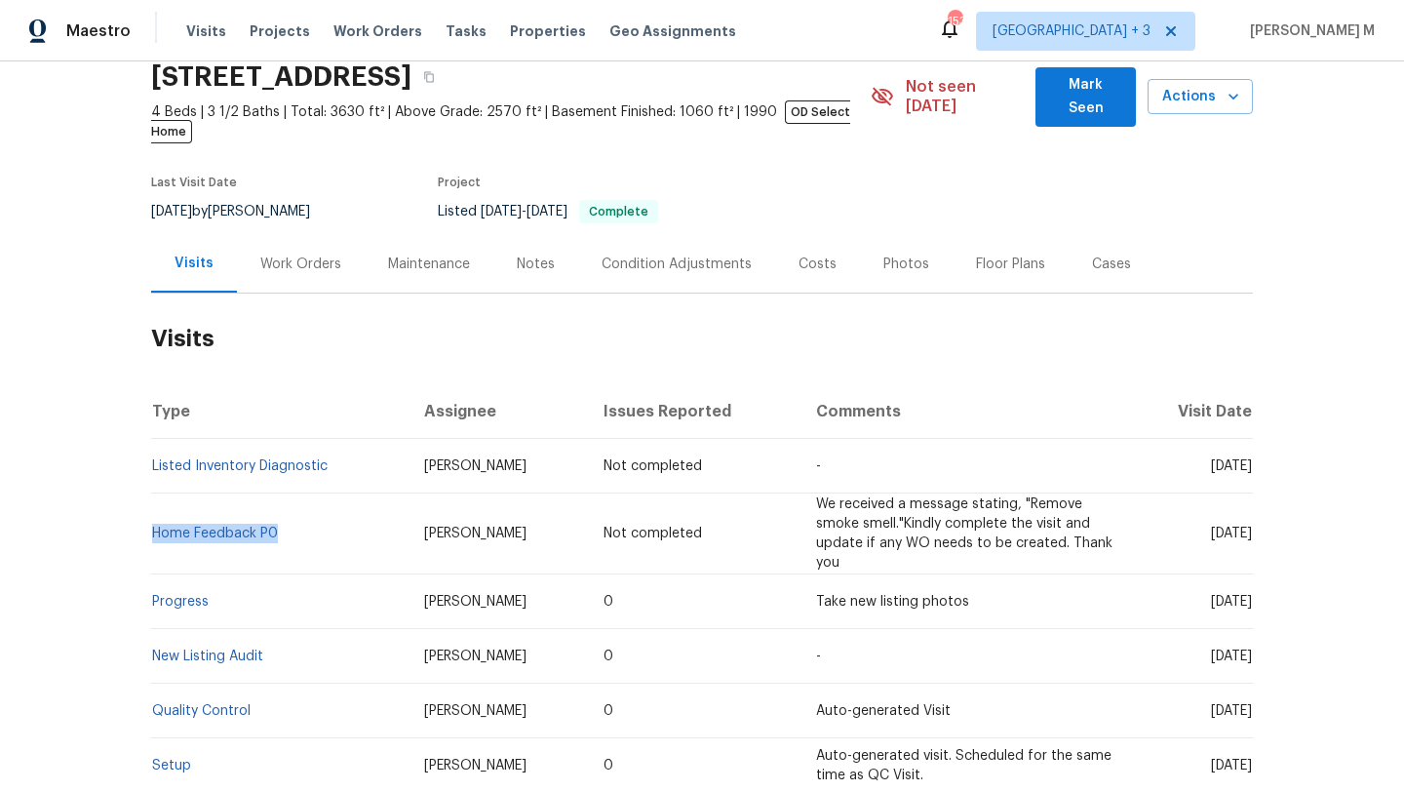
copy link "Home Feedback P0"
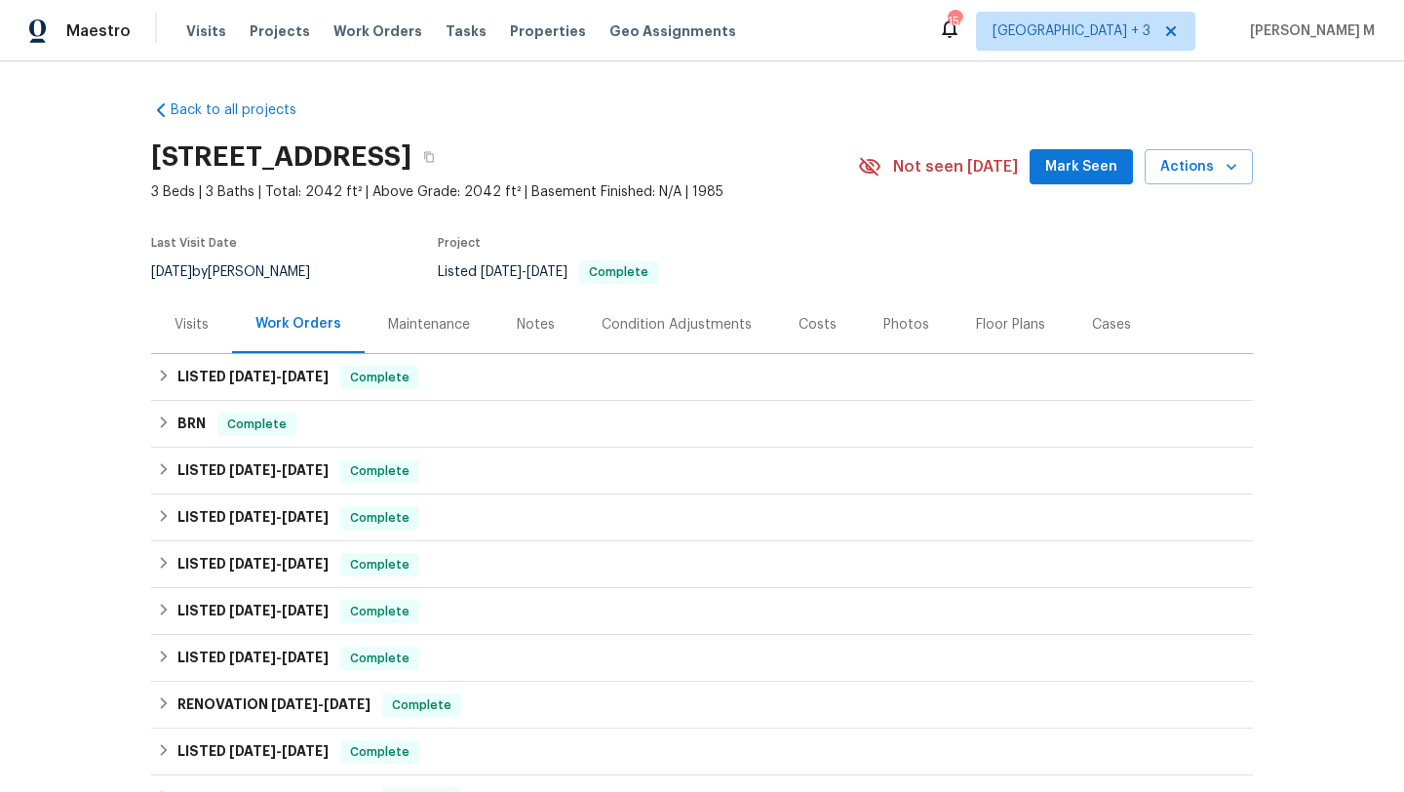
click at [1082, 333] on div "Cases" at bounding box center [1111, 324] width 86 height 58
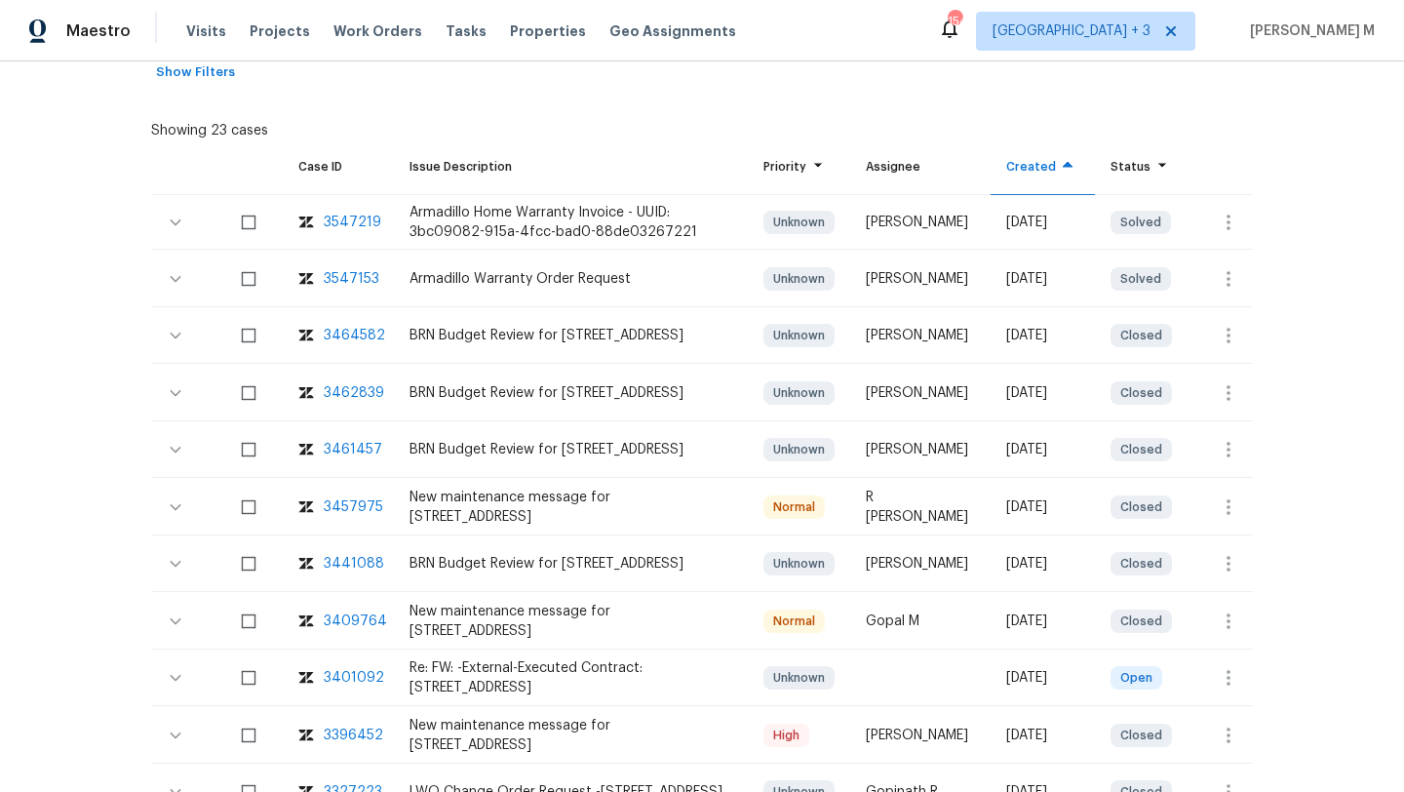
scroll to position [103, 0]
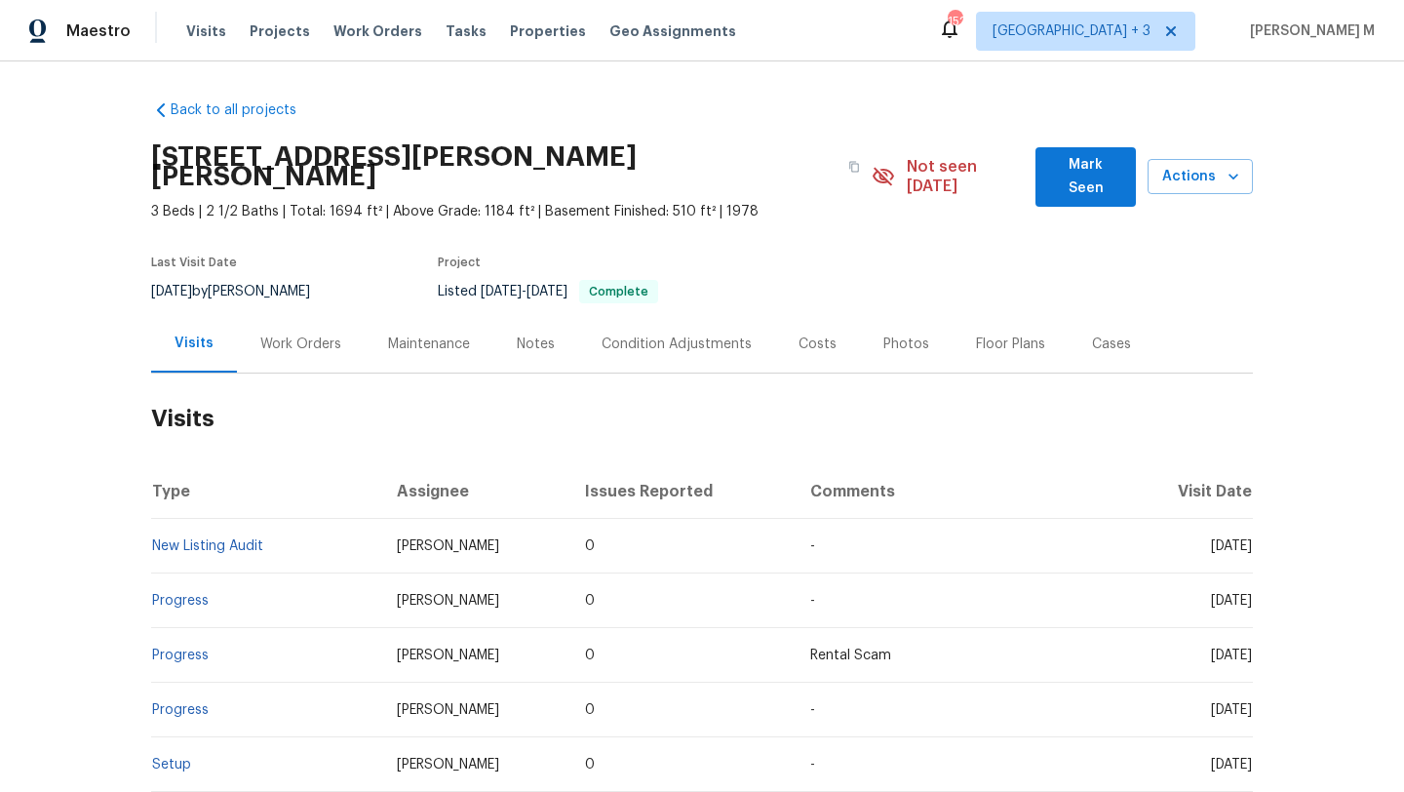
click at [1121, 345] on div "Cases" at bounding box center [1111, 344] width 86 height 58
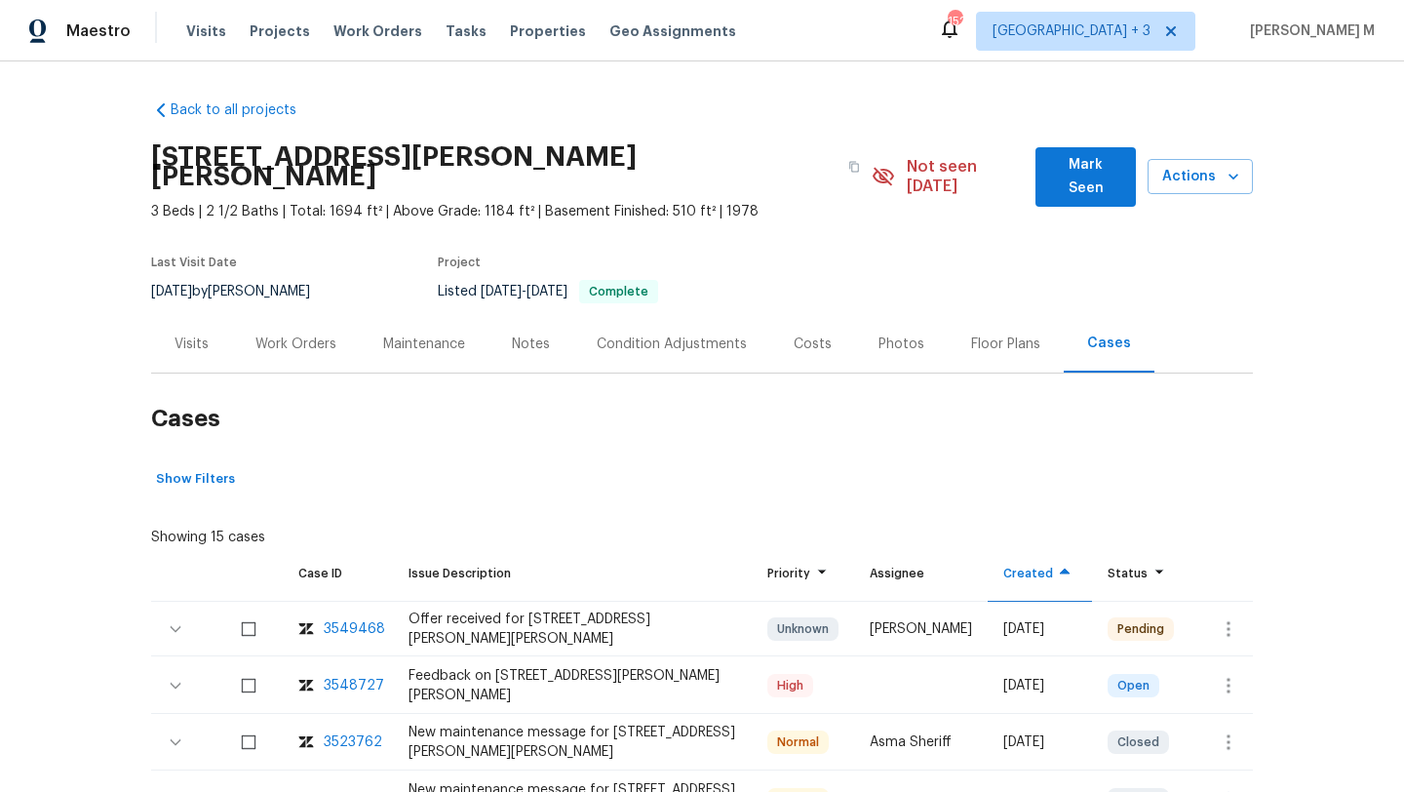
scroll to position [73, 0]
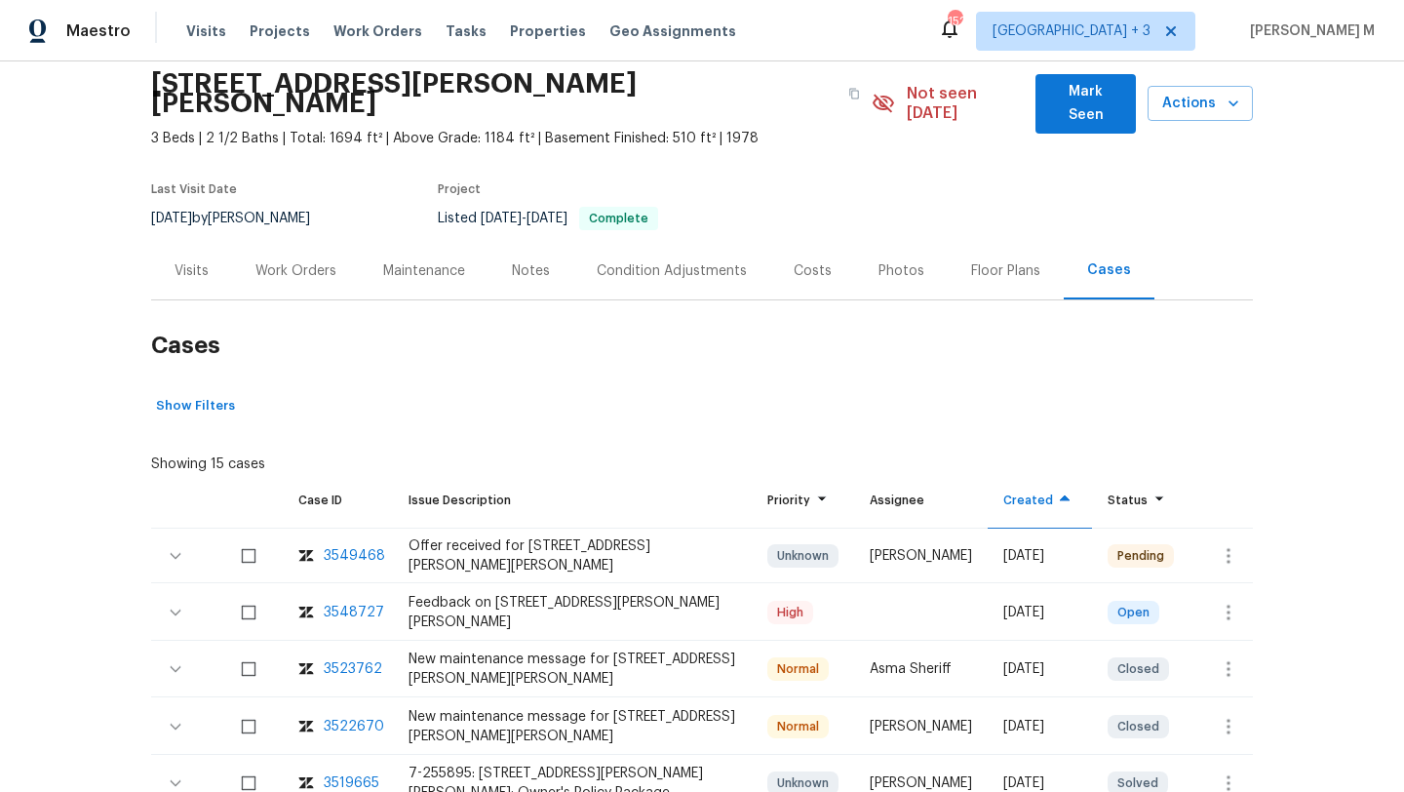
click at [308, 262] on div "Work Orders" at bounding box center [296, 271] width 128 height 58
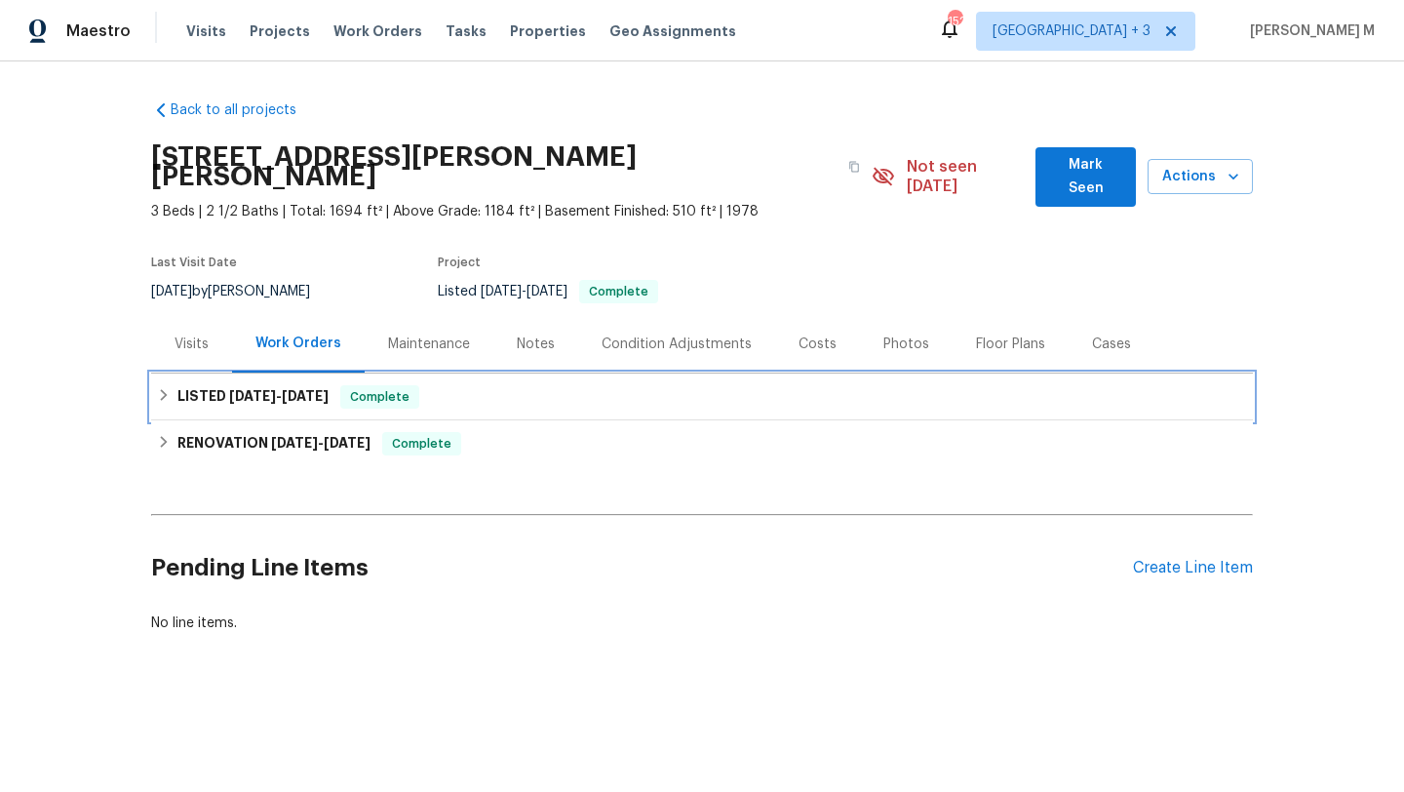
click at [313, 389] on span "[DATE]" at bounding box center [305, 396] width 47 height 14
